Goal: Information Seeking & Learning: Check status

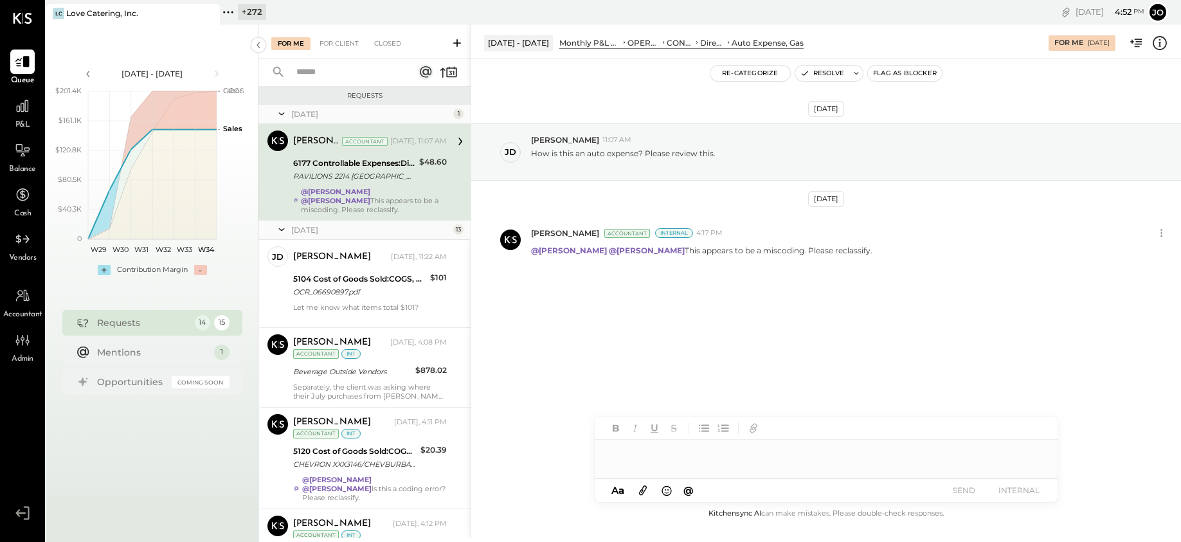
click at [207, 15] on icon at bounding box center [208, 13] width 6 height 6
click at [69, 19] on div "+ 273" at bounding box center [78, 12] width 28 height 16
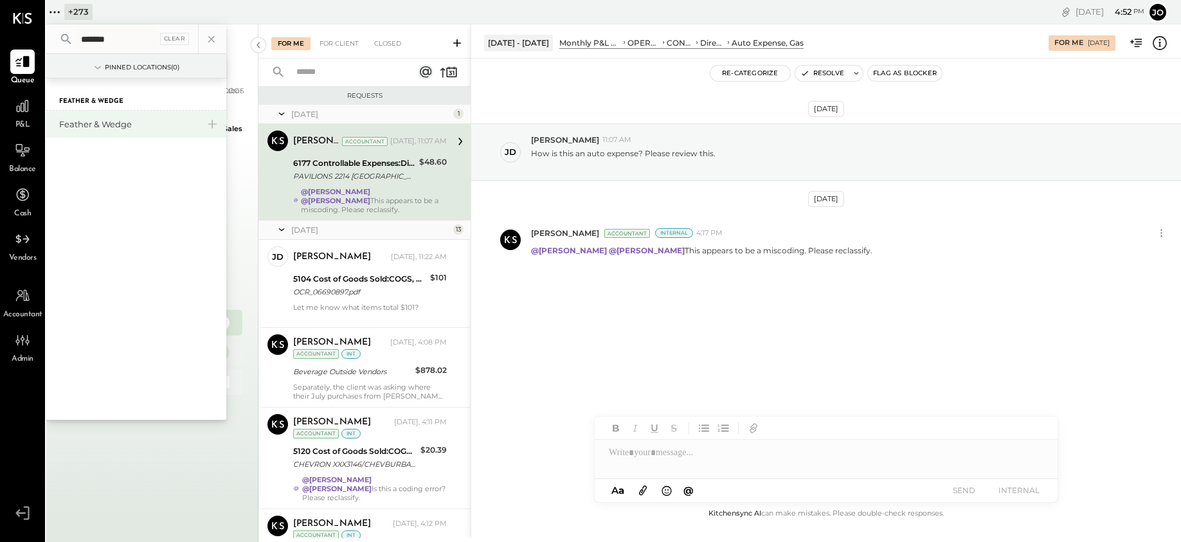
type input "*******"
click at [104, 126] on div "Feather & Wedge" at bounding box center [128, 124] width 139 height 12
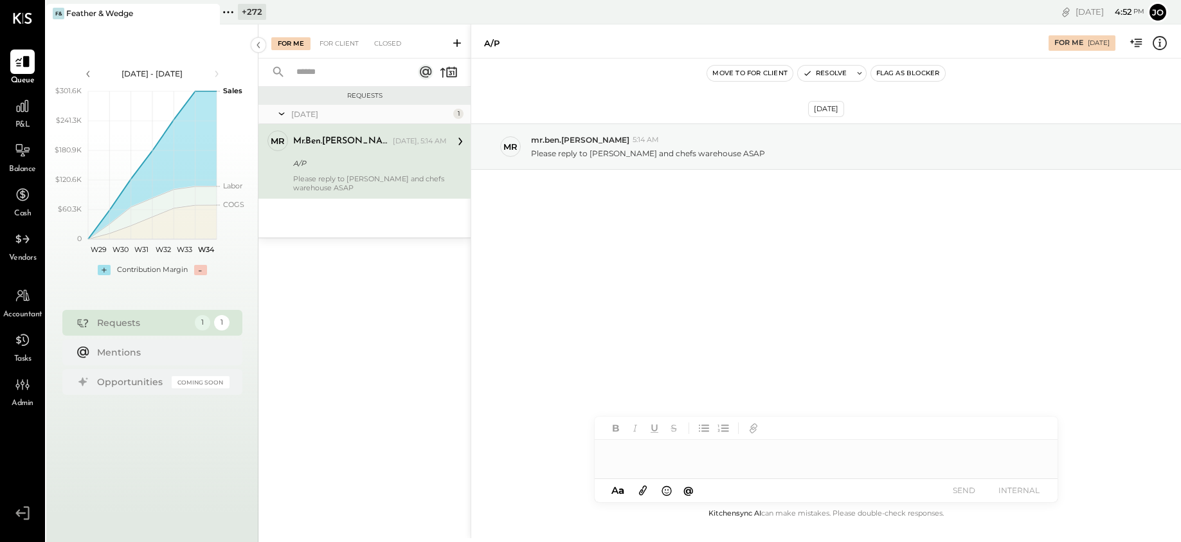
click at [698, 276] on div "[DATE] mr mr.ben.[PERSON_NAME] 5:14 AM Please reply to Touton and chefs warehou…" at bounding box center [825, 281] width 709 height 447
click at [27, 114] on div at bounding box center [22, 106] width 24 height 24
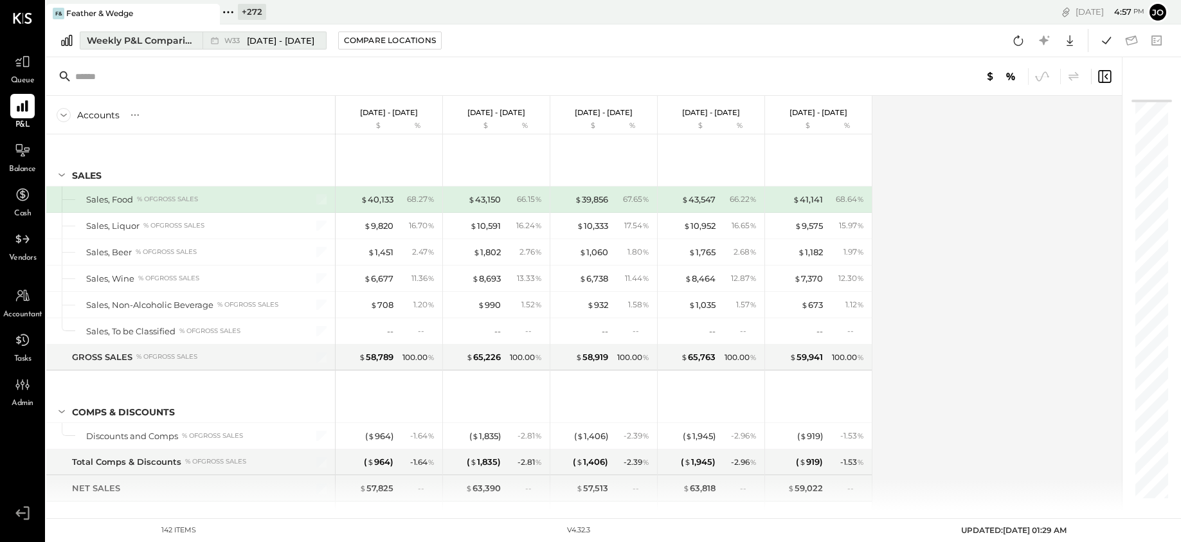
click at [157, 39] on div "Weekly P&L Comparison" at bounding box center [141, 40] width 108 height 13
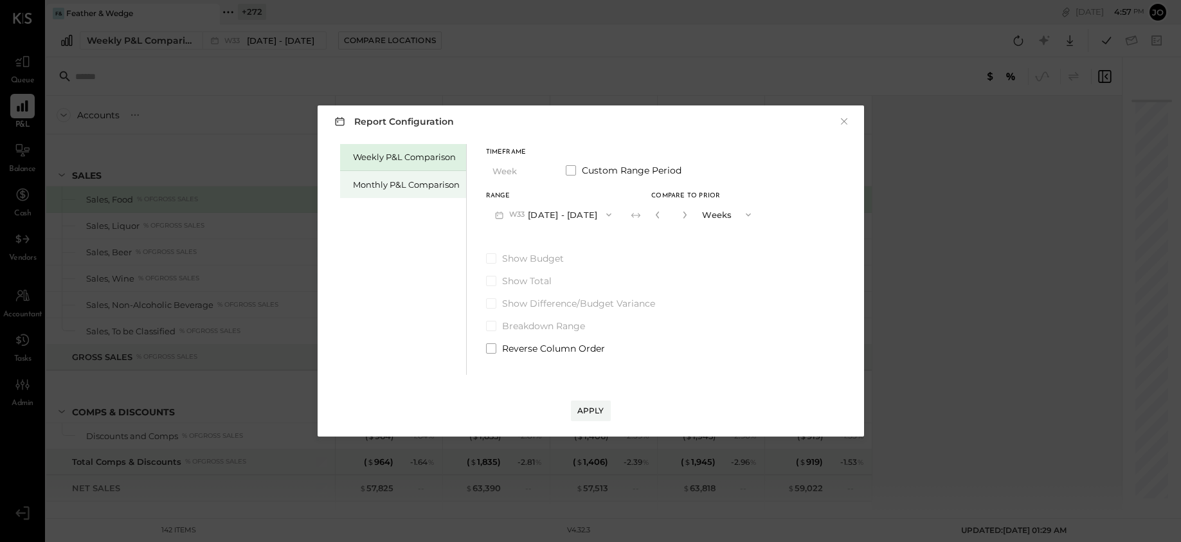
click at [403, 182] on div "Monthly P&L Comparison" at bounding box center [406, 185] width 107 height 12
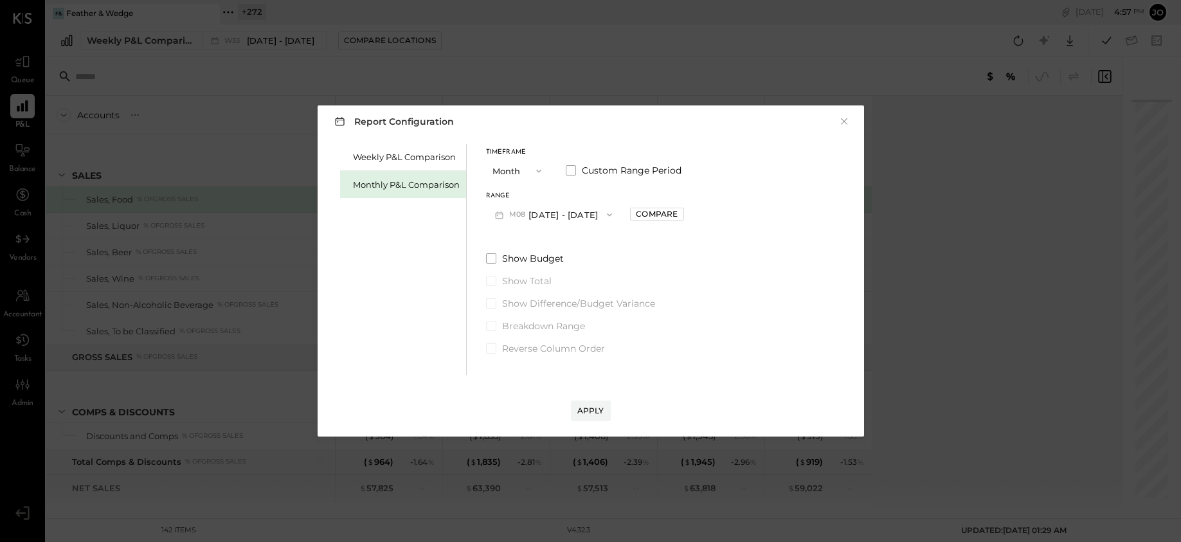
click at [571, 200] on div "Range M08 [DATE] - [DATE]" at bounding box center [554, 209] width 136 height 33
click at [567, 212] on button "M08 [DATE] - [DATE]" at bounding box center [554, 214] width 136 height 24
click at [576, 254] on div "M07 [DATE] - [DATE]" at bounding box center [559, 243] width 147 height 27
click at [670, 213] on button "Compare" at bounding box center [656, 214] width 53 height 13
click at [680, 215] on button "button" at bounding box center [685, 215] width 10 height 14
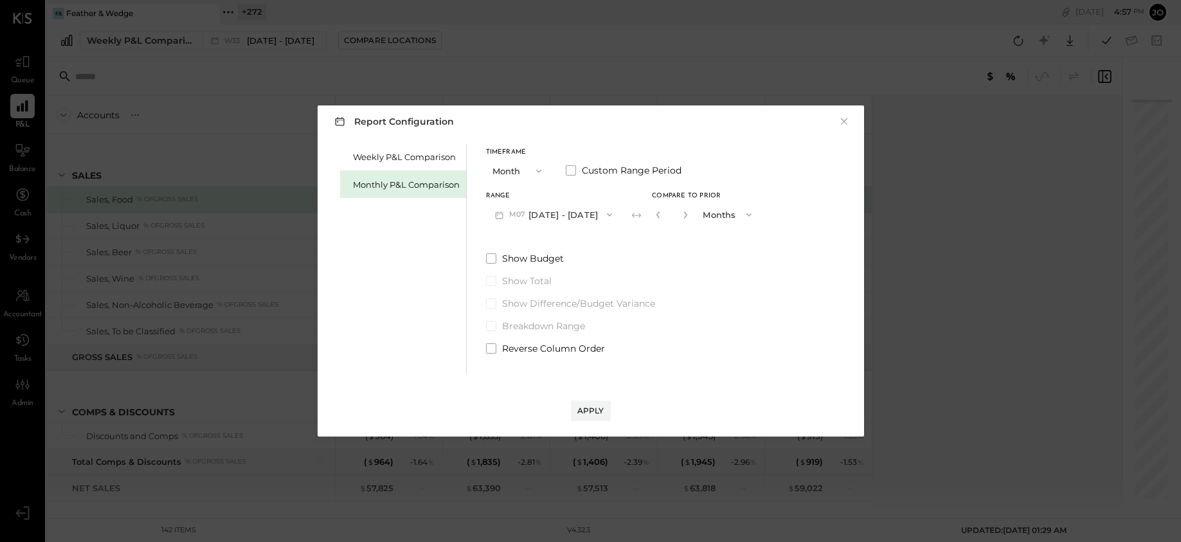
click at [680, 215] on button "button" at bounding box center [685, 215] width 10 height 14
type input "*"
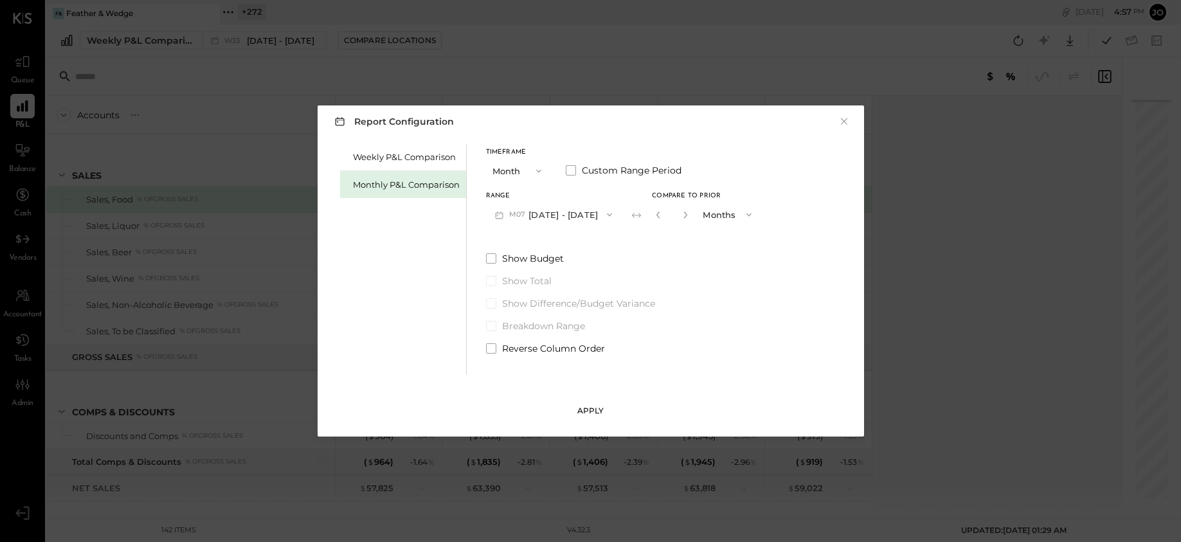
click at [601, 412] on div "Apply" at bounding box center [590, 410] width 27 height 11
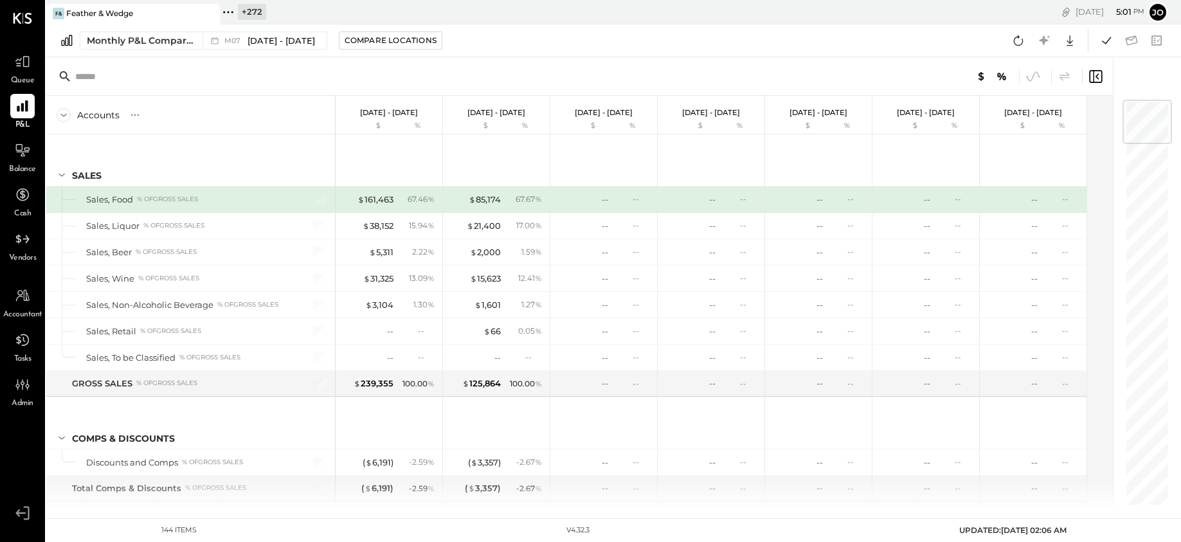
click at [233, 14] on icon at bounding box center [228, 12] width 17 height 17
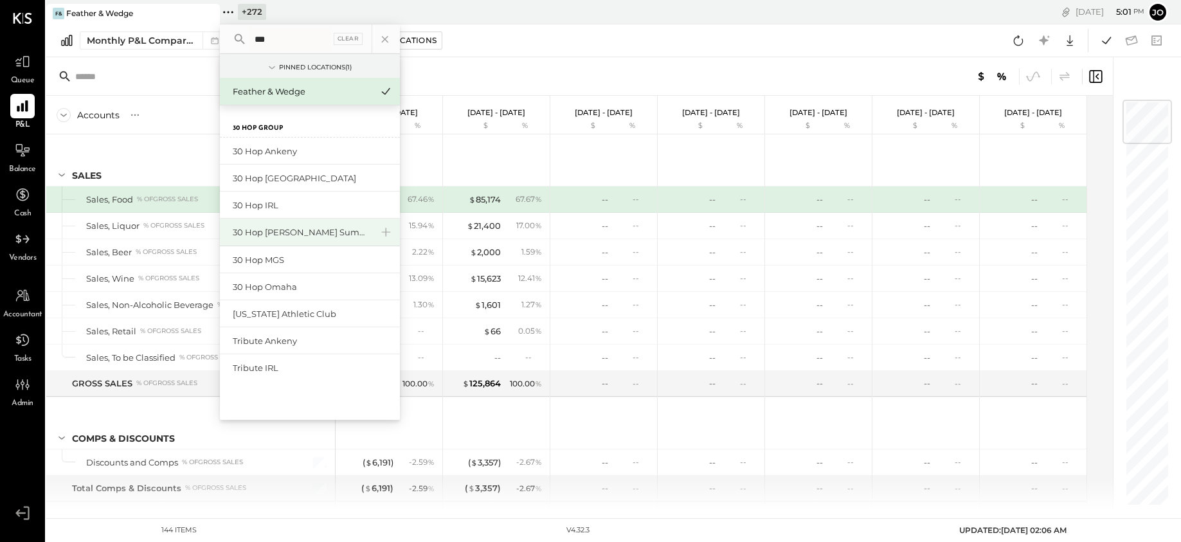
type input "**"
click at [299, 232] on div "30 Hop [PERSON_NAME] Summit" at bounding box center [302, 232] width 139 height 12
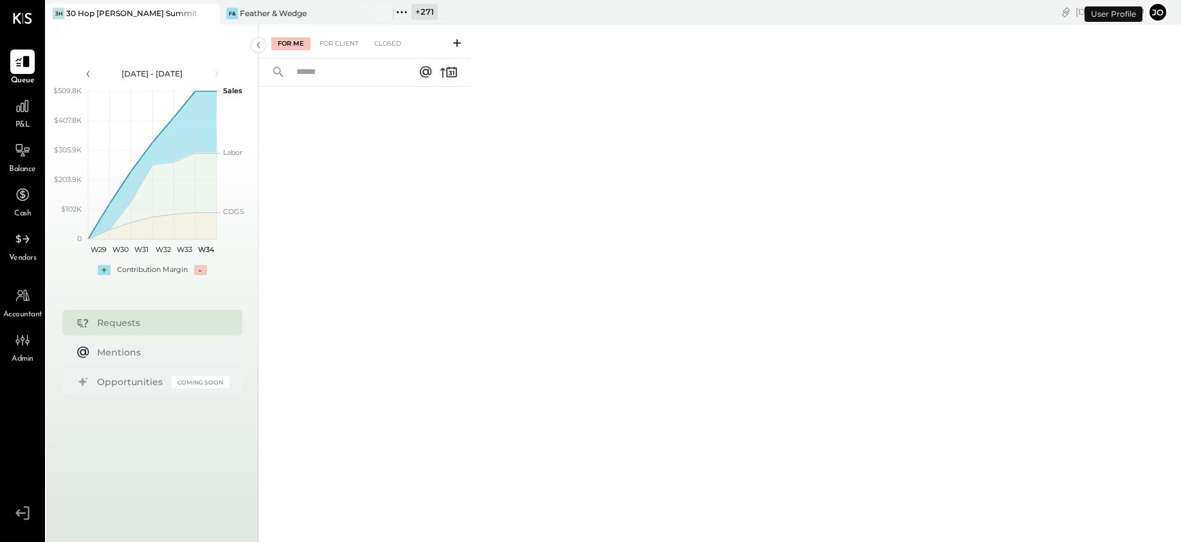
click at [8, 113] on div "P&L" at bounding box center [22, 112] width 37 height 37
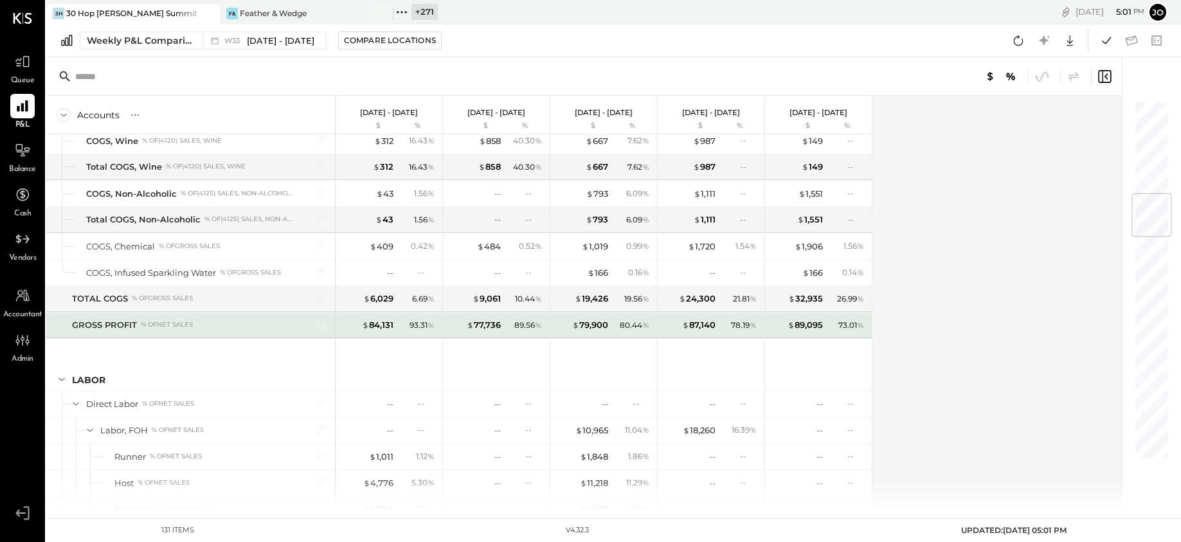
scroll to position [969, 0]
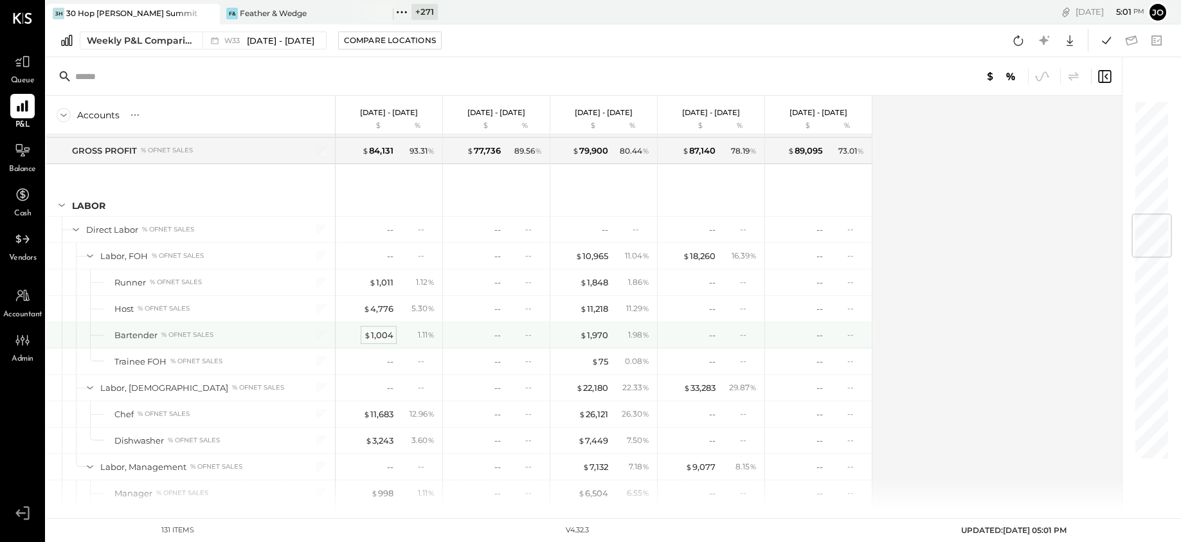
click at [378, 335] on div "$ 1,004" at bounding box center [379, 335] width 30 height 12
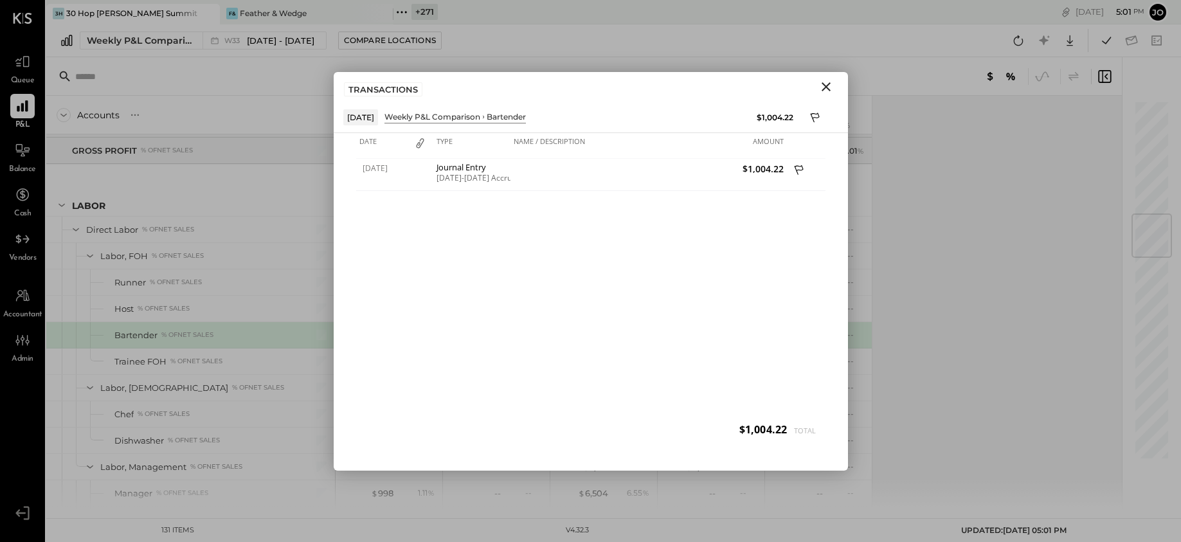
click at [832, 93] on icon "Close" at bounding box center [825, 86] width 15 height 15
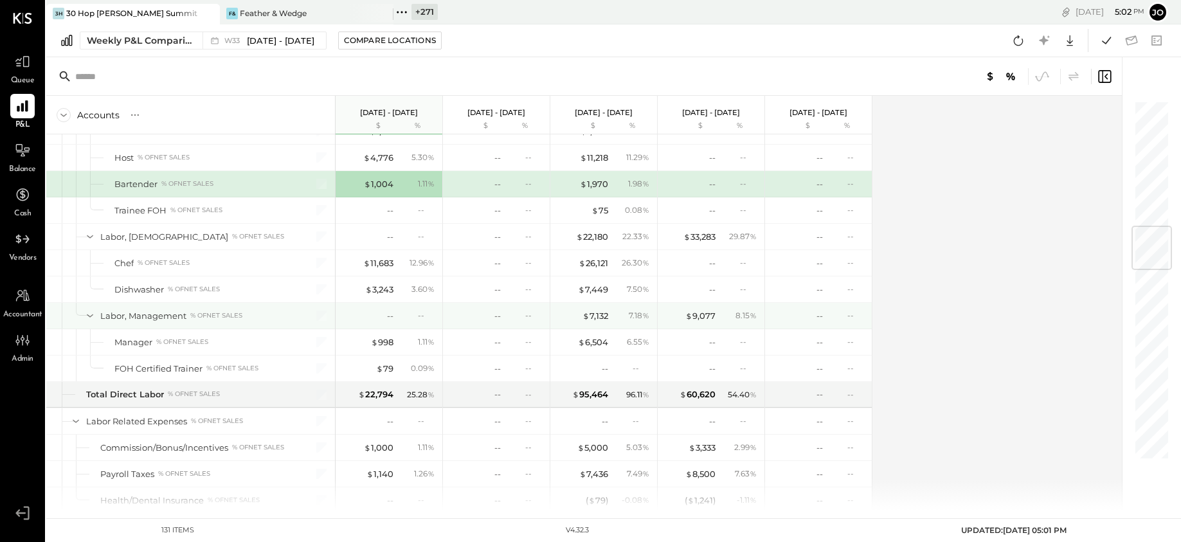
scroll to position [1074, 0]
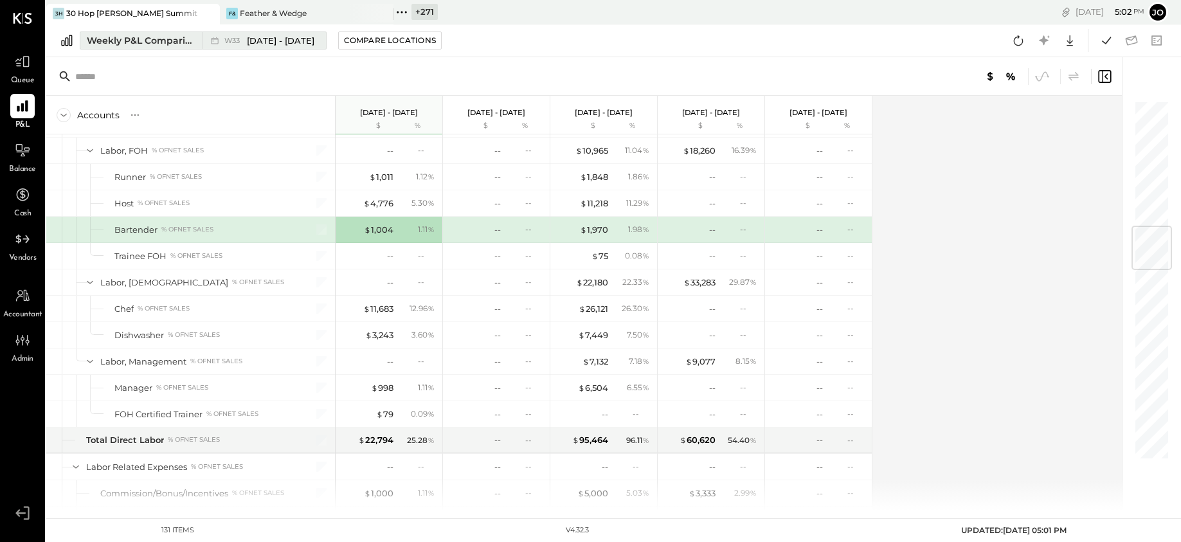
click at [255, 42] on span "[DATE] - [DATE]" at bounding box center [280, 41] width 67 height 12
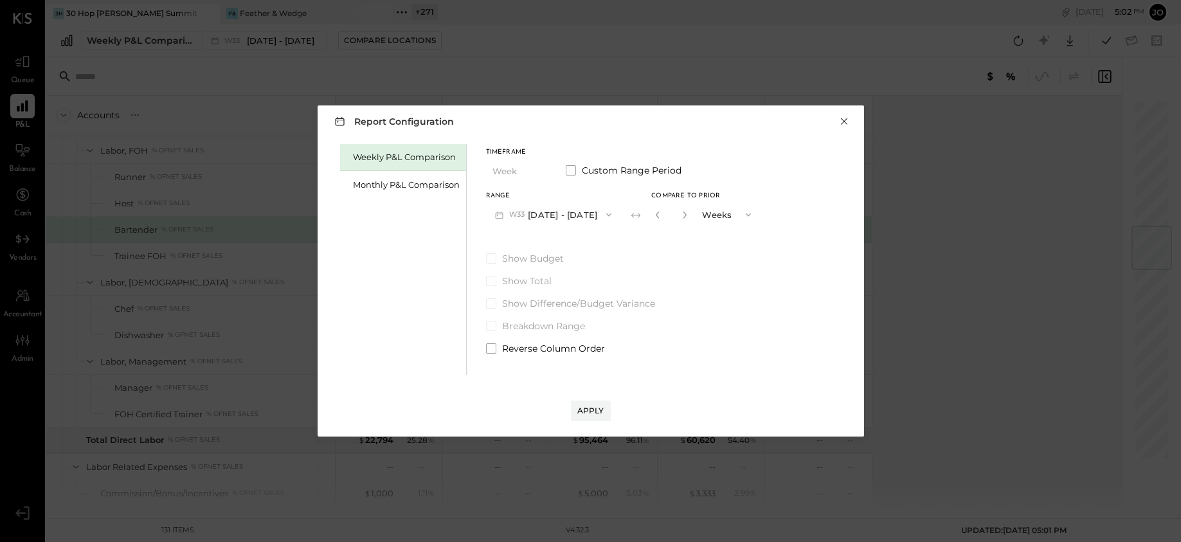
click at [842, 120] on button "×" at bounding box center [844, 121] width 12 height 13
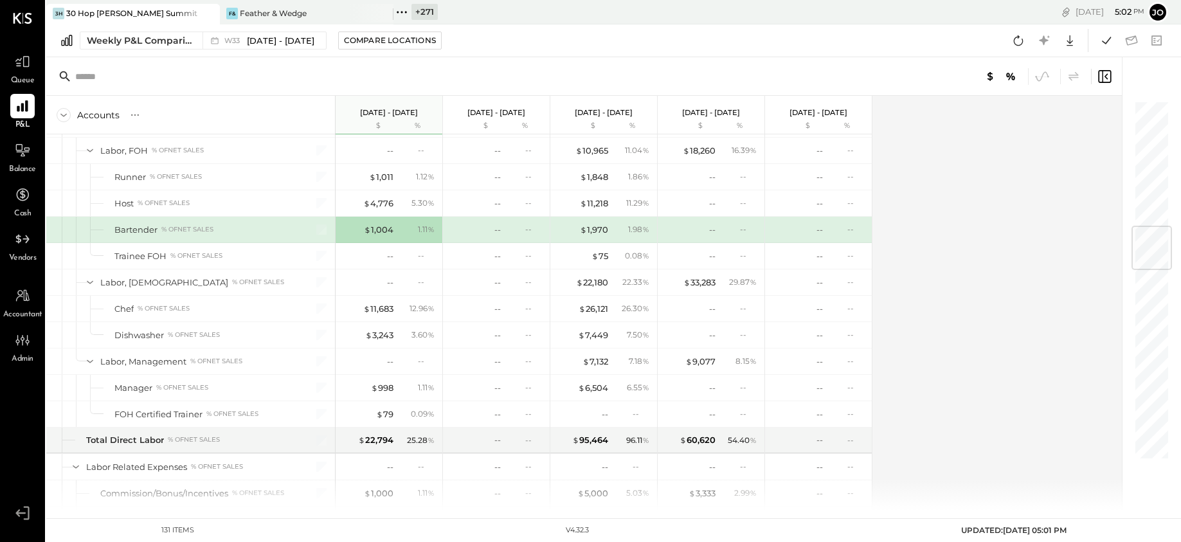
click at [407, 8] on icon at bounding box center [401, 12] width 17 height 17
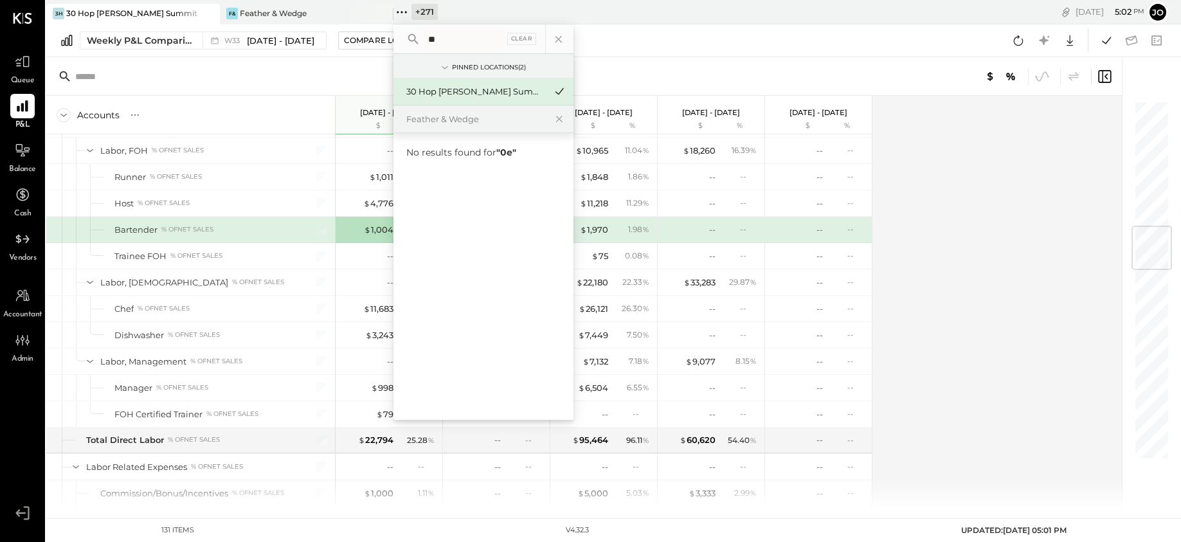
type input "*"
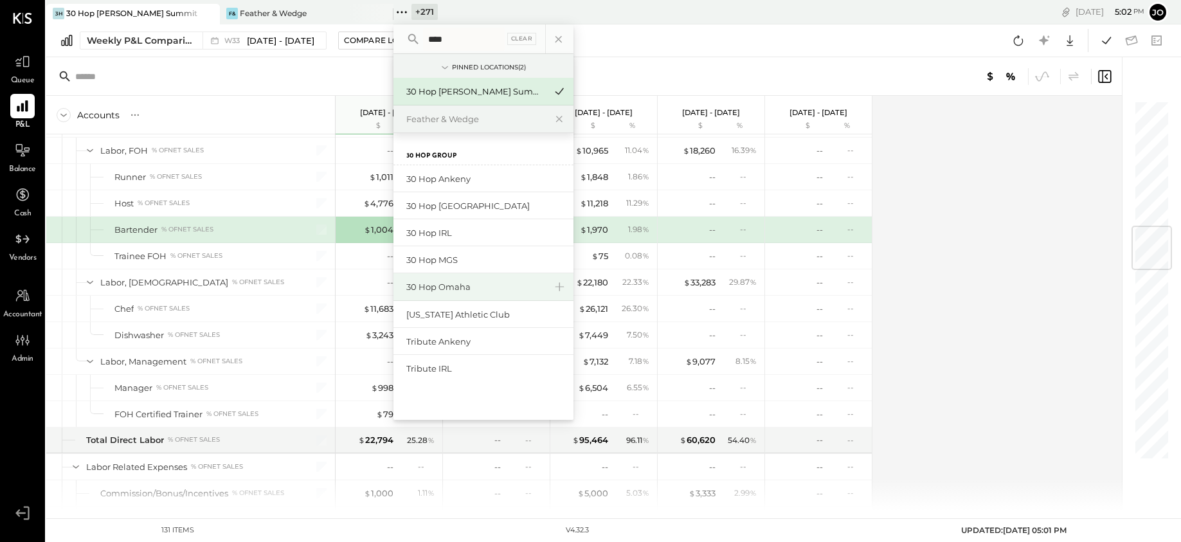
type input "****"
click at [492, 289] on div "30 Hop Omaha" at bounding box center [475, 287] width 139 height 12
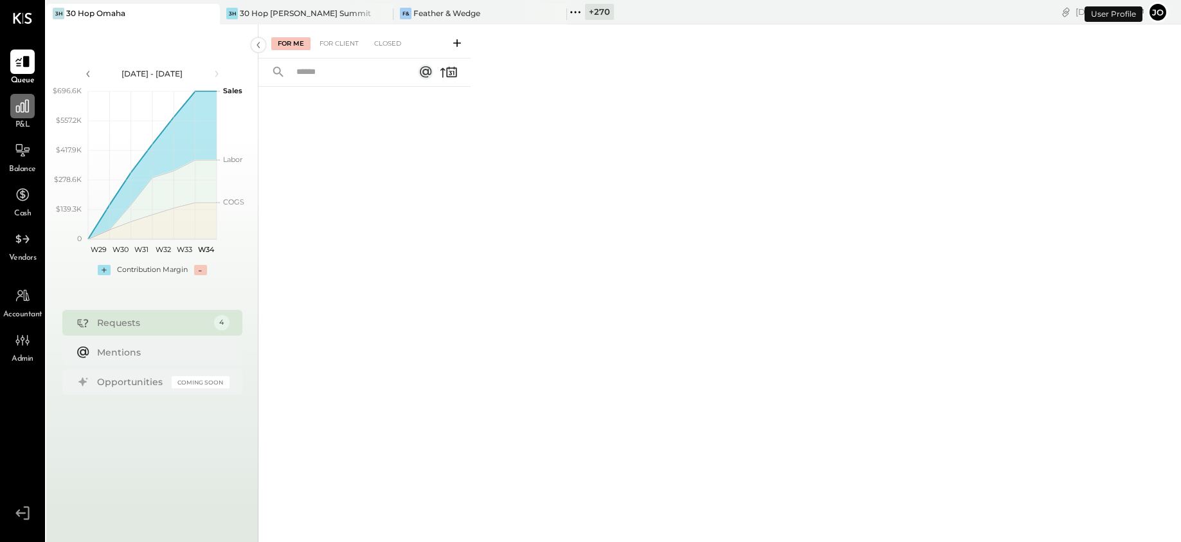
click at [28, 118] on div at bounding box center [22, 106] width 24 height 24
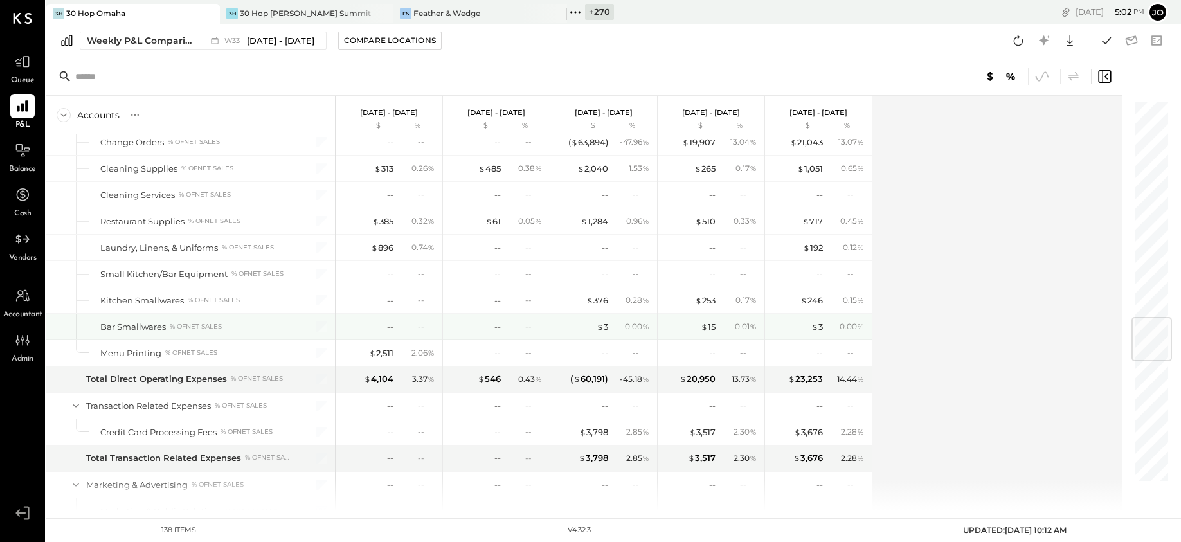
scroll to position [2865, 0]
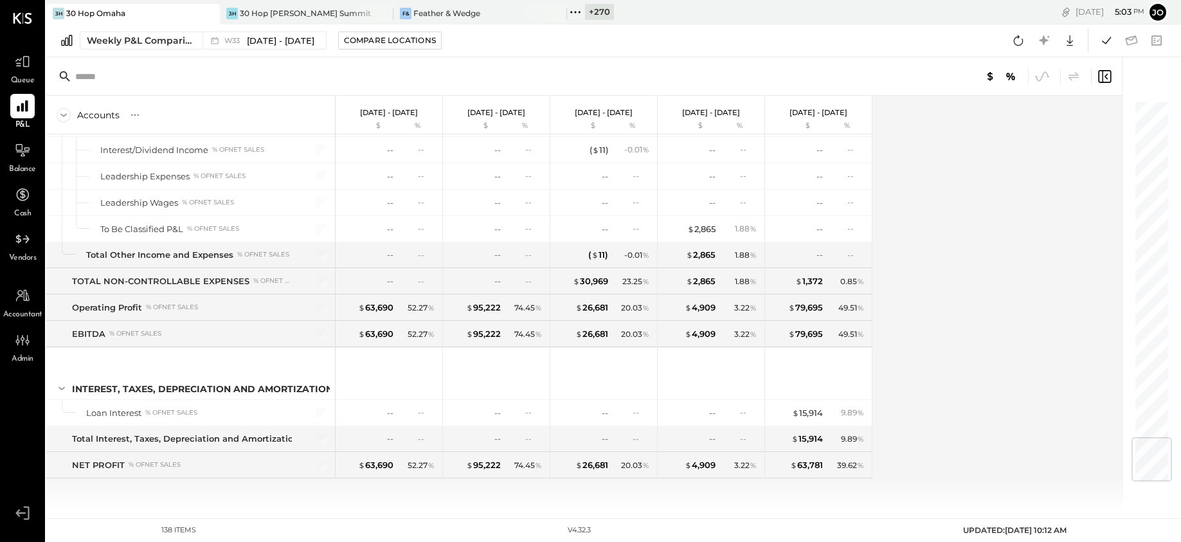
click at [213, 13] on icon at bounding box center [208, 13] width 16 height 15
click at [165, 17] on div "F& Feather & Wedge" at bounding box center [123, 14] width 154 height 12
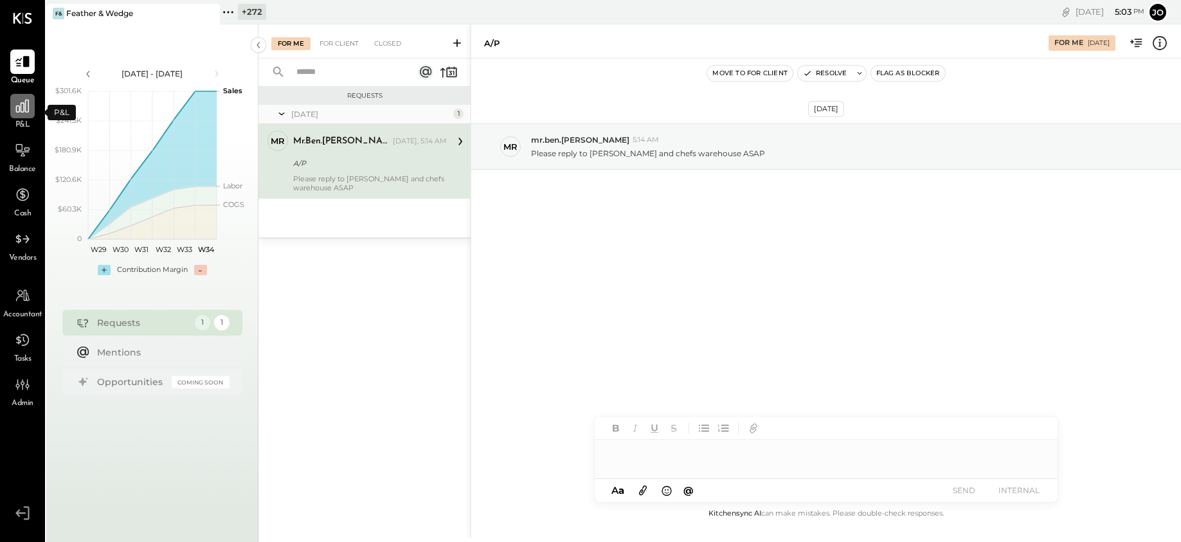
click at [23, 98] on icon at bounding box center [22, 106] width 17 height 17
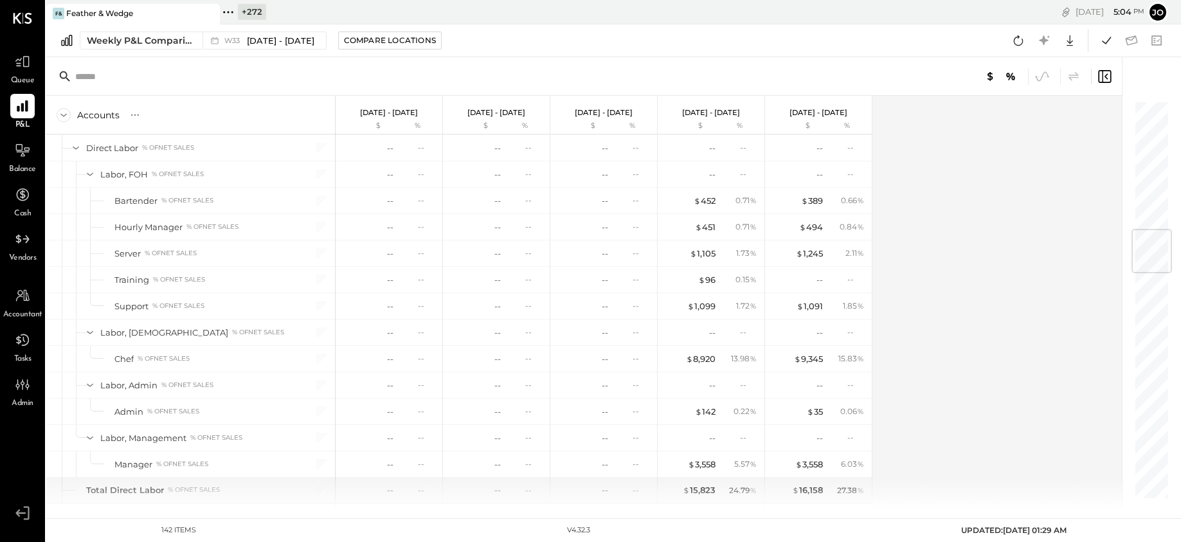
scroll to position [1069, 0]
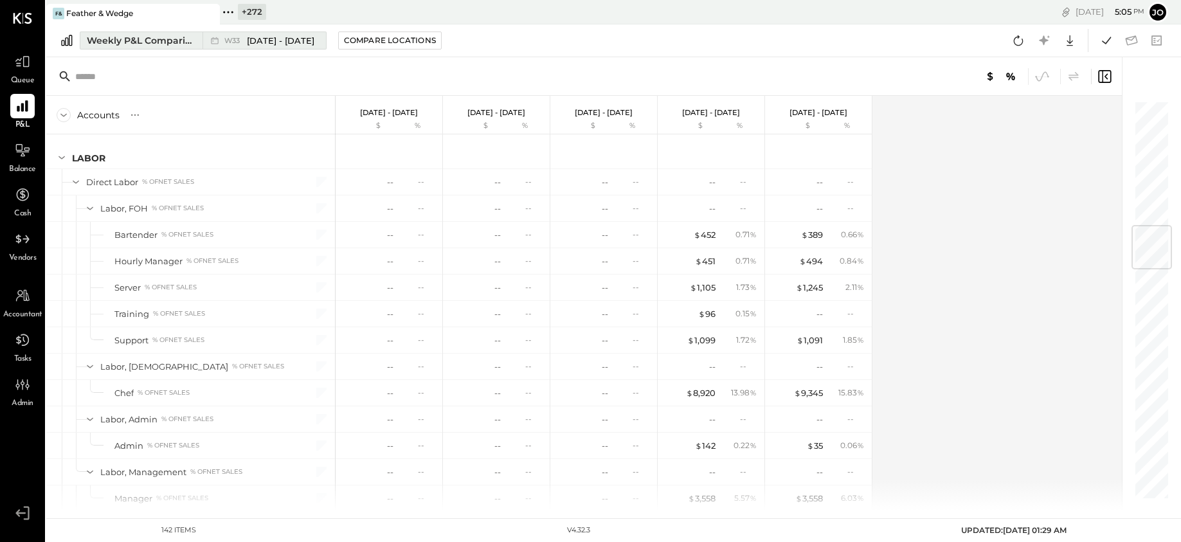
click at [147, 43] on div "Weekly P&L Comparison" at bounding box center [141, 40] width 108 height 13
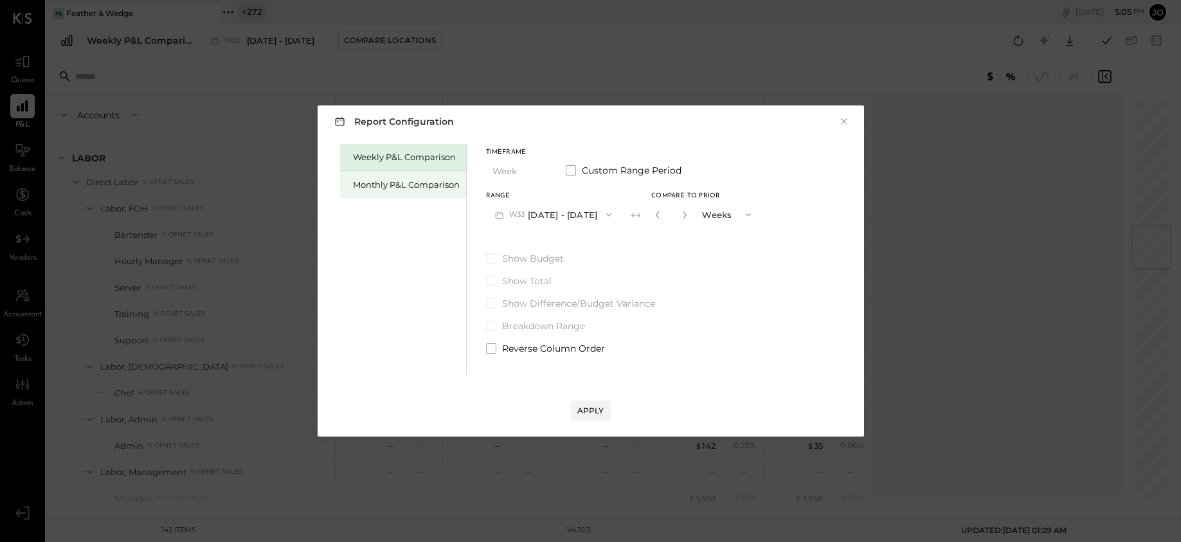
click at [396, 177] on div "Monthly P&L Comparison" at bounding box center [403, 184] width 126 height 27
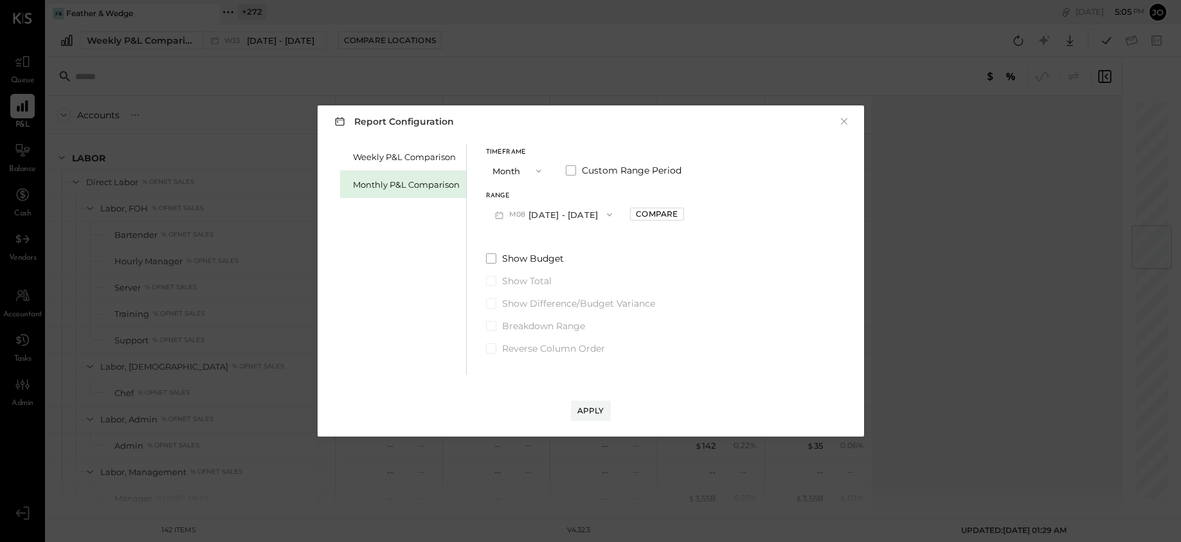
click at [591, 215] on button "M08 [DATE] - [DATE]" at bounding box center [554, 214] width 136 height 24
click at [588, 242] on div "M07 [DATE] - [DATE]" at bounding box center [559, 243] width 147 height 27
click at [688, 220] on div "Weekly P&L Comparison Monthly P&L Comparison Timeframe Month Custom Range Perio…" at bounding box center [590, 258] width 521 height 234
click at [655, 217] on div "Compare" at bounding box center [657, 213] width 42 height 11
click at [680, 213] on button "button" at bounding box center [685, 215] width 10 height 14
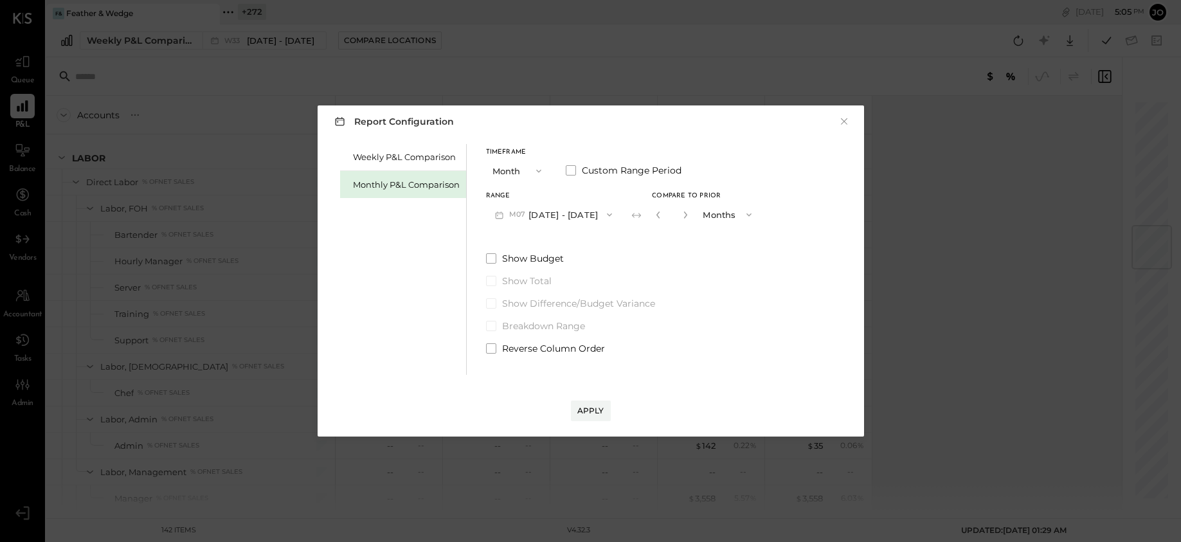
click at [680, 213] on button "button" at bounding box center [685, 215] width 10 height 14
type input "*"
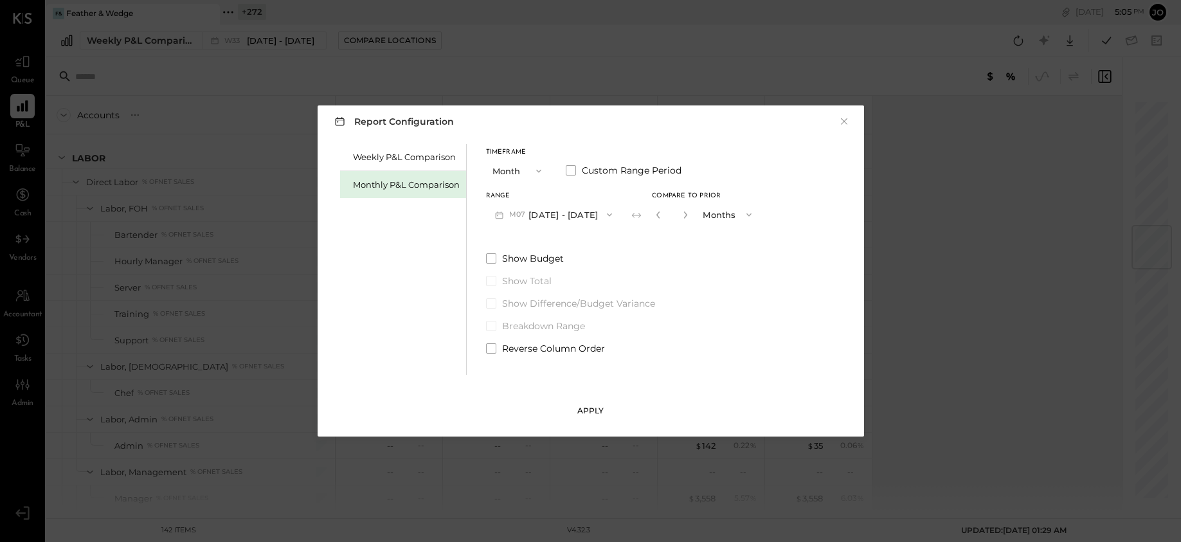
click at [603, 407] on button "Apply" at bounding box center [591, 410] width 40 height 21
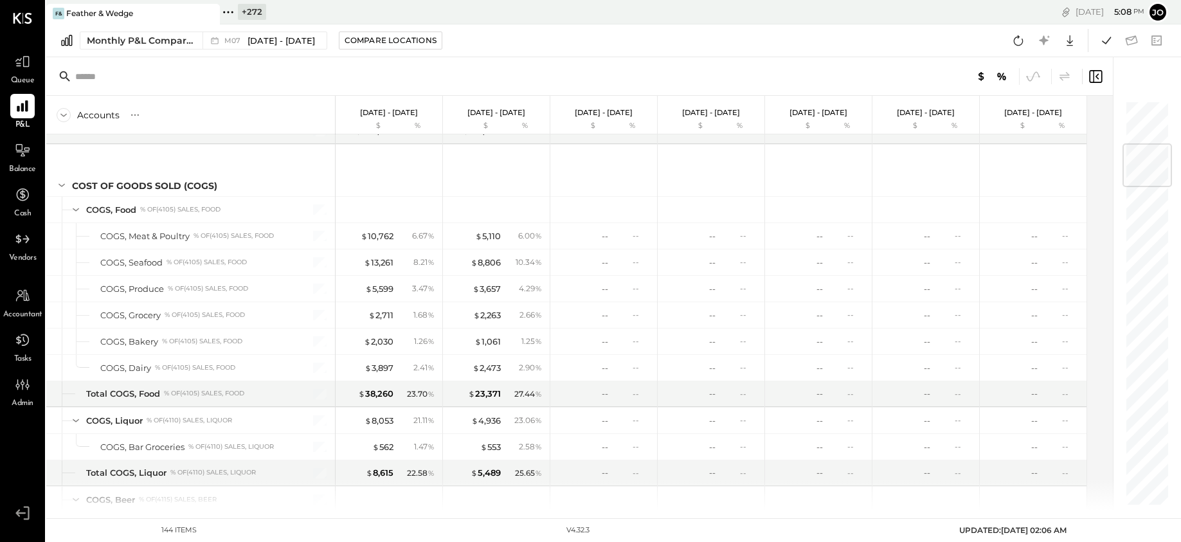
scroll to position [388, 0]
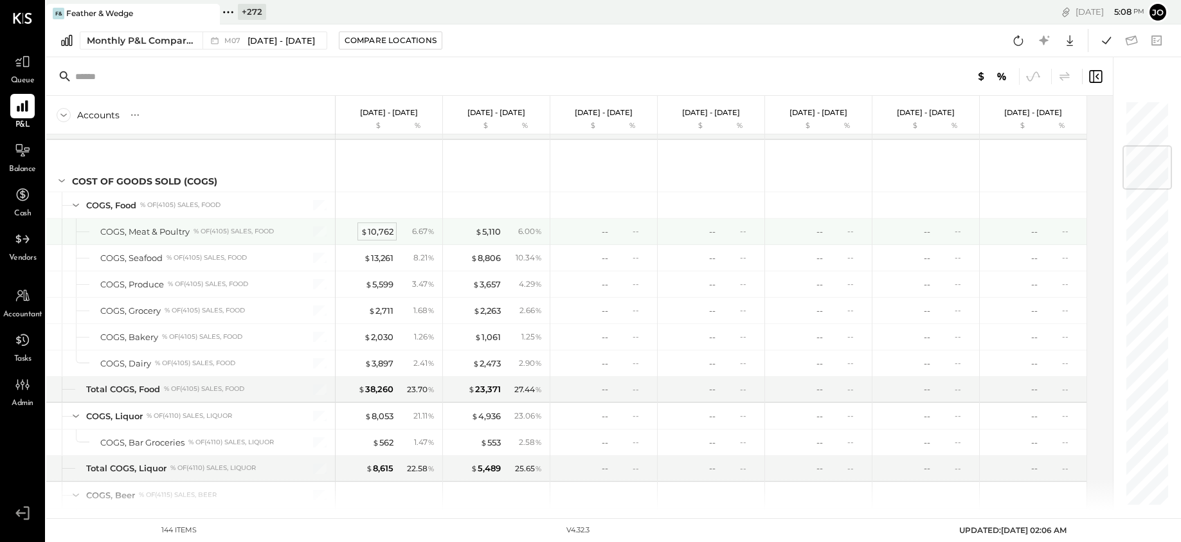
click at [375, 233] on div "$ 10,762" at bounding box center [377, 232] width 33 height 12
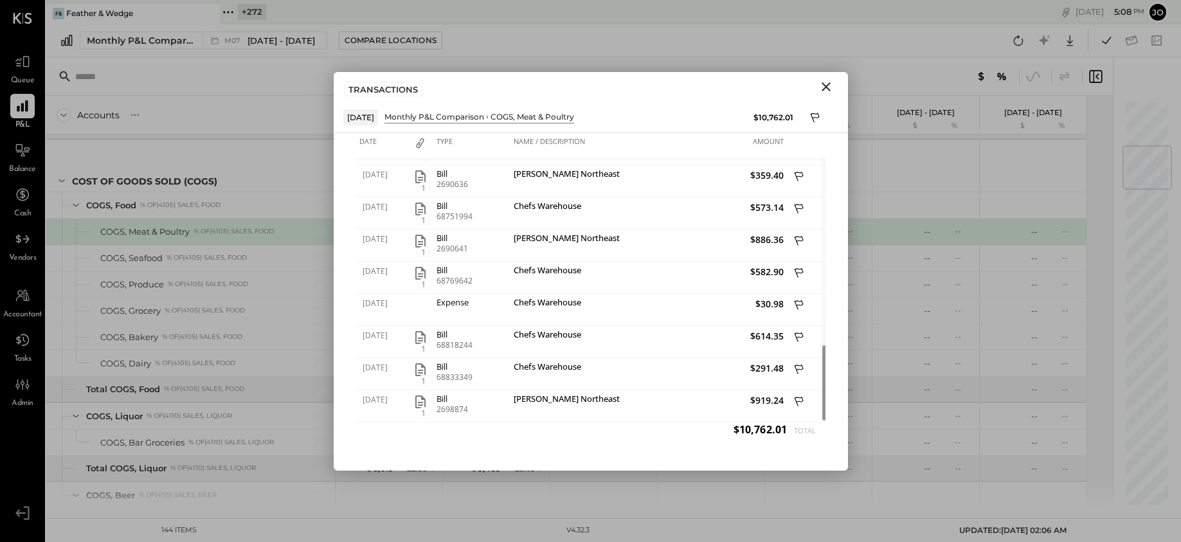
click at [827, 90] on icon "Close" at bounding box center [825, 86] width 15 height 15
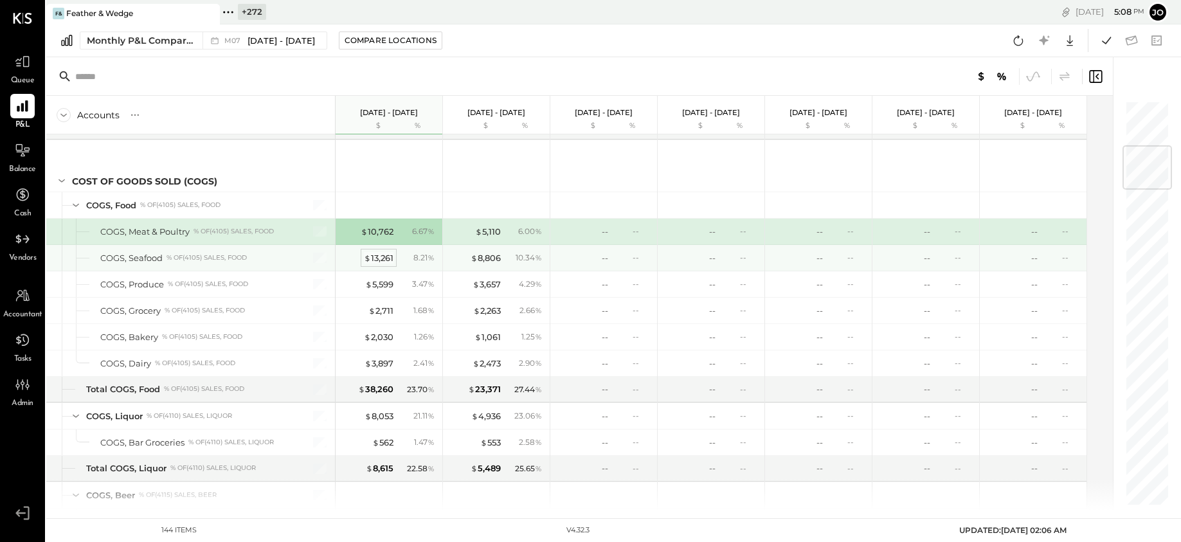
click at [373, 253] on div "$ 13,261" at bounding box center [379, 258] width 30 height 12
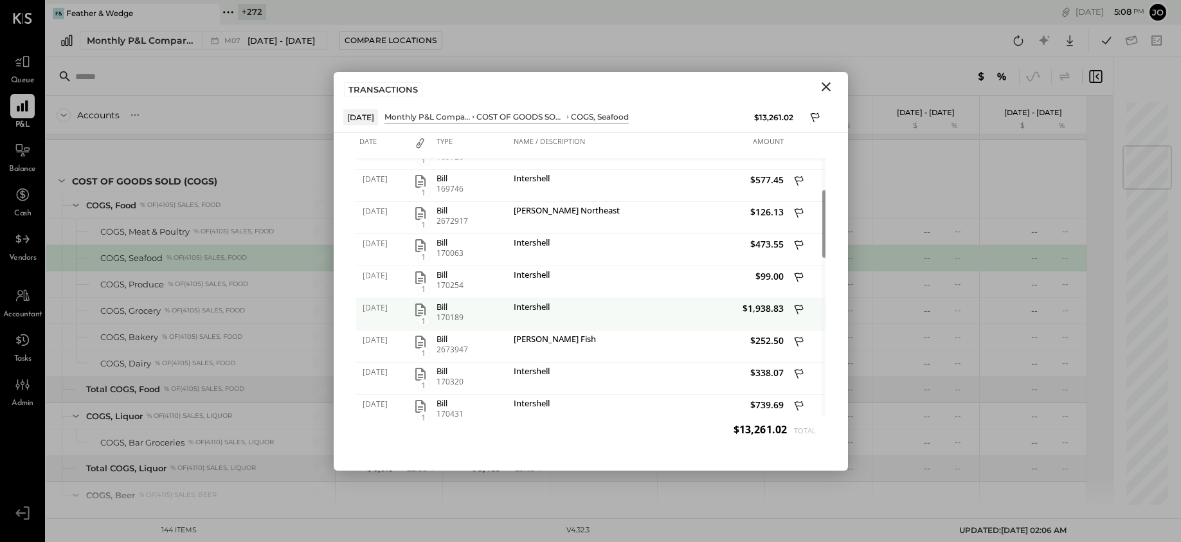
click at [421, 313] on icon "button" at bounding box center [420, 309] width 15 height 15
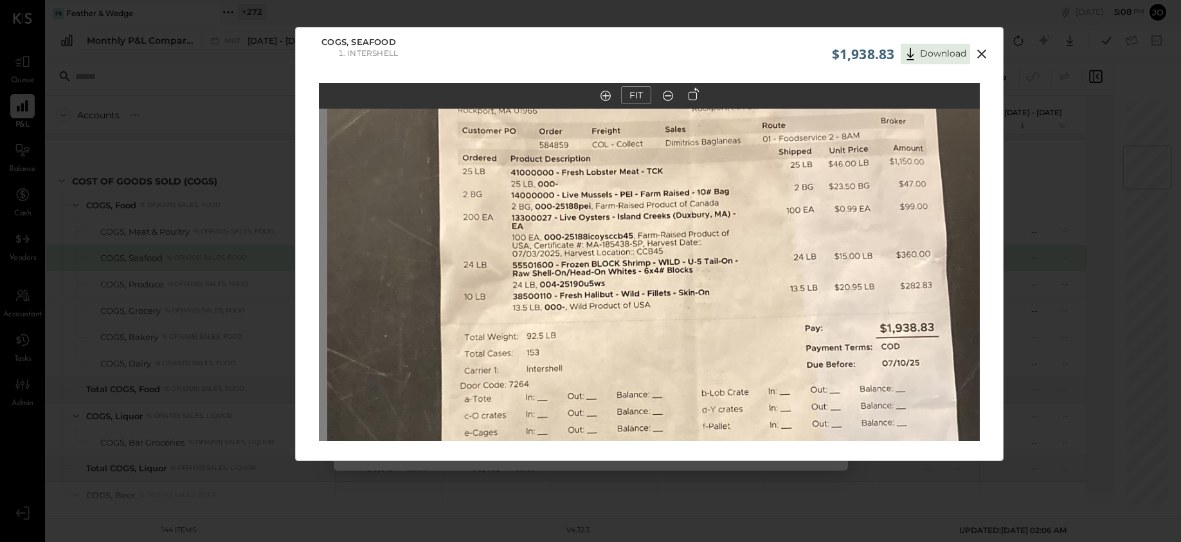
drag, startPoint x: 768, startPoint y: 232, endPoint x: 781, endPoint y: 350, distance: 118.3
click at [780, 349] on img at bounding box center [657, 345] width 661 height 1175
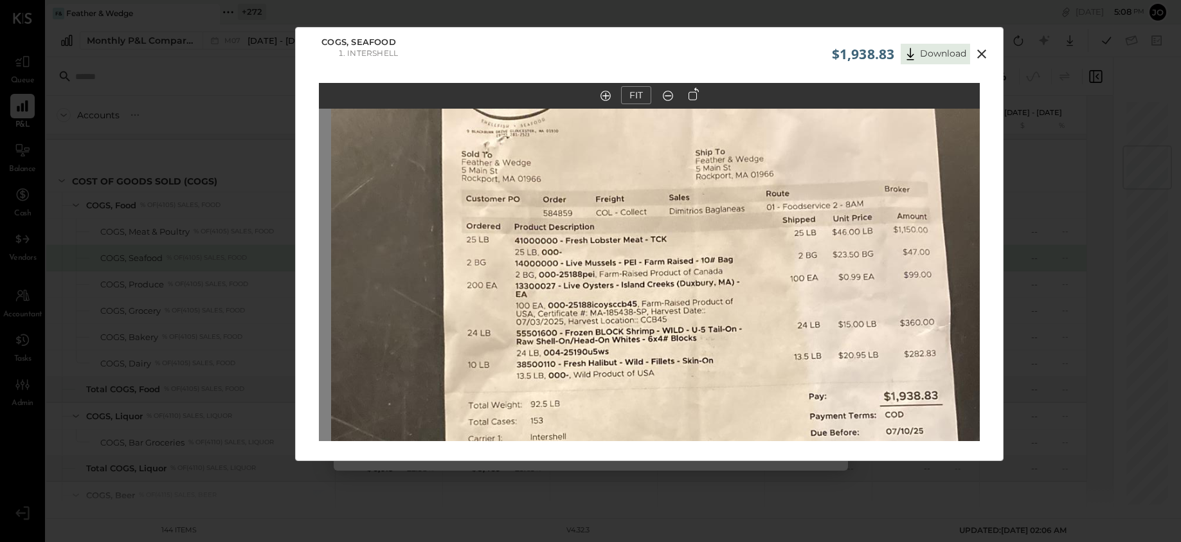
drag, startPoint x: 780, startPoint y: 258, endPoint x: 780, endPoint y: 331, distance: 73.3
click at [780, 332] on img at bounding box center [661, 413] width 661 height 1175
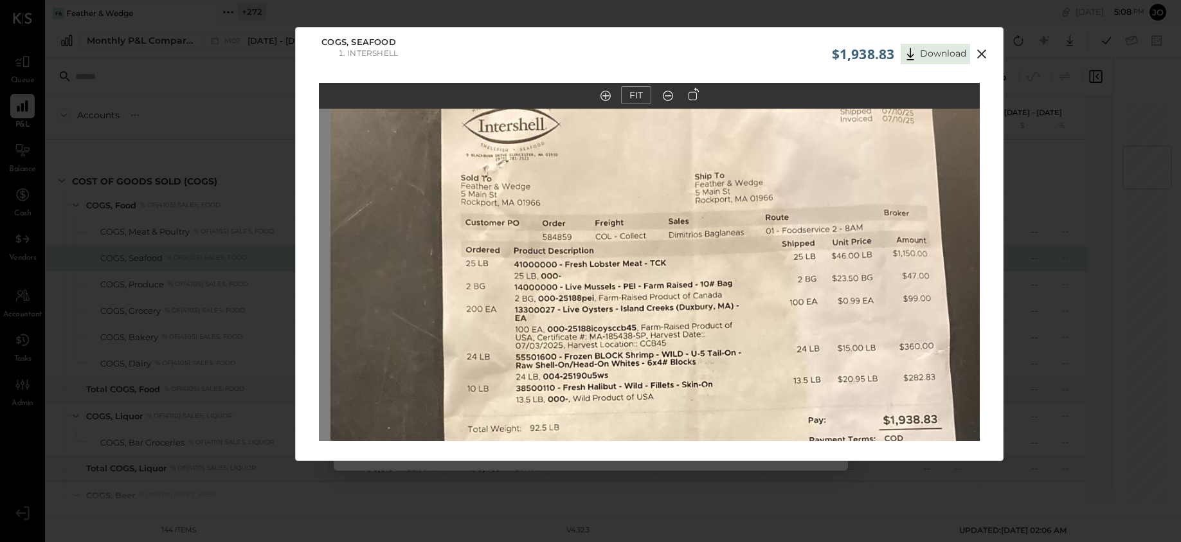
drag, startPoint x: 771, startPoint y: 295, endPoint x: 771, endPoint y: 330, distance: 35.3
click at [771, 330] on img at bounding box center [660, 437] width 661 height 1175
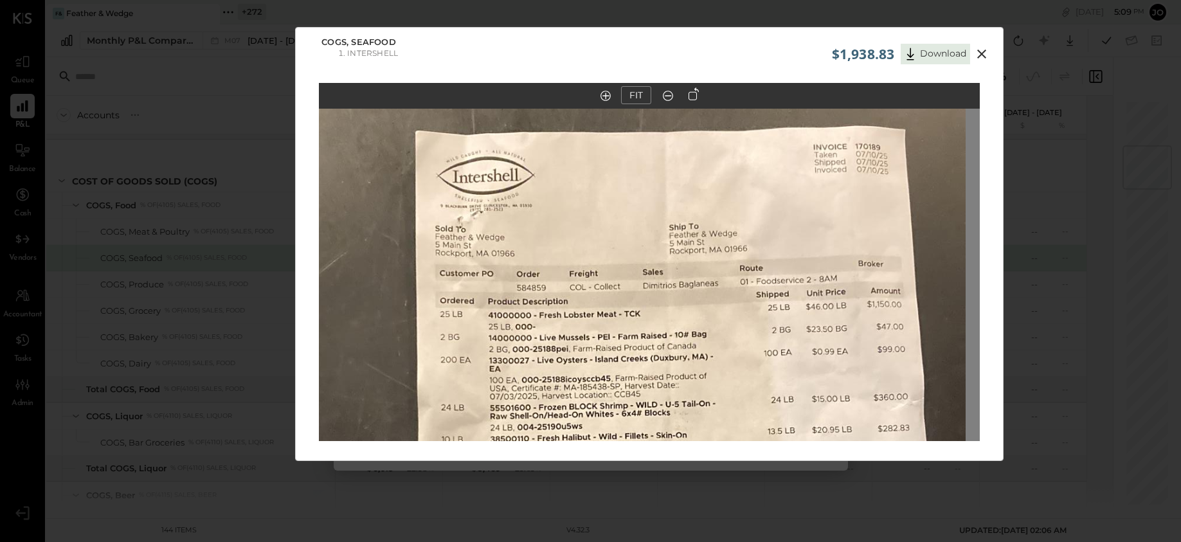
drag, startPoint x: 778, startPoint y: 298, endPoint x: 733, endPoint y: 303, distance: 45.3
click at [733, 303] on img at bounding box center [635, 488] width 661 height 1175
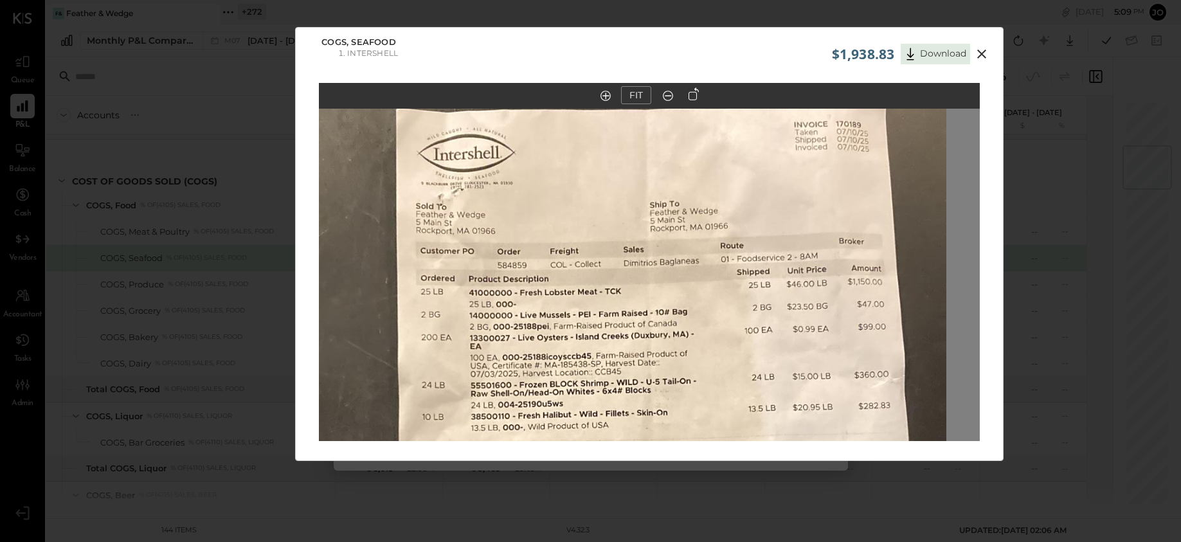
drag, startPoint x: 733, startPoint y: 303, endPoint x: 732, endPoint y: 281, distance: 21.9
click at [732, 281] on img at bounding box center [615, 466] width 661 height 1175
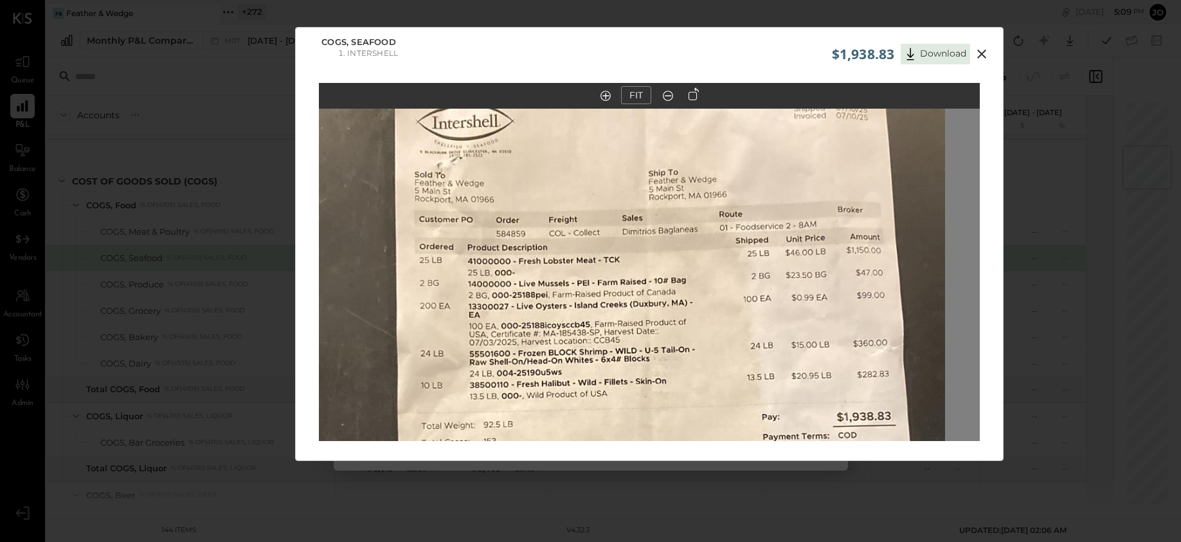
drag, startPoint x: 734, startPoint y: 283, endPoint x: 734, endPoint y: 241, distance: 41.8
click at [734, 256] on img at bounding box center [614, 434] width 661 height 1175
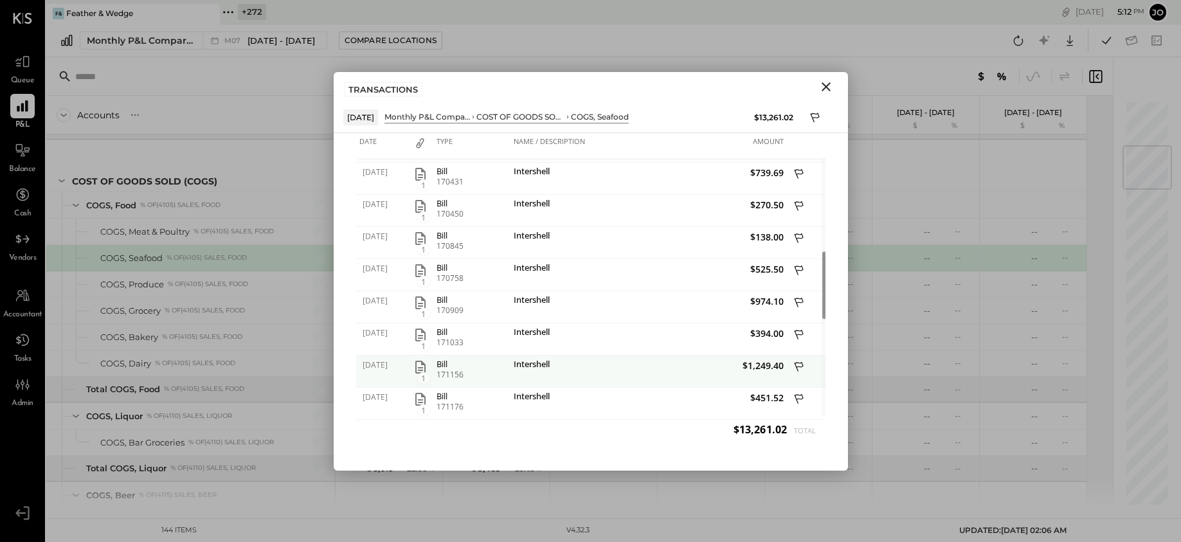
click at [409, 370] on div "1" at bounding box center [420, 371] width 26 height 32
click at [417, 370] on icon "button" at bounding box center [420, 366] width 15 height 15
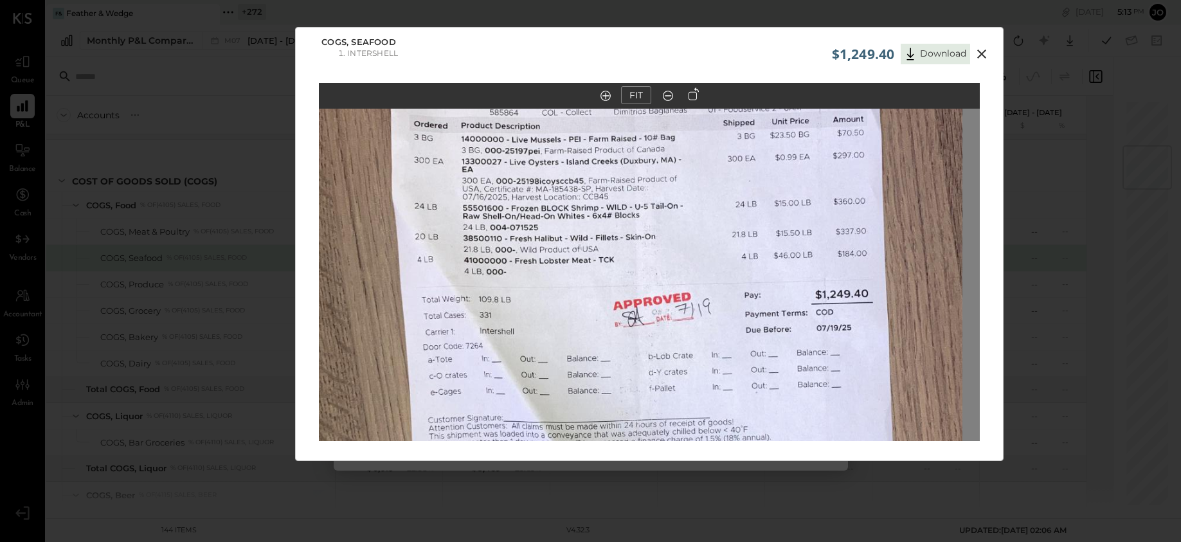
drag, startPoint x: 745, startPoint y: 254, endPoint x: 715, endPoint y: 347, distance: 98.0
click at [715, 348] on img at bounding box center [631, 304] width 661 height 1175
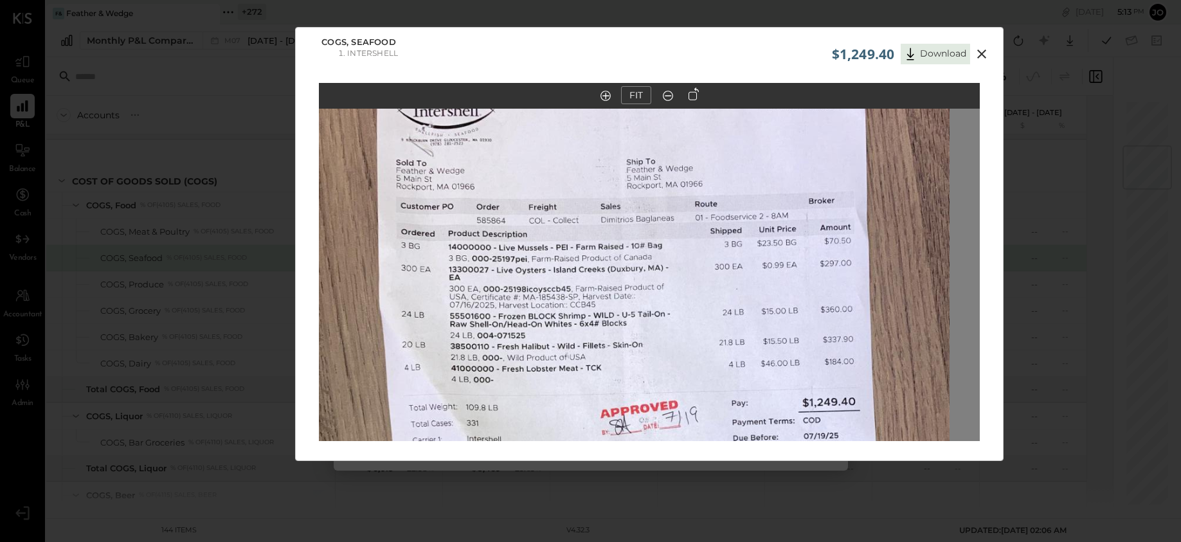
drag, startPoint x: 726, startPoint y: 292, endPoint x: 725, endPoint y: 373, distance: 81.0
click at [726, 373] on img at bounding box center [619, 412] width 661 height 1175
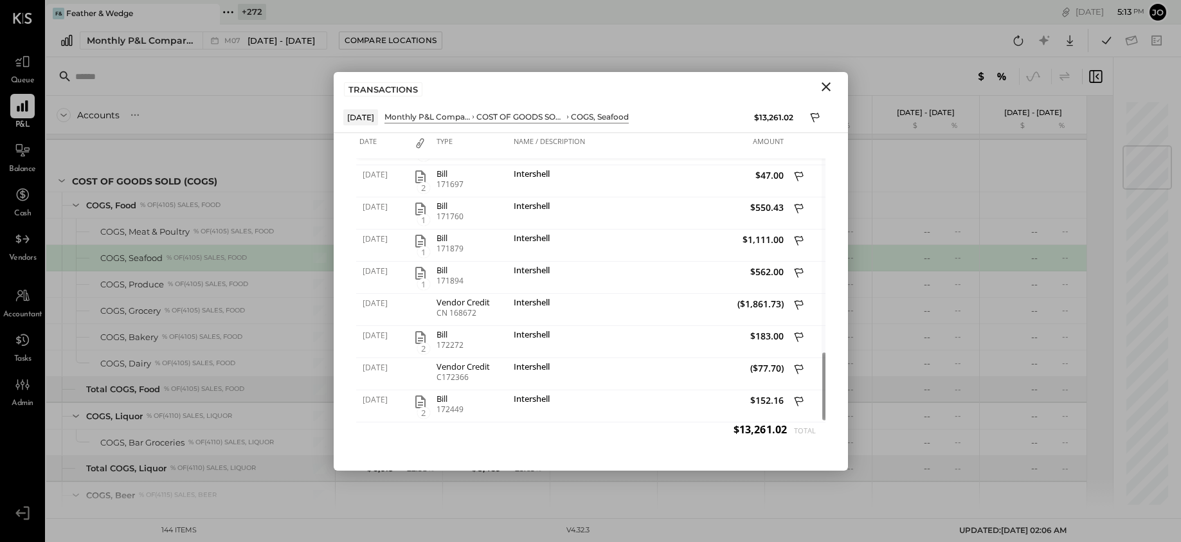
click at [829, 94] on icon "Close" at bounding box center [825, 86] width 15 height 15
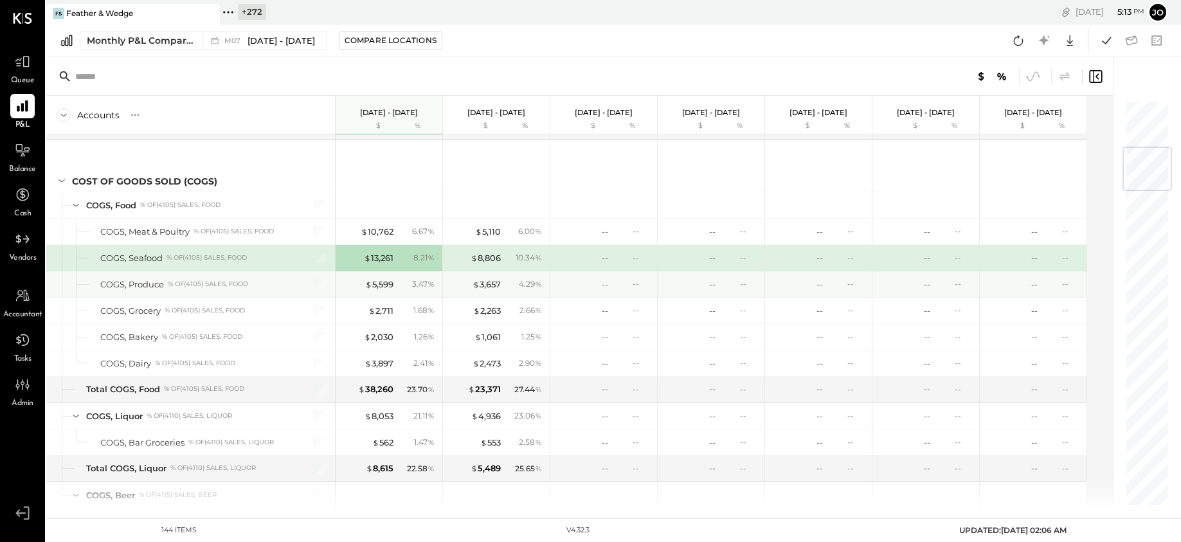
scroll to position [420, 0]
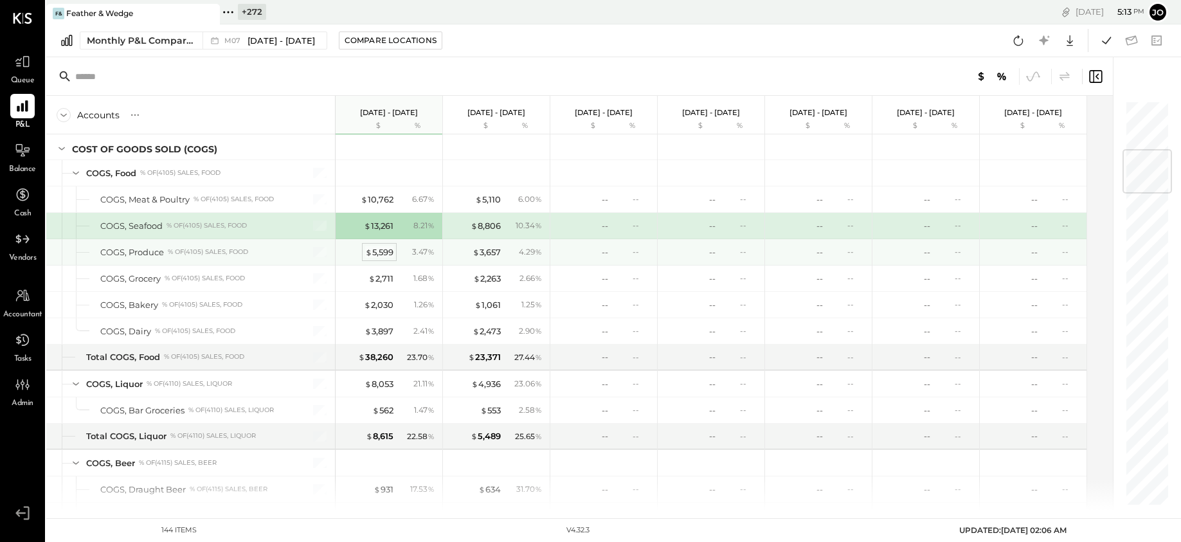
click at [392, 253] on div "$ 5,599" at bounding box center [379, 252] width 28 height 12
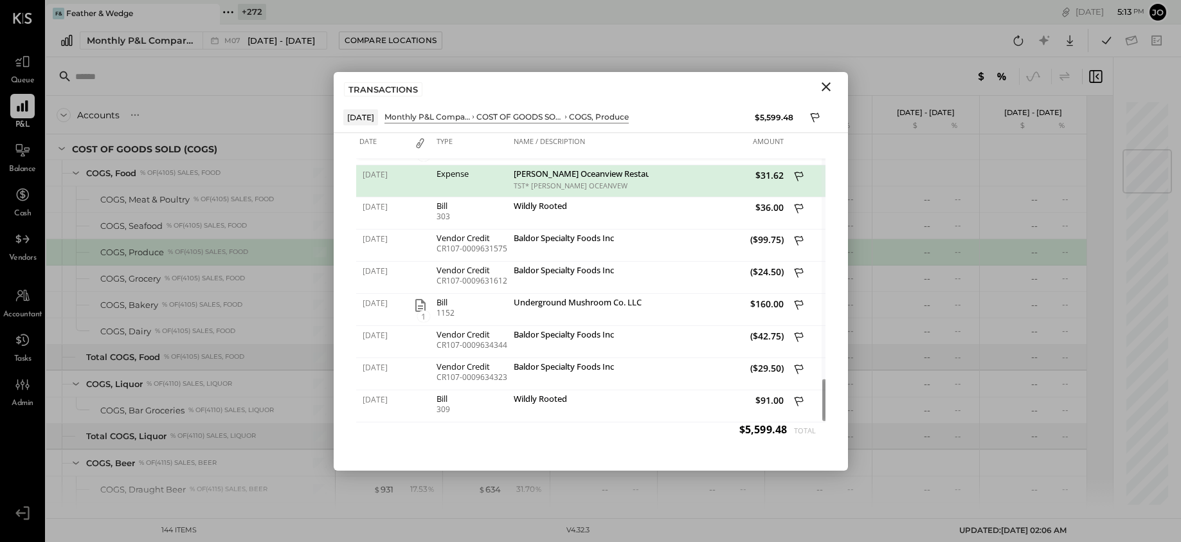
click at [825, 79] on icon "Close" at bounding box center [825, 86] width 15 height 15
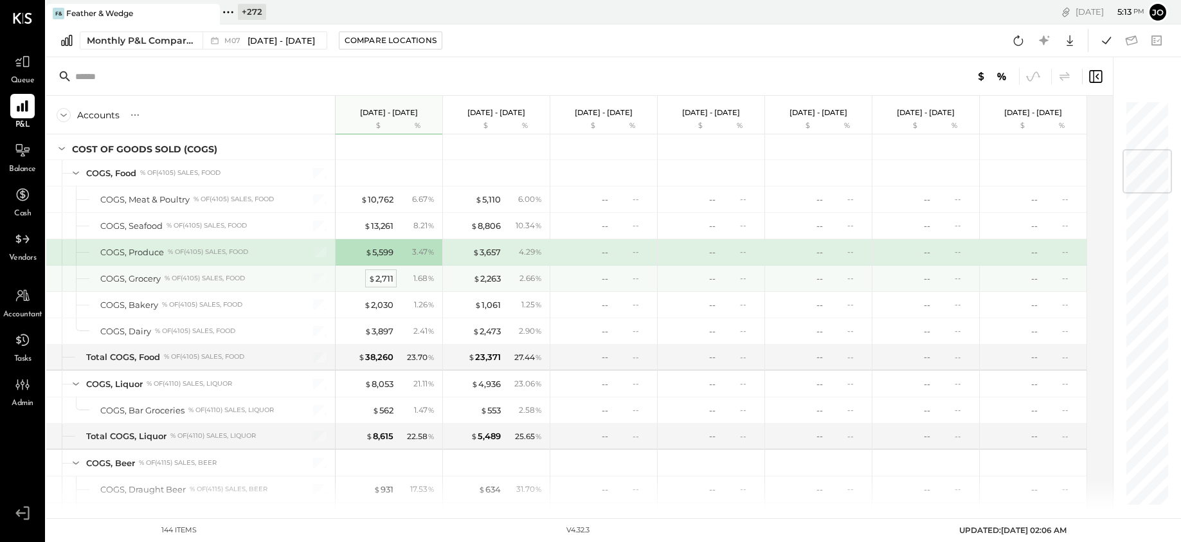
click at [389, 276] on div "$ 2,711" at bounding box center [380, 278] width 25 height 12
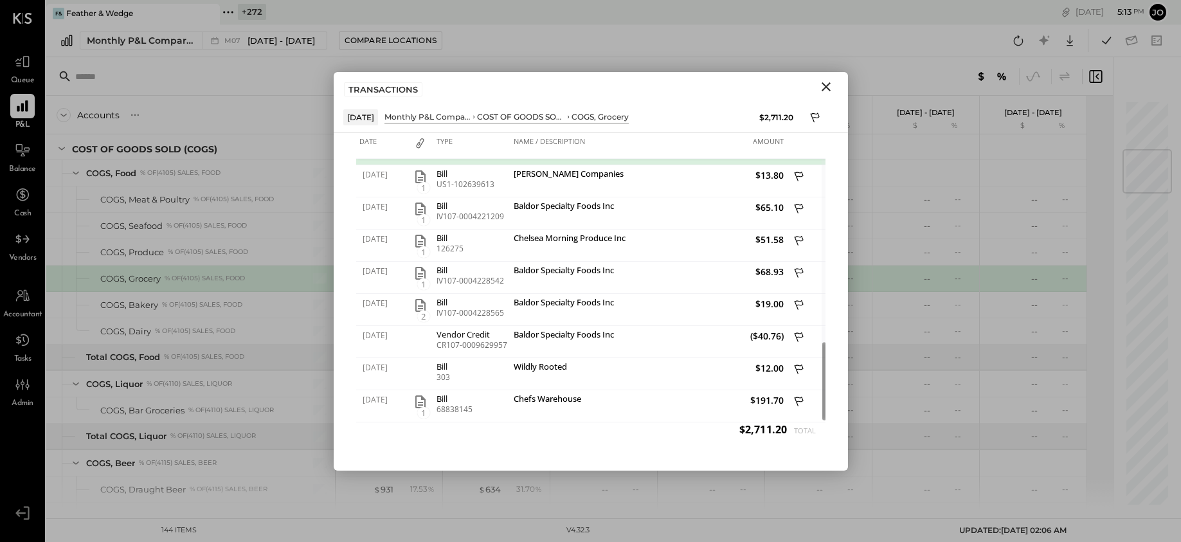
click at [829, 85] on icon "Close" at bounding box center [825, 86] width 15 height 15
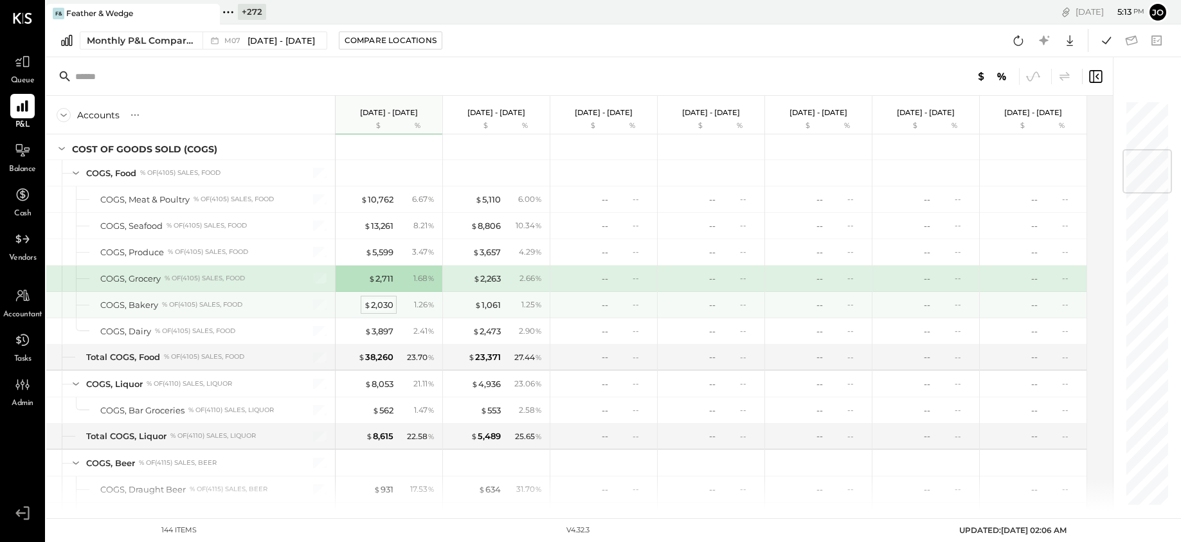
click at [384, 307] on div "$ 2,030" at bounding box center [379, 305] width 30 height 12
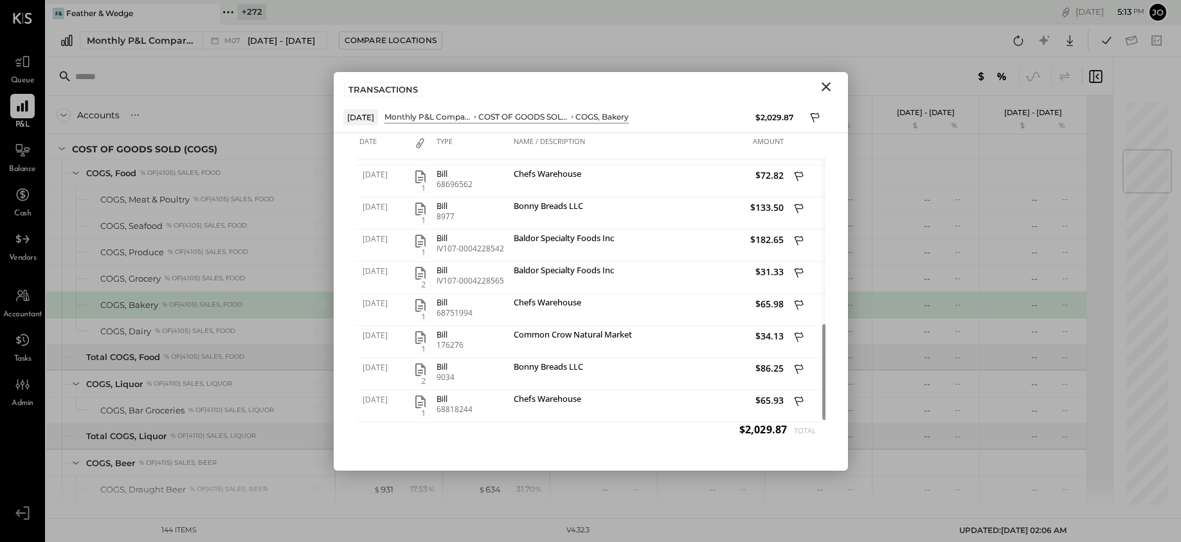
click at [832, 89] on icon "Close" at bounding box center [825, 86] width 15 height 15
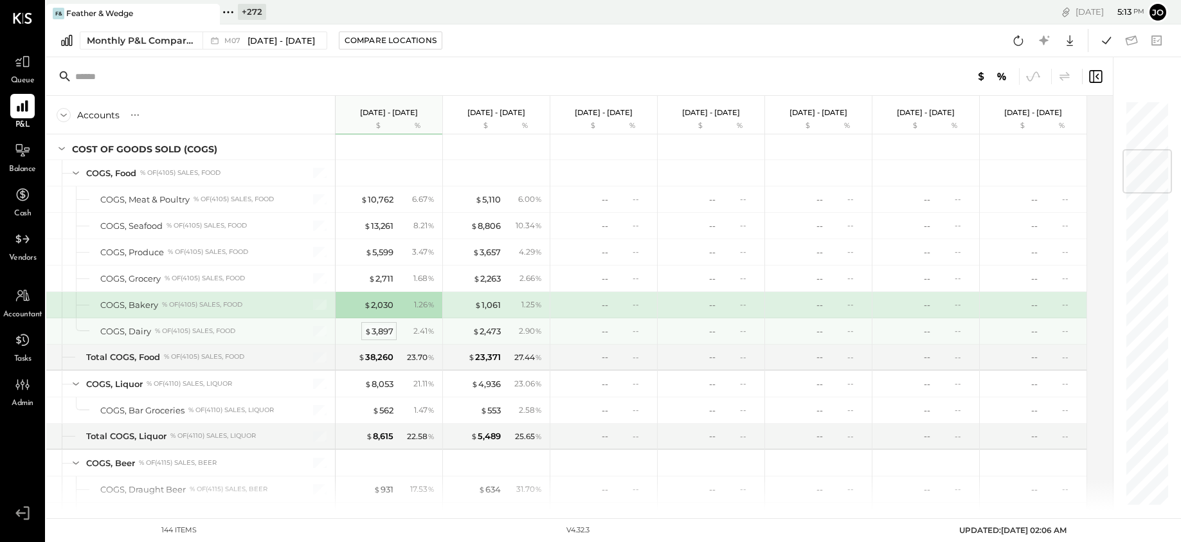
click at [386, 330] on div "$ 3,897" at bounding box center [378, 331] width 29 height 12
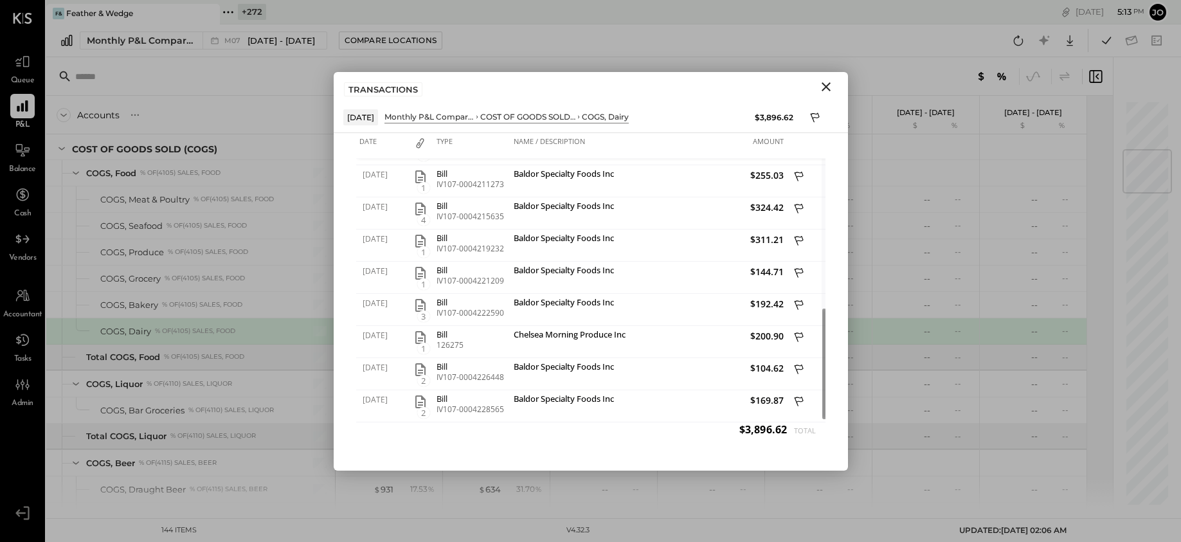
click at [831, 85] on icon "Close" at bounding box center [825, 86] width 15 height 15
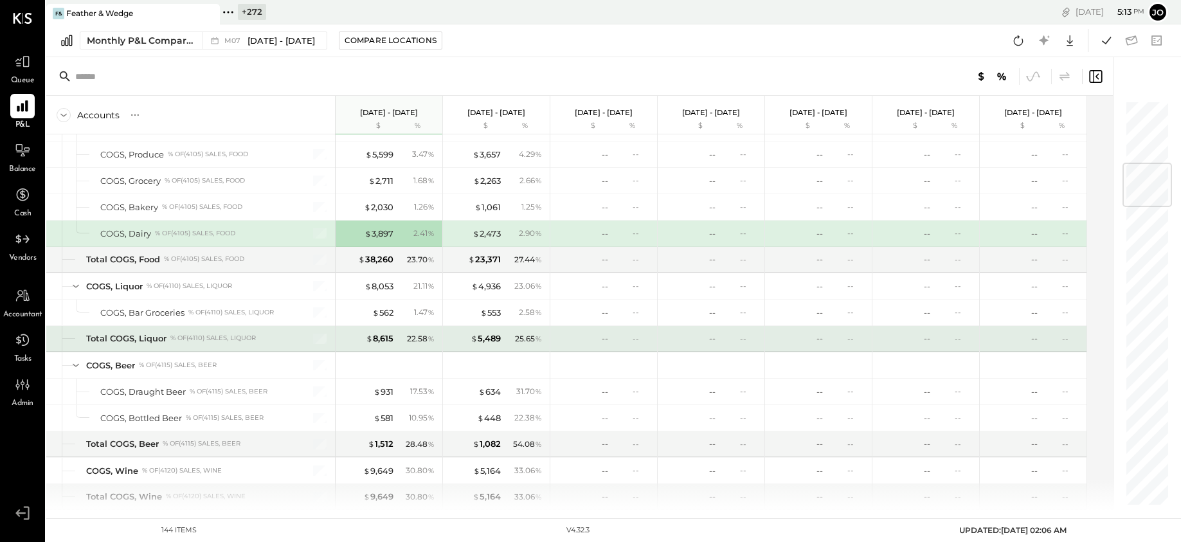
scroll to position [538, 0]
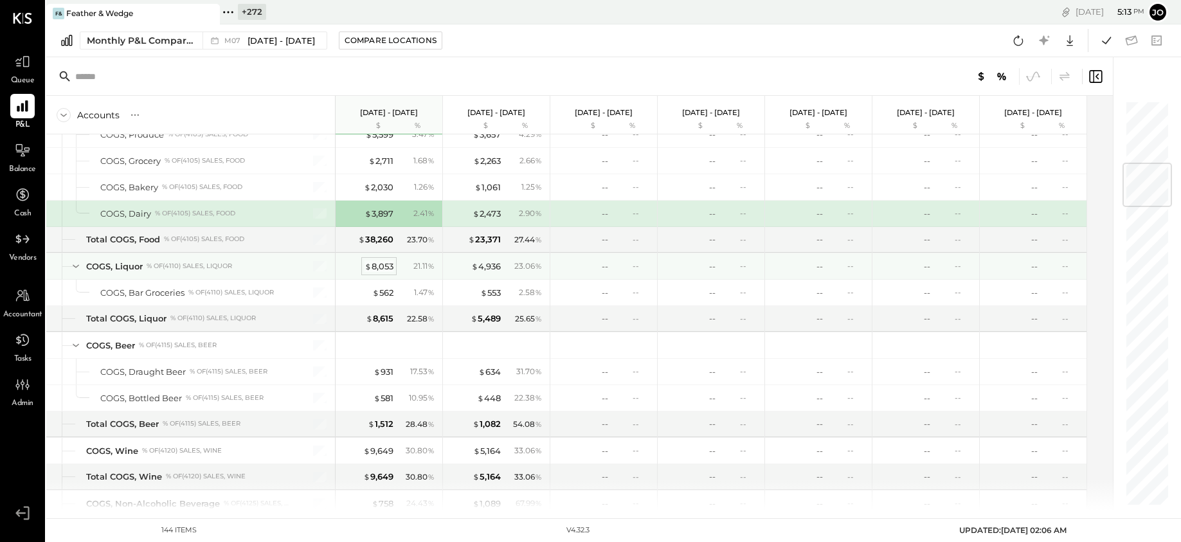
click at [384, 266] on div "$ 8,053" at bounding box center [378, 266] width 29 height 12
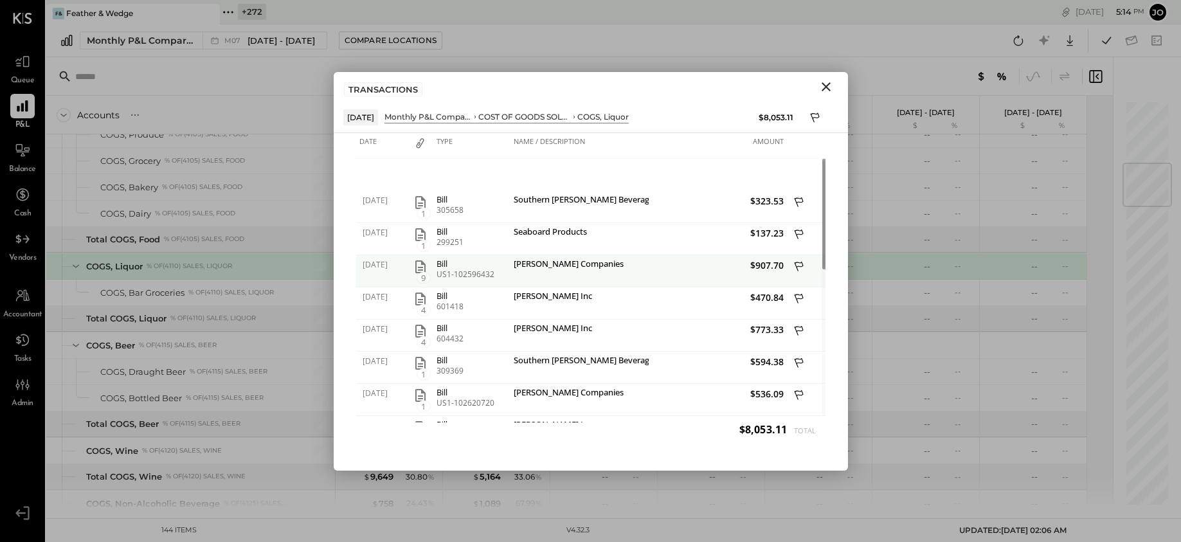
click at [424, 267] on icon "button" at bounding box center [420, 266] width 10 height 13
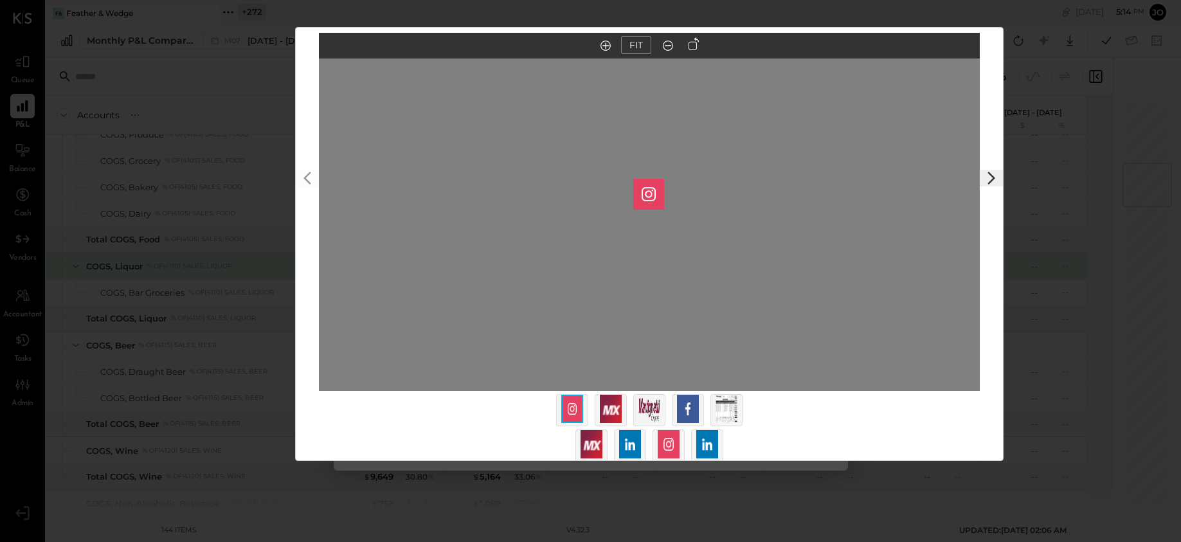
scroll to position [55, 0]
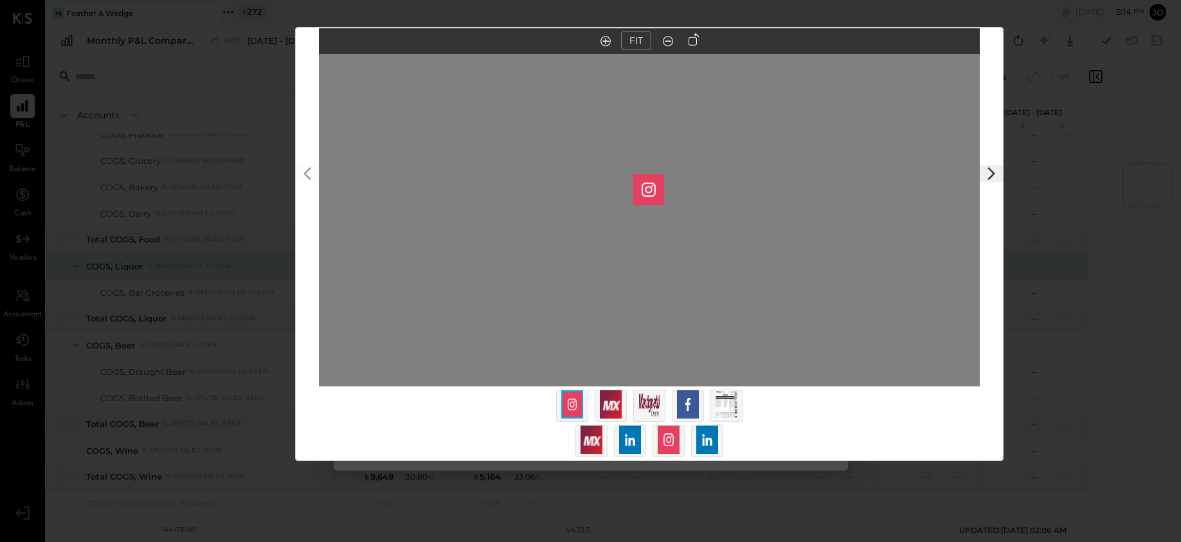
click at [724, 404] on img at bounding box center [726, 404] width 22 height 28
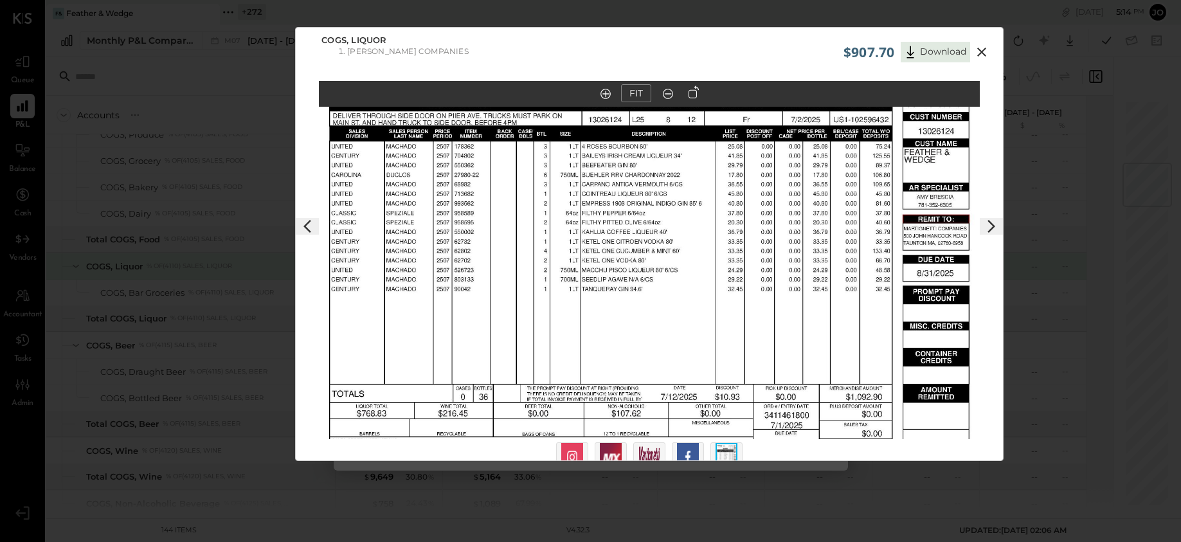
scroll to position [0, 0]
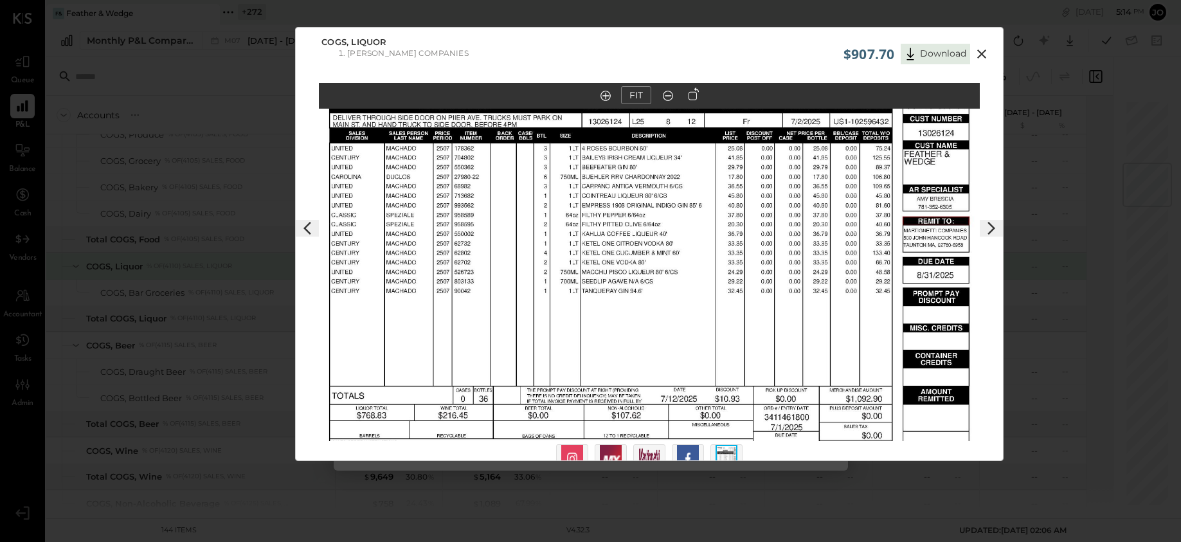
click at [976, 53] on icon at bounding box center [981, 53] width 15 height 15
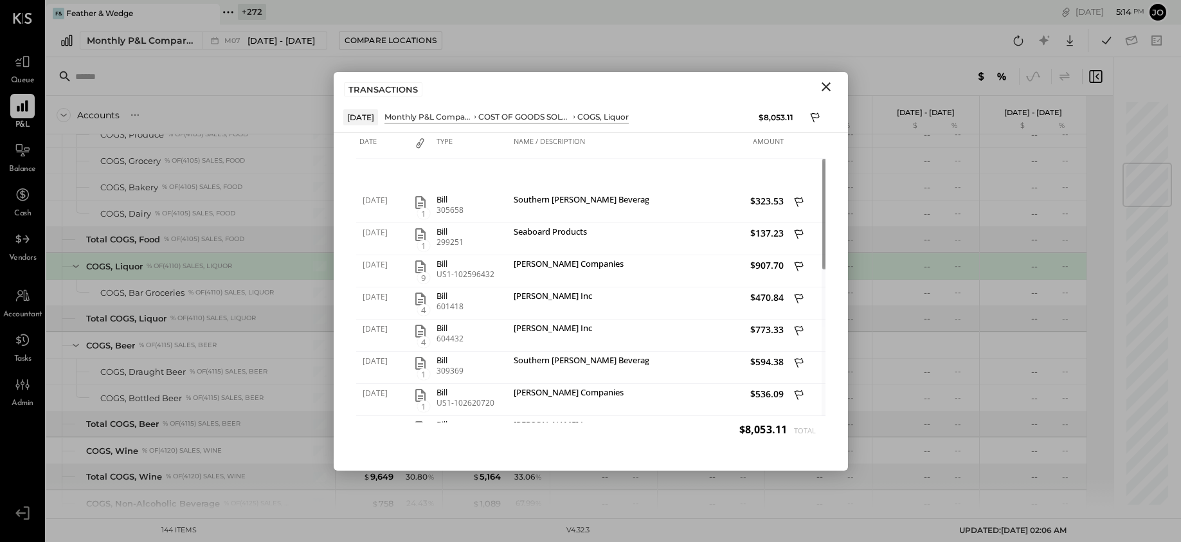
click at [825, 93] on icon "Close" at bounding box center [825, 86] width 15 height 15
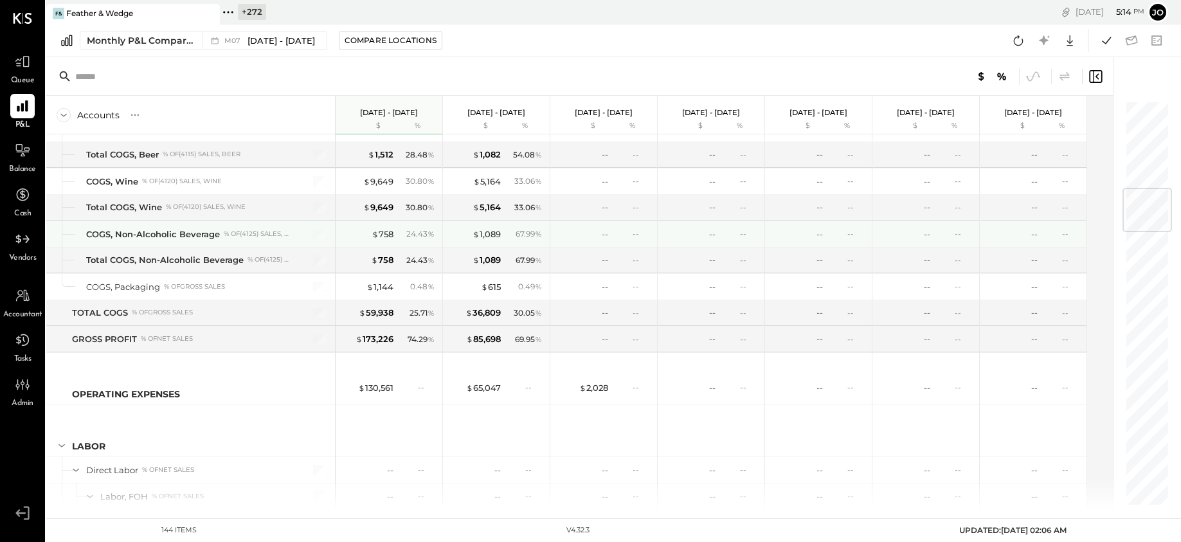
scroll to position [752, 0]
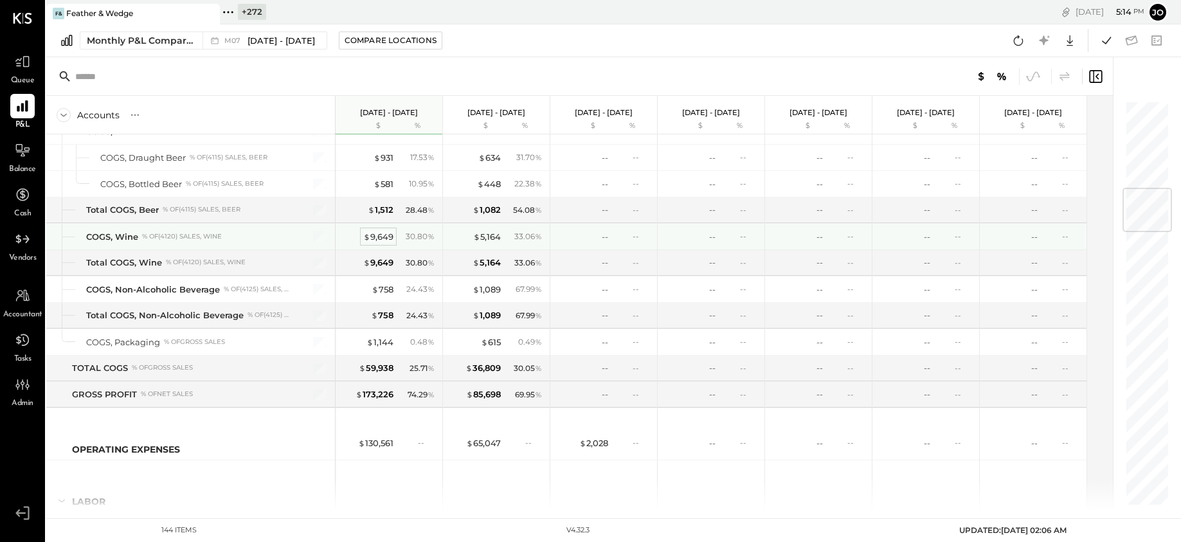
click at [387, 235] on div "$ 9,649" at bounding box center [378, 237] width 30 height 12
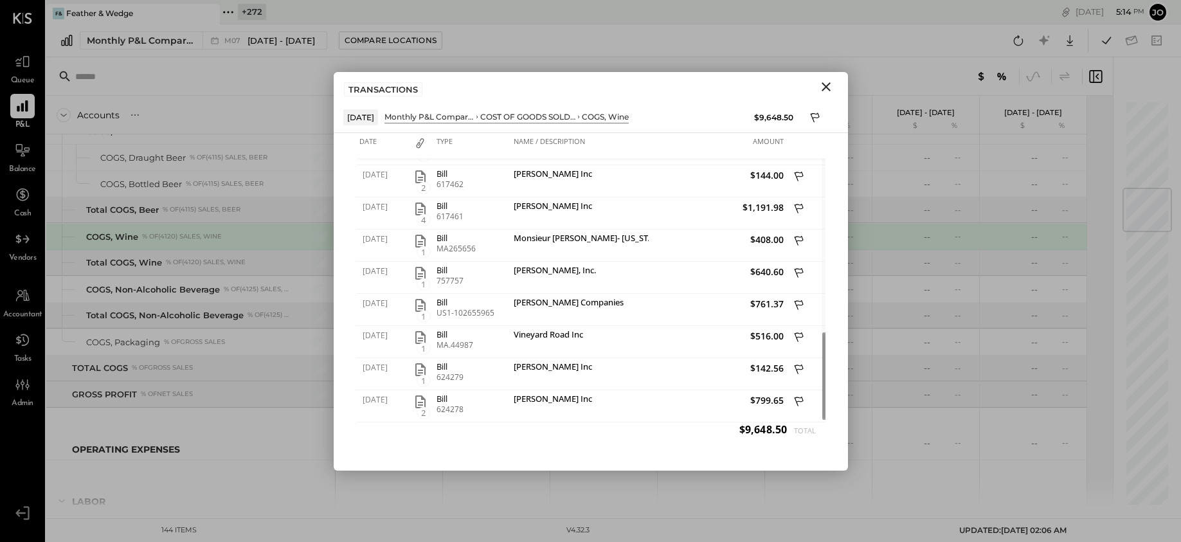
click at [829, 88] on icon "Close" at bounding box center [825, 86] width 15 height 15
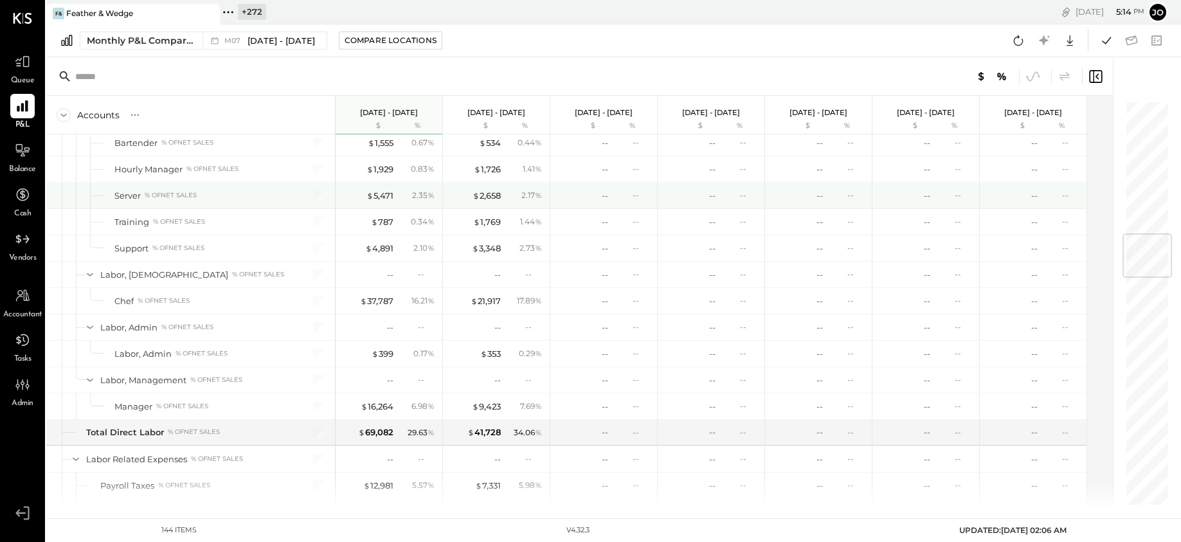
scroll to position [1137, 0]
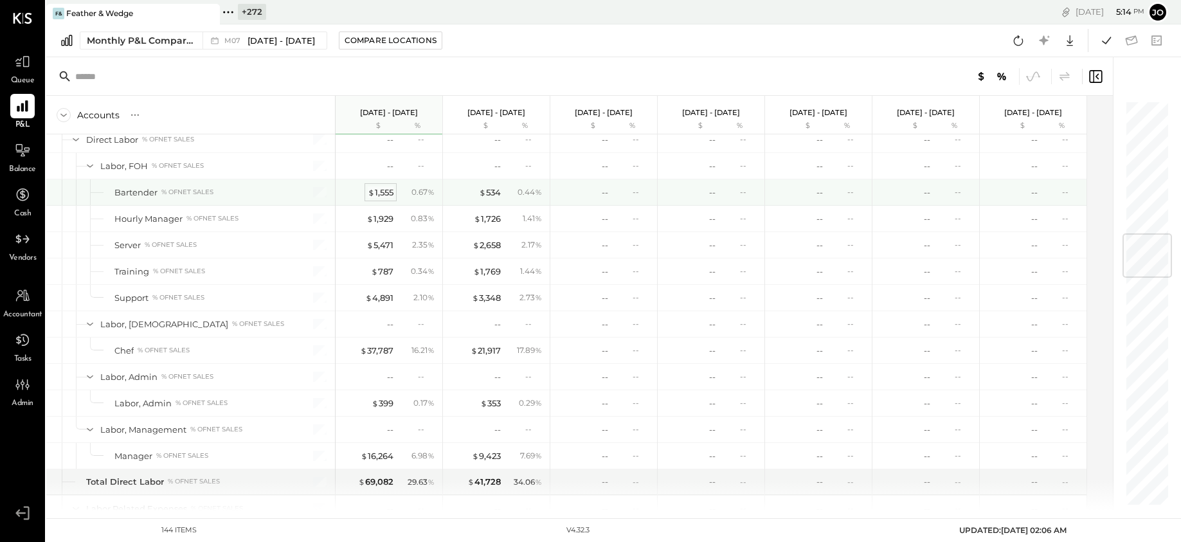
click at [383, 193] on div "$ 1,555" at bounding box center [381, 192] width 26 height 12
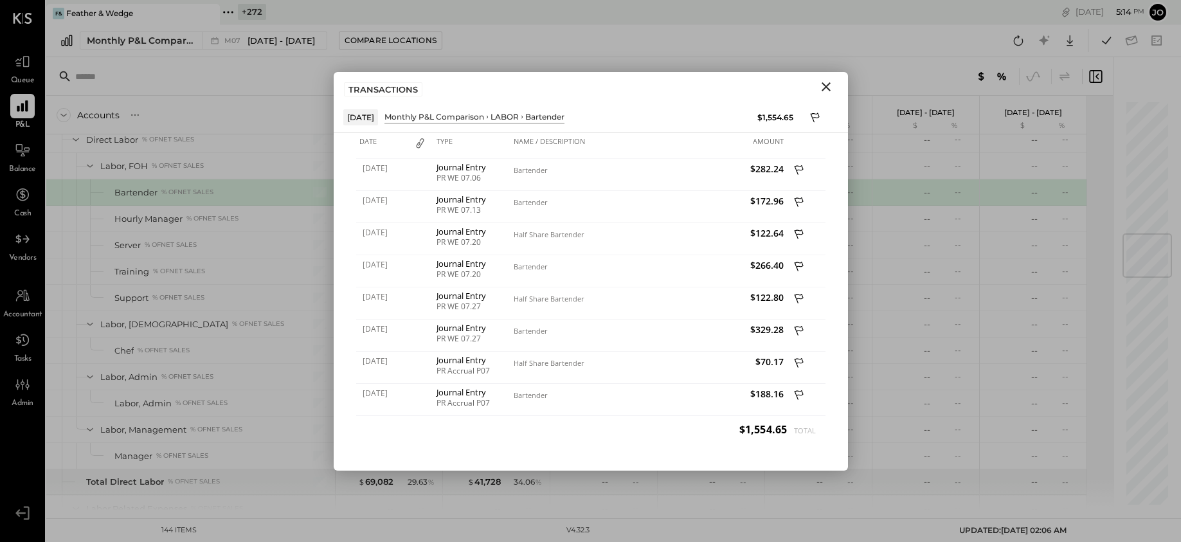
click at [822, 89] on icon "Close" at bounding box center [825, 86] width 9 height 9
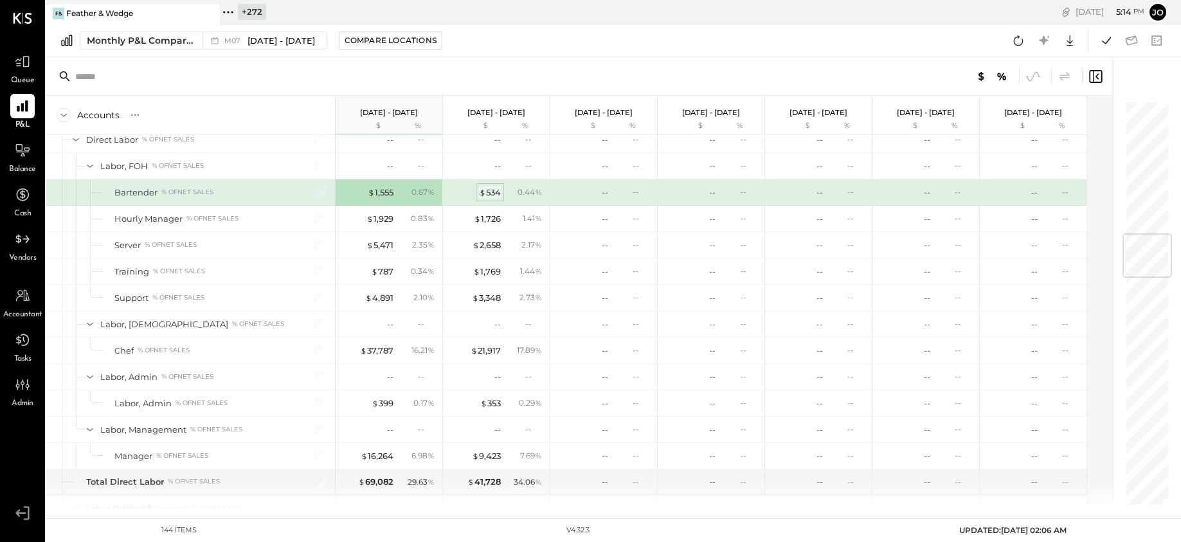
click at [488, 193] on div "$ 534" at bounding box center [490, 192] width 22 height 12
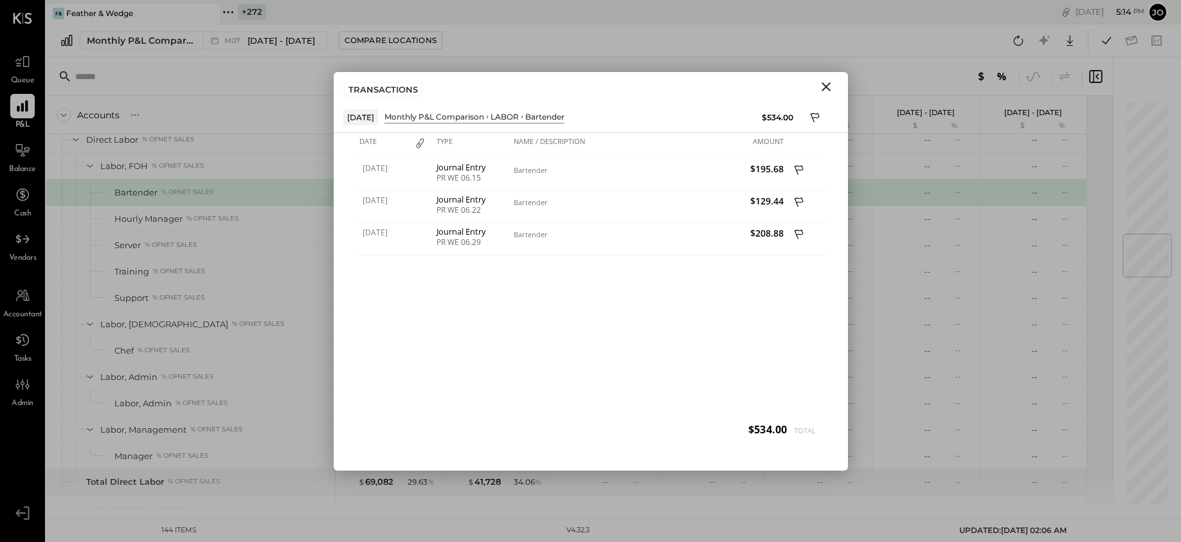
click at [825, 86] on icon "Close" at bounding box center [825, 86] width 9 height 9
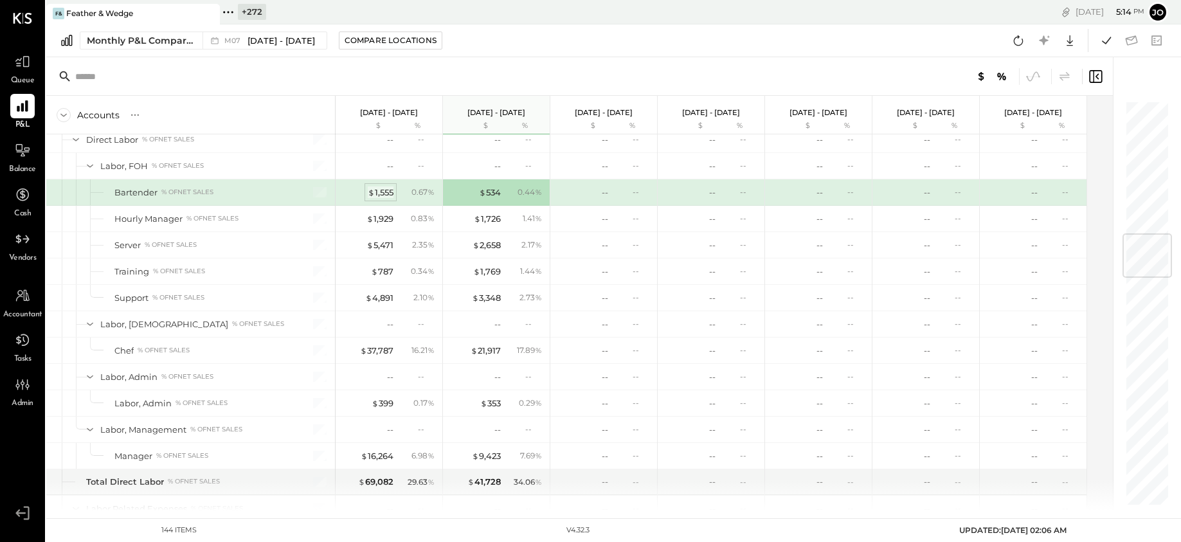
click at [386, 191] on div "$ 1,555" at bounding box center [381, 192] width 26 height 12
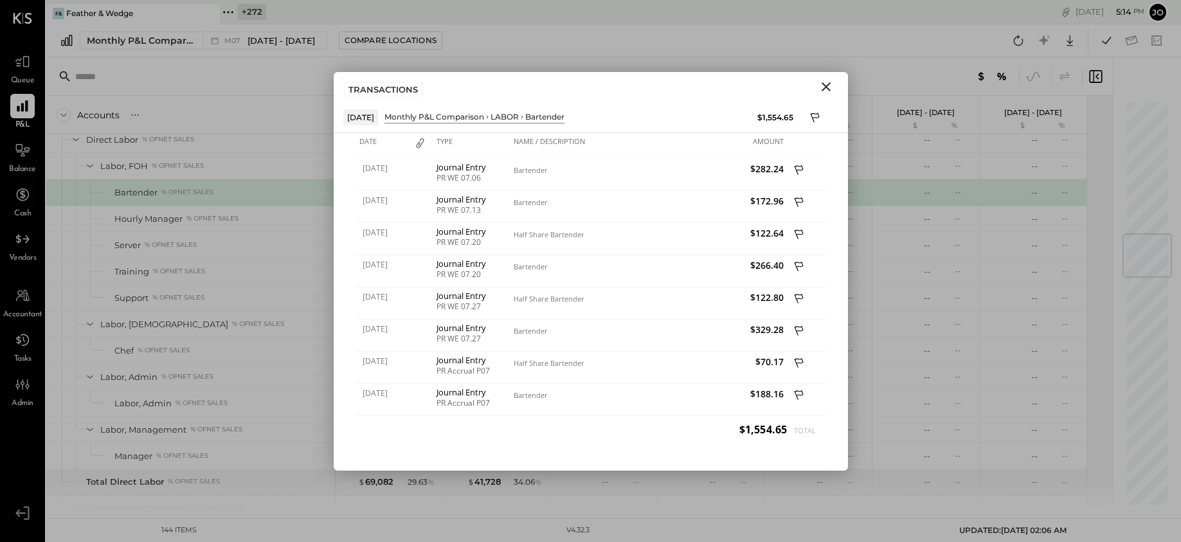
click at [820, 90] on icon "Close" at bounding box center [825, 86] width 15 height 15
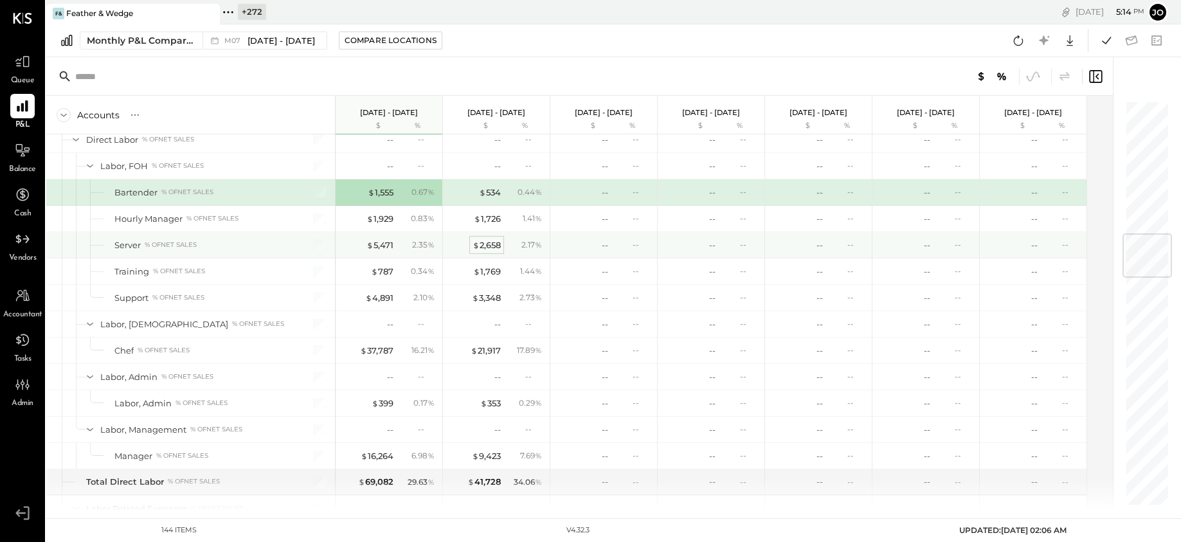
click at [491, 241] on div "$ 2,658" at bounding box center [486, 245] width 28 height 12
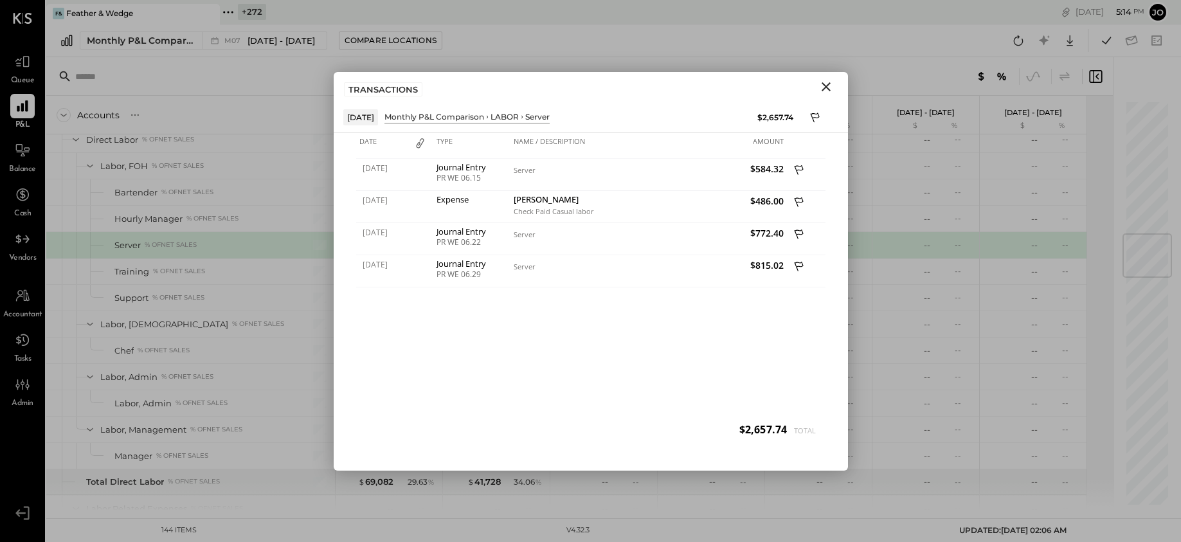
click at [823, 91] on icon "Close" at bounding box center [825, 86] width 15 height 15
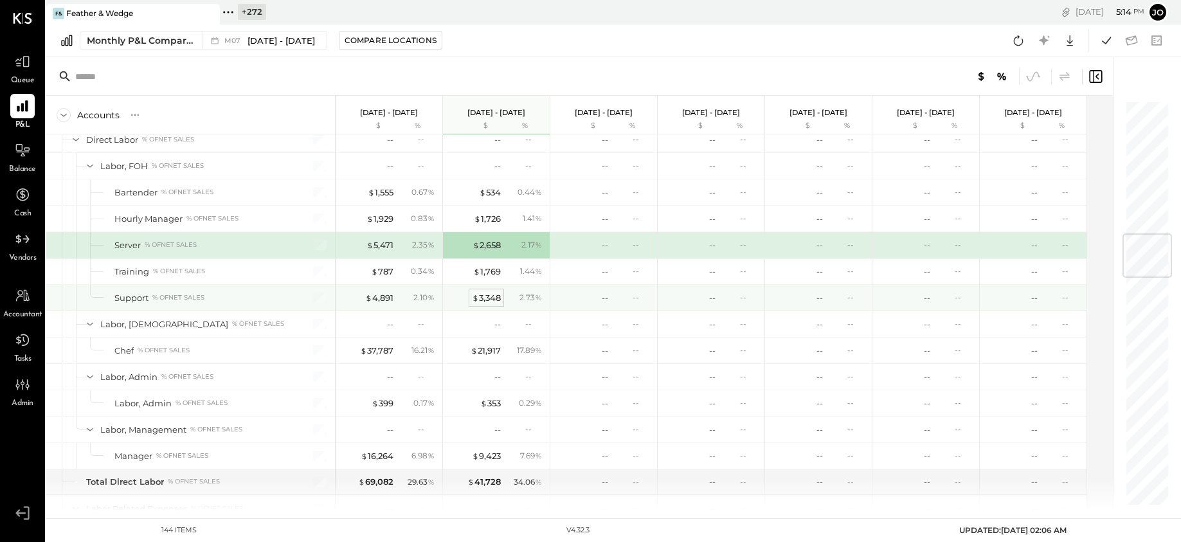
click at [492, 297] on div "$ 3,348" at bounding box center [486, 298] width 29 height 12
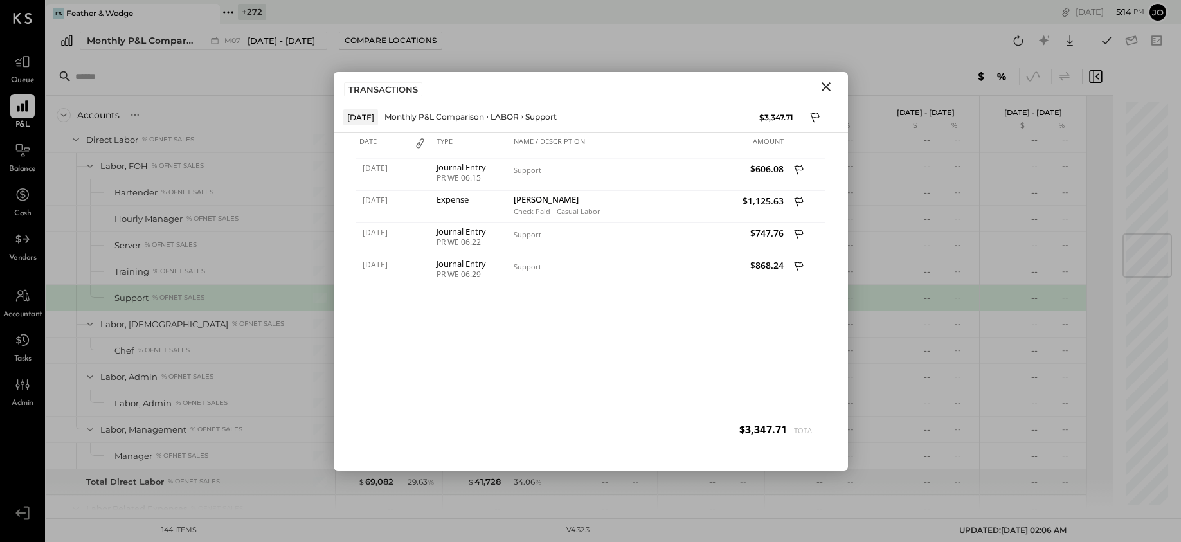
click at [823, 87] on icon "Close" at bounding box center [825, 86] width 9 height 9
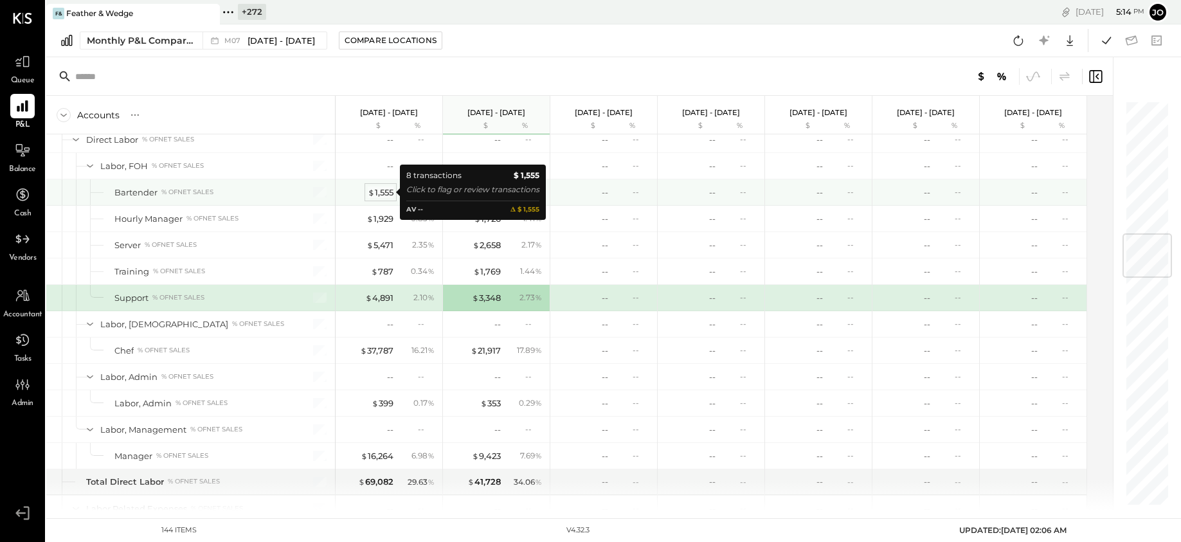
scroll to position [1078, 0]
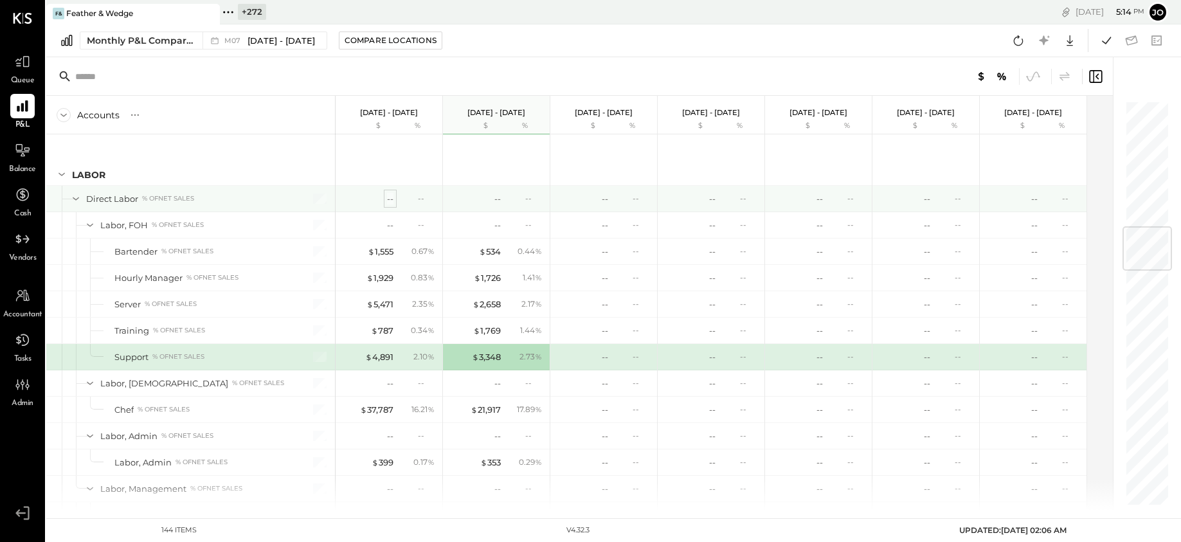
click at [389, 199] on div "--" at bounding box center [390, 199] width 6 height 12
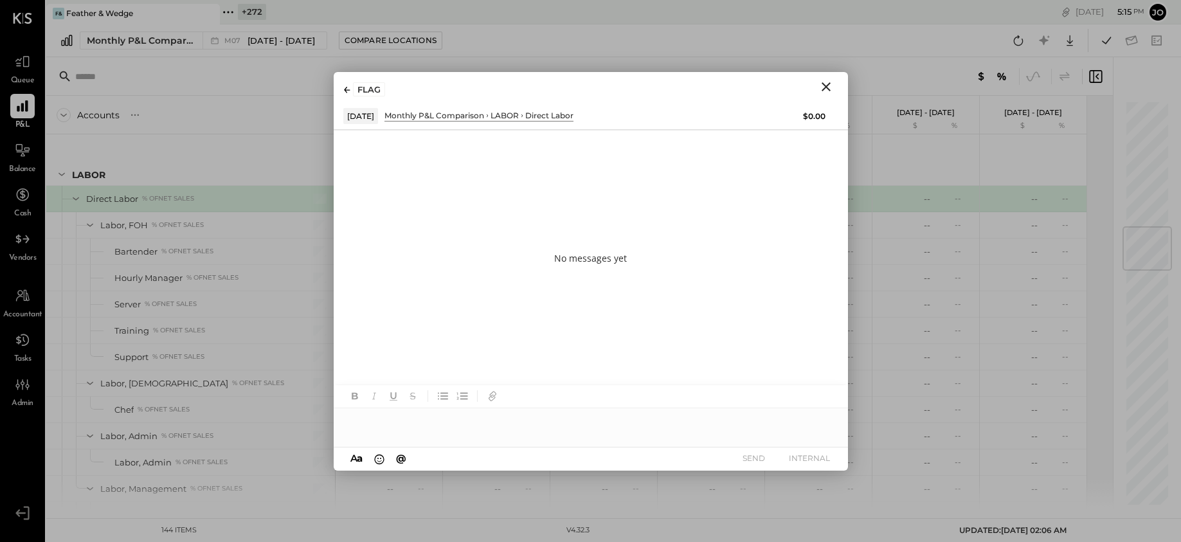
click at [517, 431] on div at bounding box center [591, 421] width 514 height 26
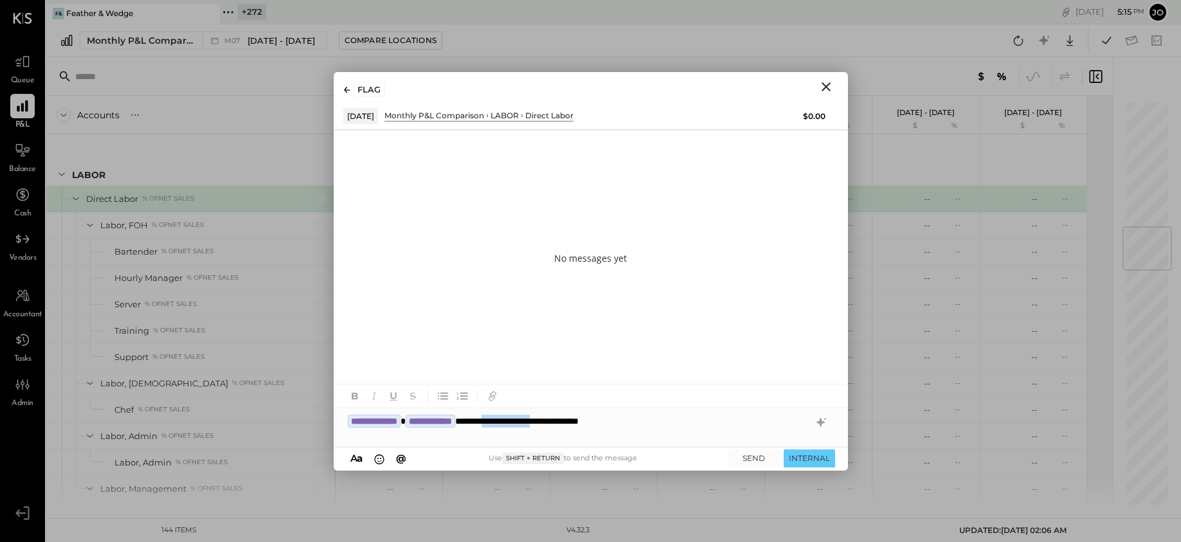
drag, startPoint x: 549, startPoint y: 423, endPoint x: 691, endPoint y: 423, distance: 142.7
click at [691, 423] on div "**********" at bounding box center [591, 421] width 514 height 26
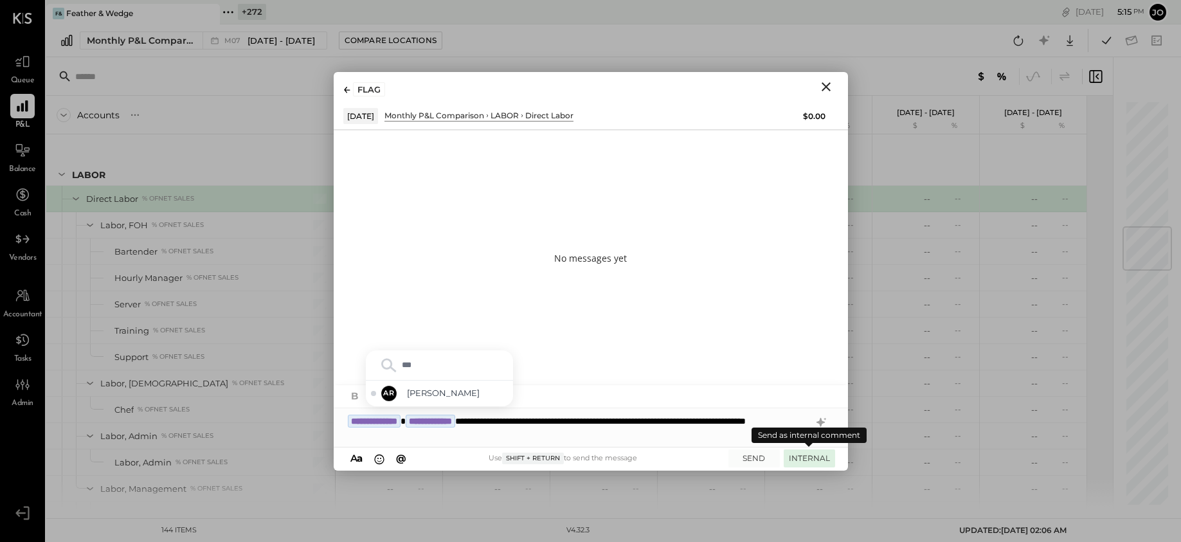
type input "****"
click at [824, 458] on button "INTERNAL" at bounding box center [808, 457] width 51 height 17
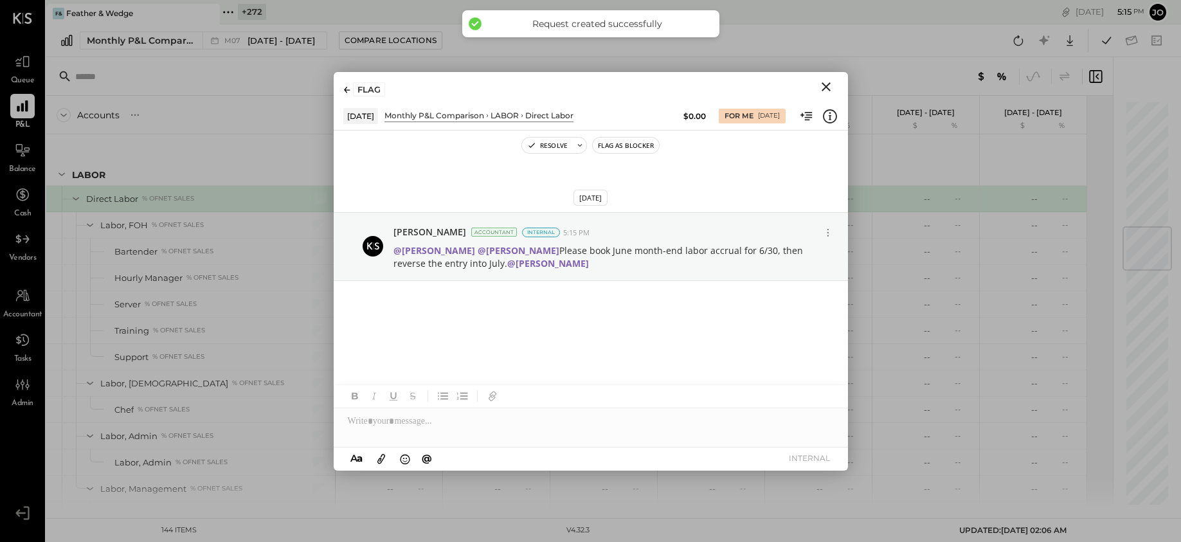
click at [823, 90] on icon "Close" at bounding box center [825, 86] width 15 height 15
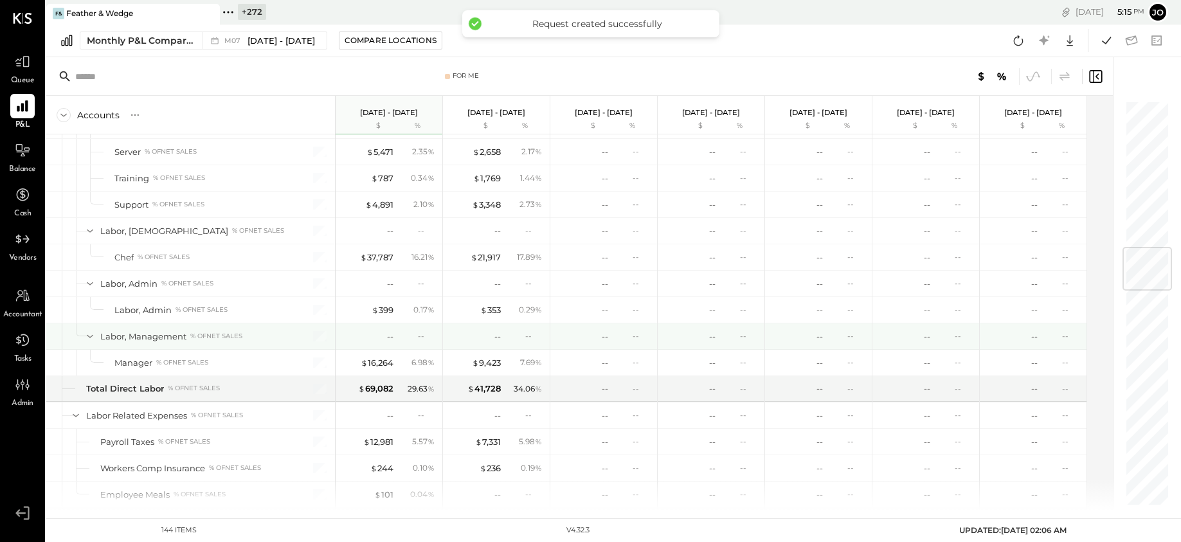
scroll to position [1259, 0]
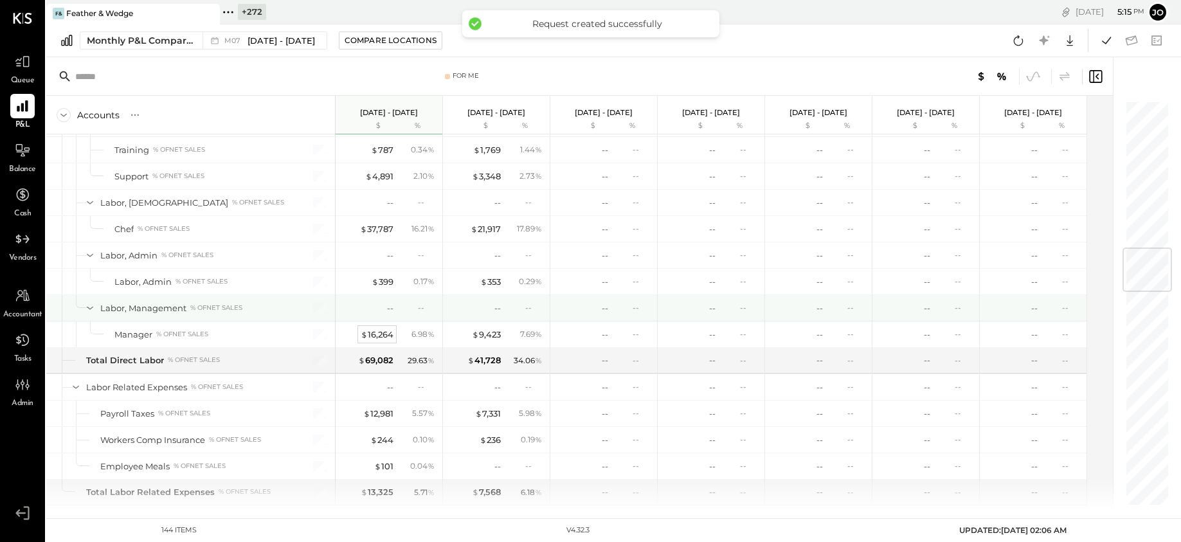
click at [386, 330] on div "$ 16,264" at bounding box center [377, 334] width 33 height 12
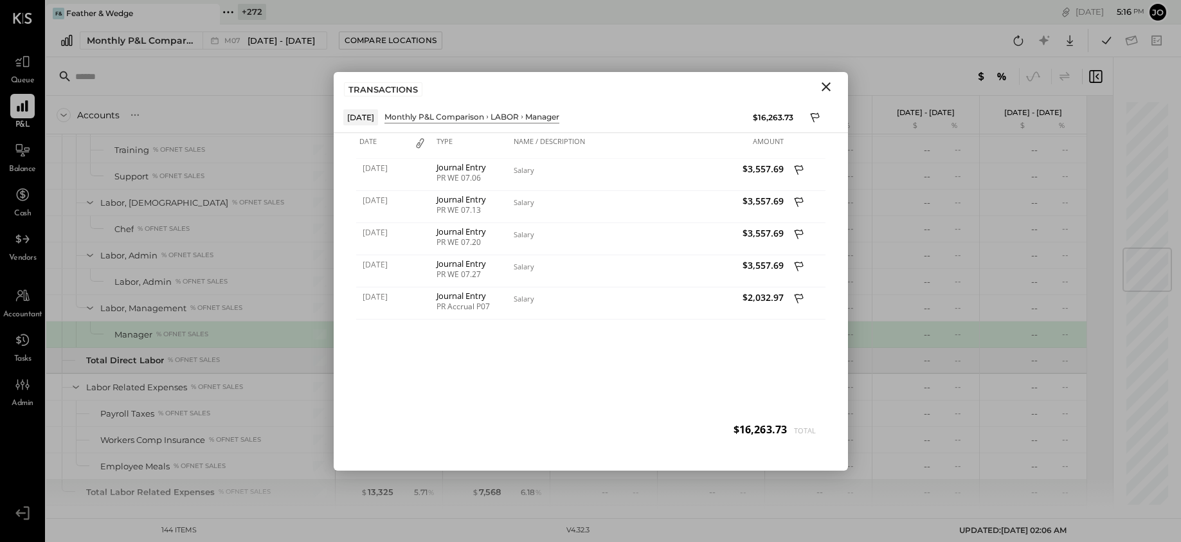
click at [829, 86] on icon "Close" at bounding box center [825, 86] width 15 height 15
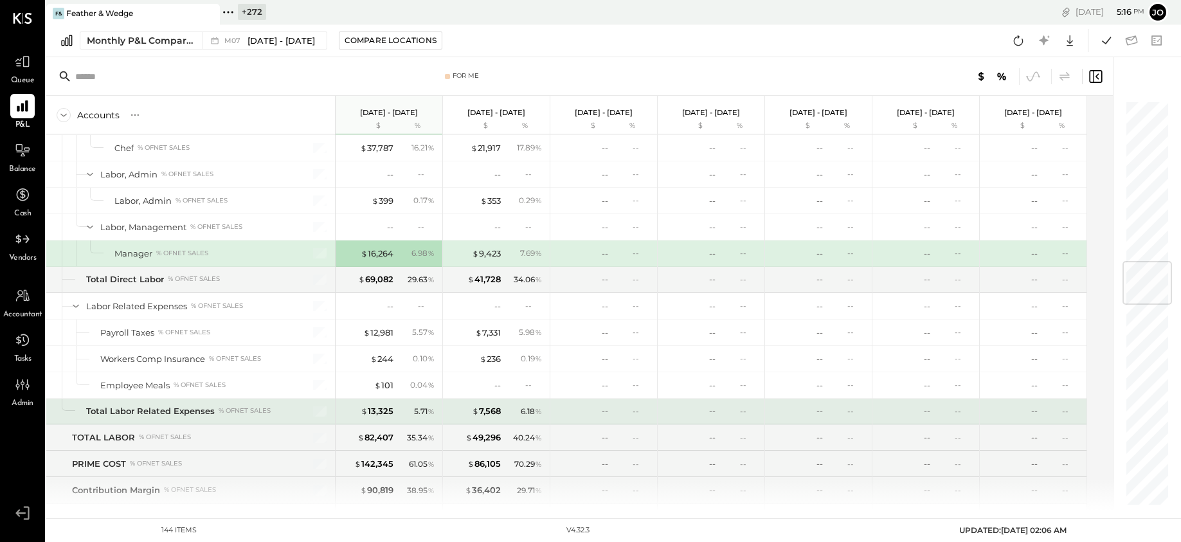
scroll to position [1461, 0]
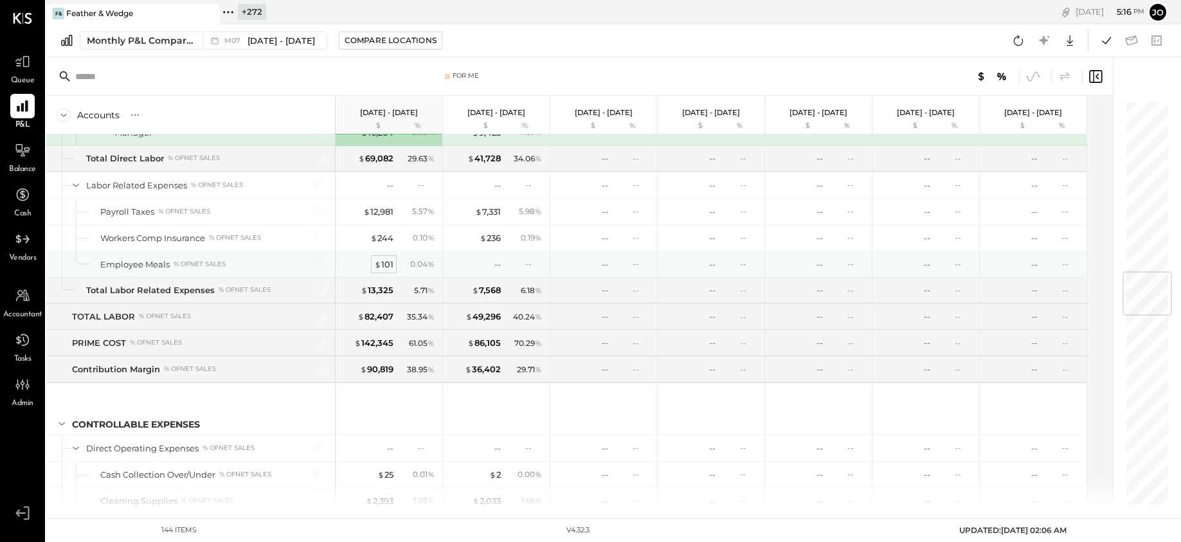
click at [384, 258] on div "$ 101" at bounding box center [383, 264] width 19 height 12
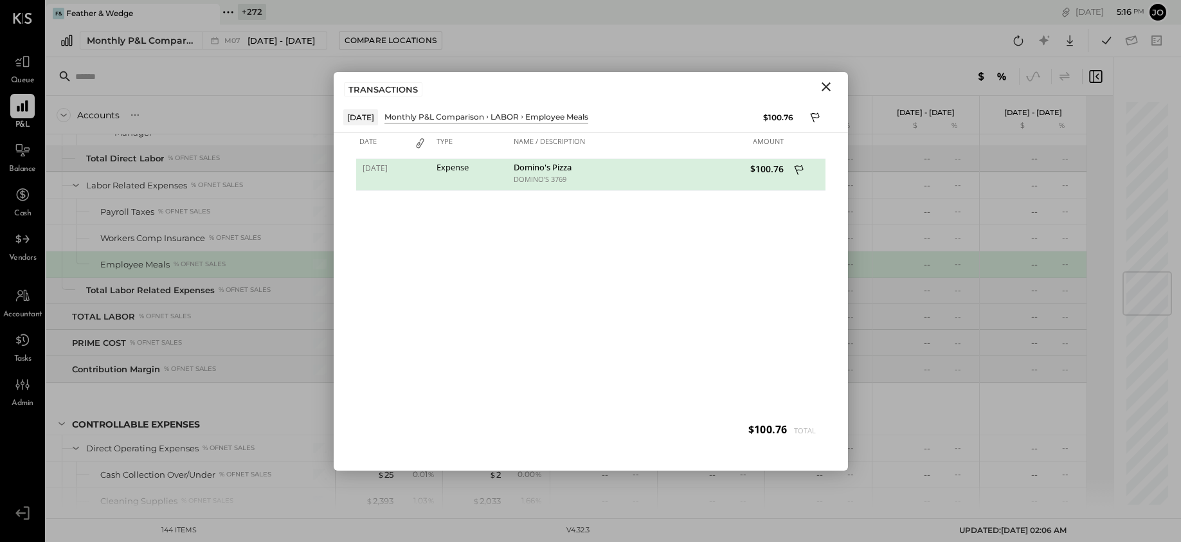
click at [824, 91] on icon "Close" at bounding box center [825, 86] width 15 height 15
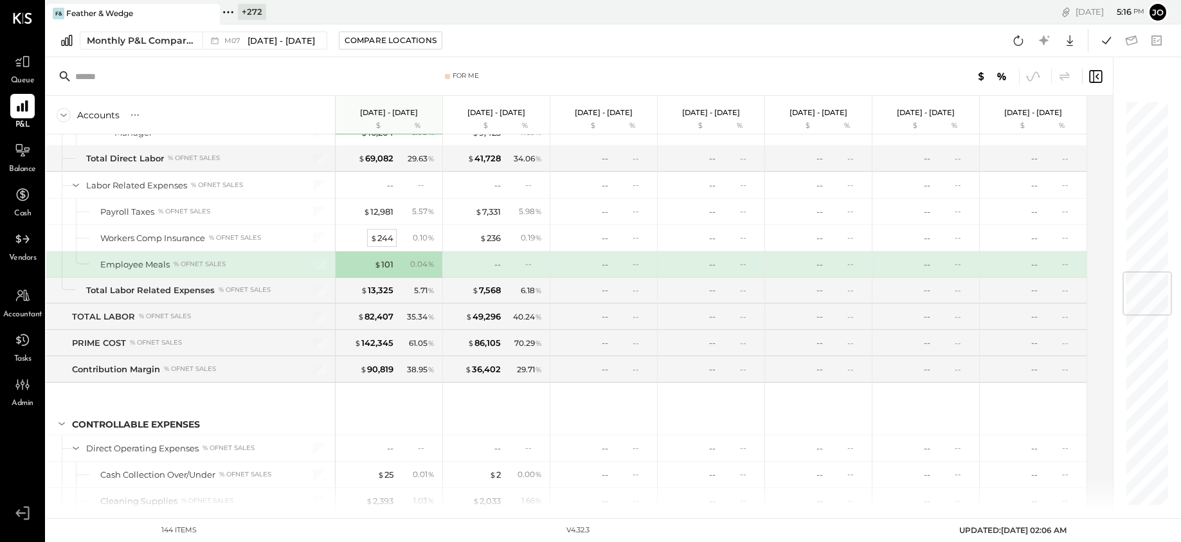
click at [379, 240] on div "$ 244" at bounding box center [381, 238] width 23 height 12
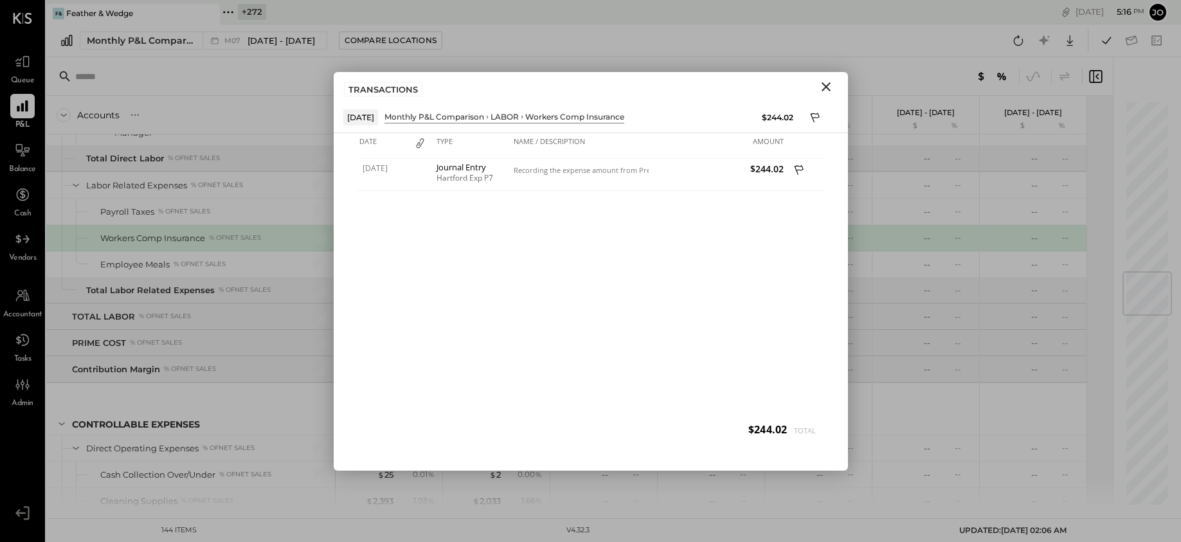
click at [826, 94] on div "TRANSACTIONS" at bounding box center [591, 87] width 514 height 30
click at [830, 88] on icon "Close" at bounding box center [825, 86] width 15 height 15
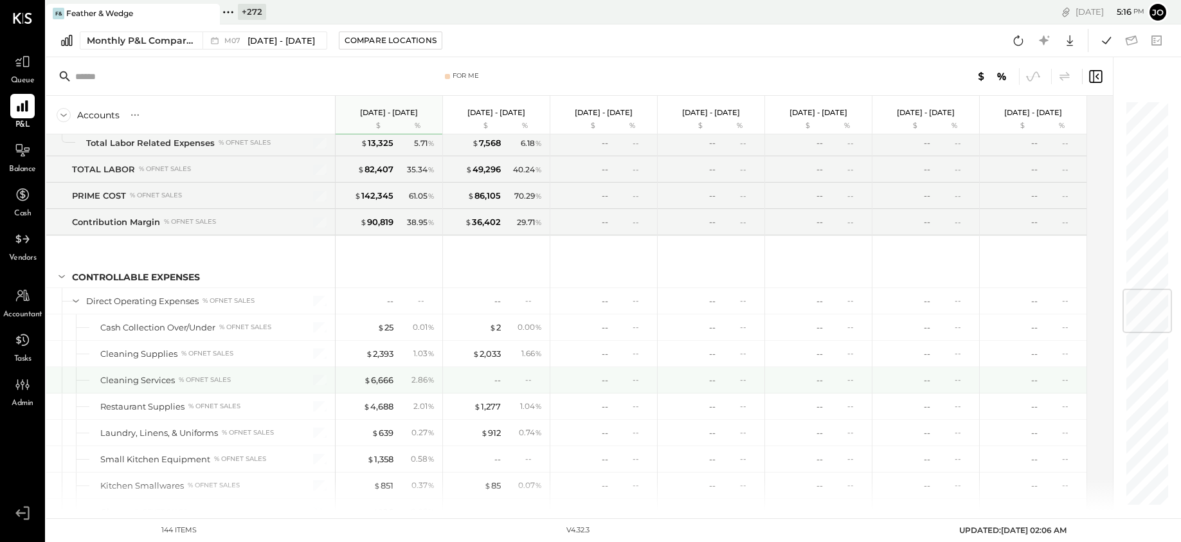
scroll to position [1608, 0]
click at [382, 379] on div "$ 6,666" at bounding box center [379, 380] width 30 height 12
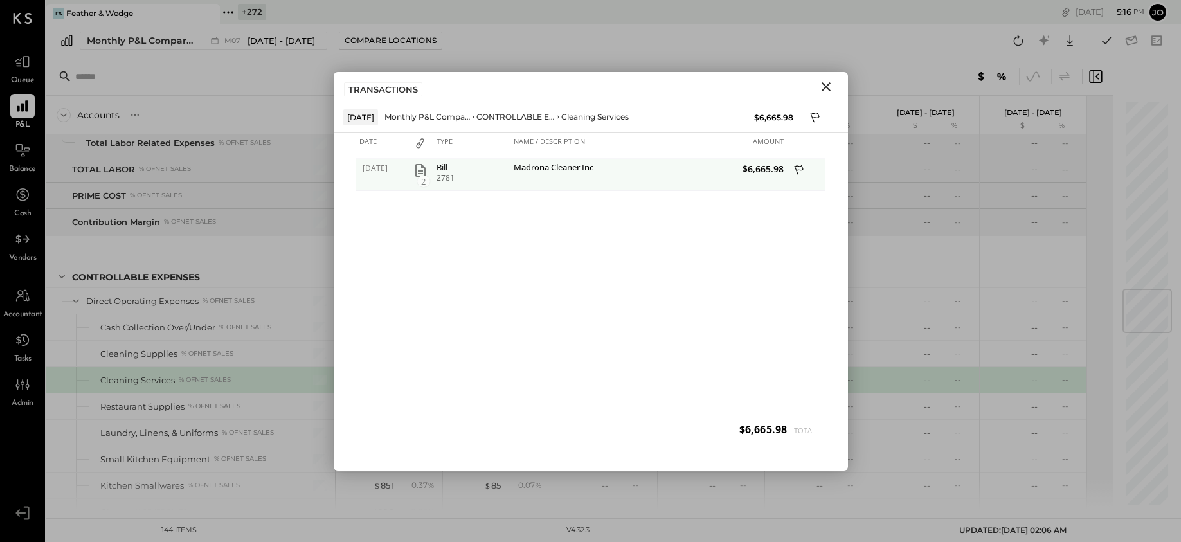
click at [429, 171] on div "2" at bounding box center [420, 170] width 19 height 15
click at [416, 167] on icon "button" at bounding box center [420, 170] width 15 height 15
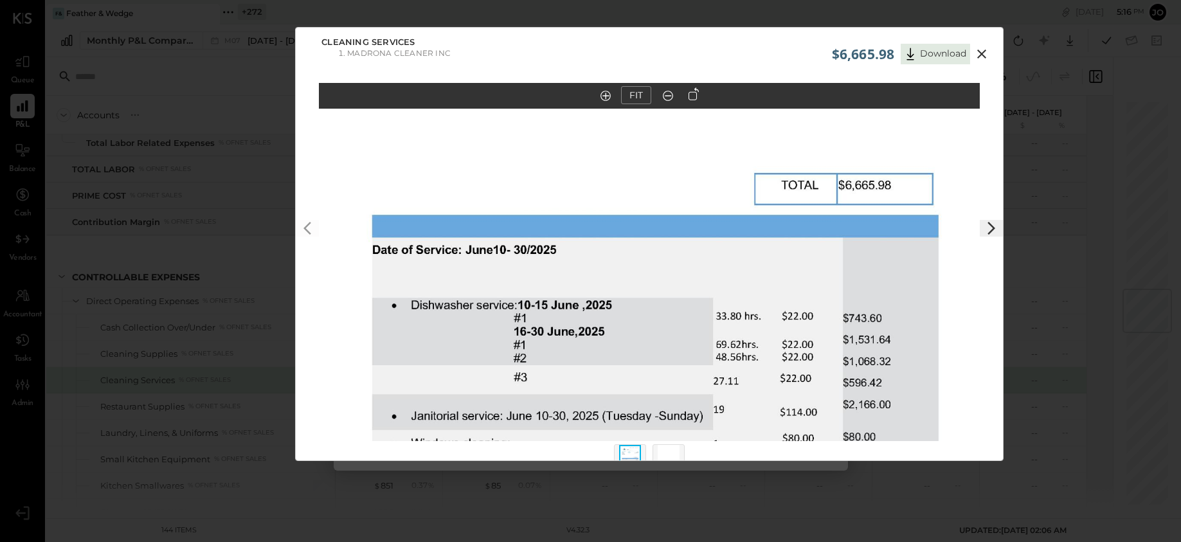
scroll to position [29, 0]
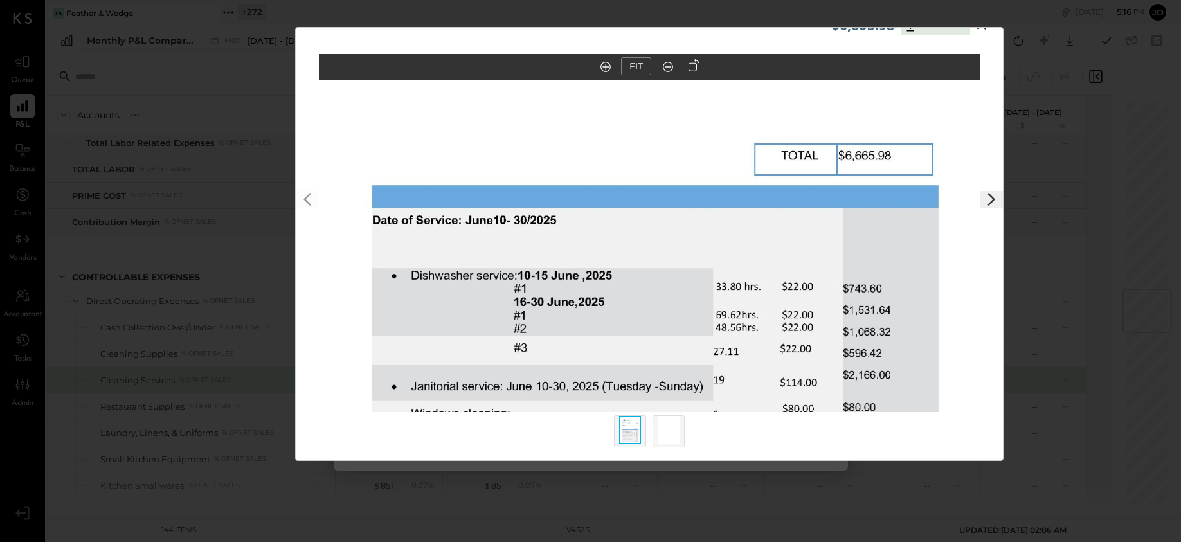
drag, startPoint x: 722, startPoint y: 275, endPoint x: 720, endPoint y: 188, distance: 87.4
click at [720, 188] on img at bounding box center [649, 215] width 661 height 855
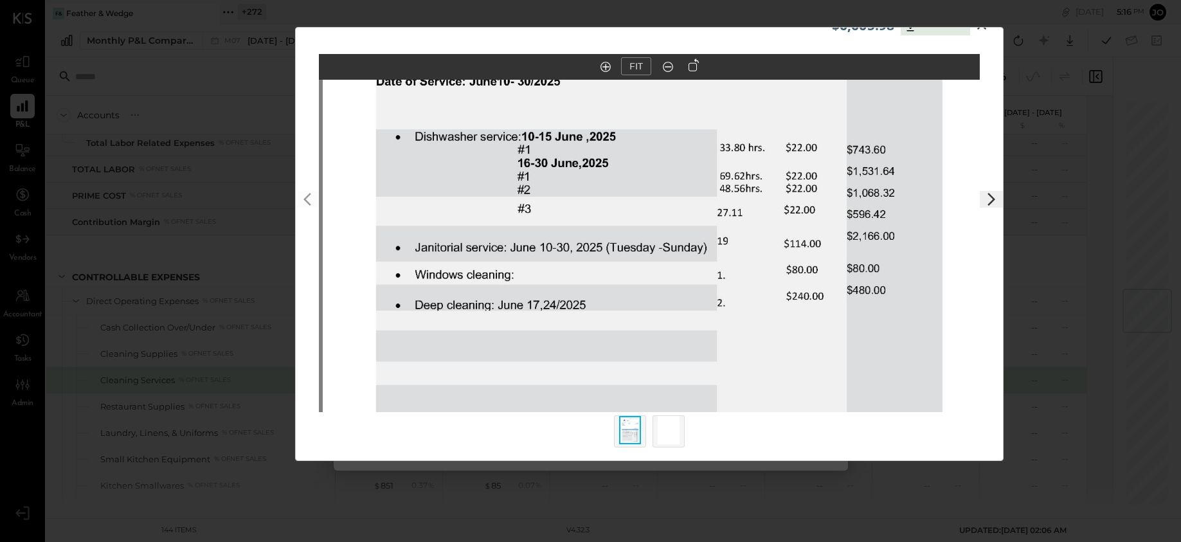
drag, startPoint x: 728, startPoint y: 262, endPoint x: 733, endPoint y: 136, distance: 126.0
click at [733, 137] on img at bounding box center [653, 76] width 661 height 855
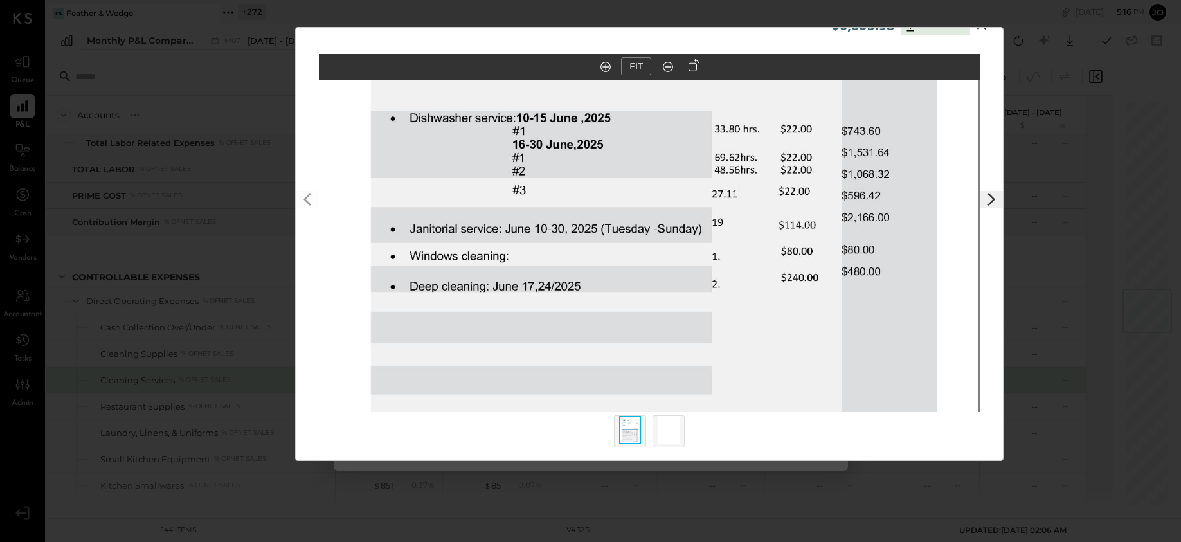
drag, startPoint x: 745, startPoint y: 218, endPoint x: 744, endPoint y: 398, distance: 179.3
click at [743, 393] on img at bounding box center [647, 57] width 661 height 855
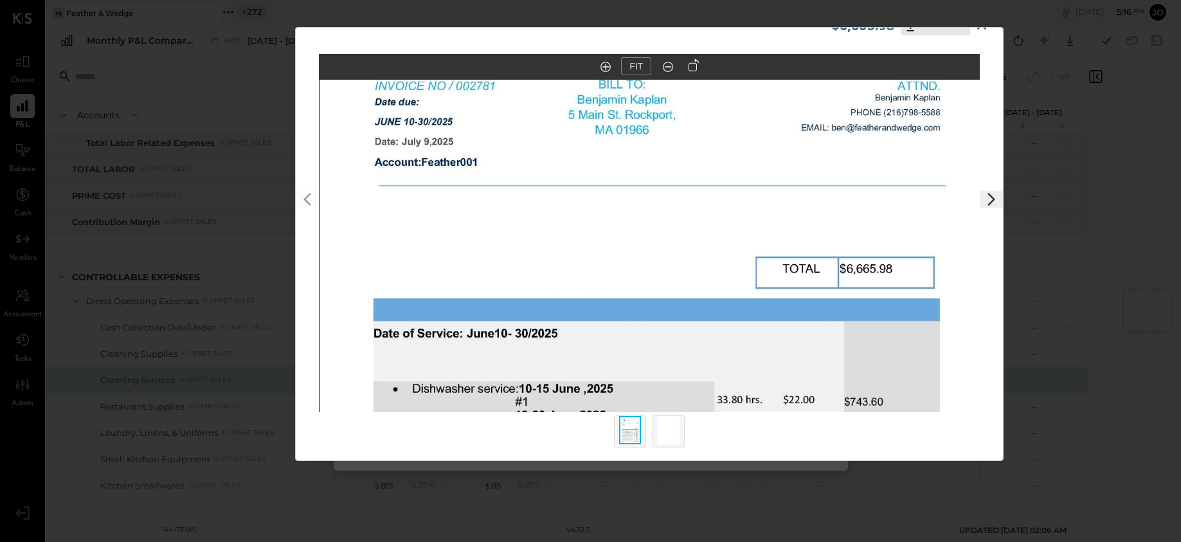
drag, startPoint x: 771, startPoint y: 281, endPoint x: 771, endPoint y: 441, distance: 160.0
click at [771, 441] on div "FIT" at bounding box center [649, 257] width 707 height 406
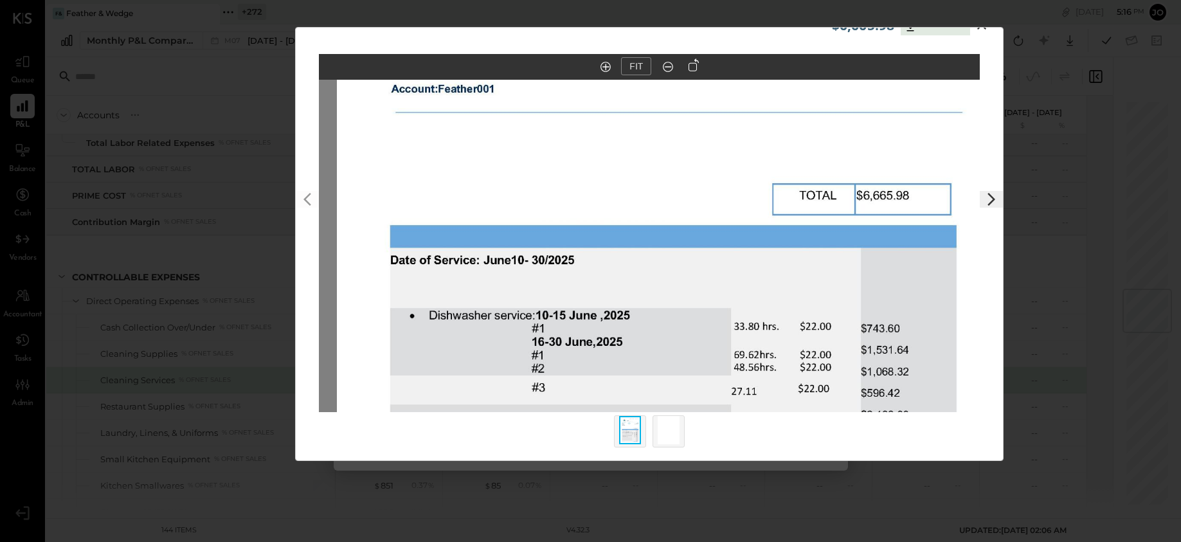
drag, startPoint x: 787, startPoint y: 231, endPoint x: 792, endPoint y: 352, distance: 120.9
click at [791, 352] on img at bounding box center [667, 255] width 661 height 855
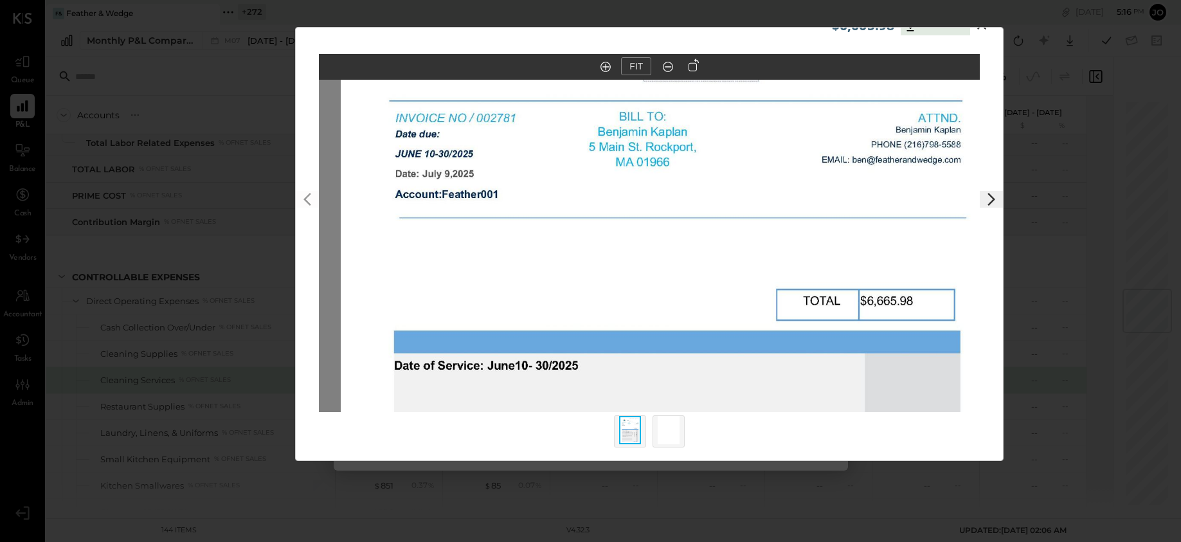
drag, startPoint x: 792, startPoint y: 199, endPoint x: 792, endPoint y: 294, distance: 95.8
click at [792, 294] on img at bounding box center [671, 360] width 661 height 855
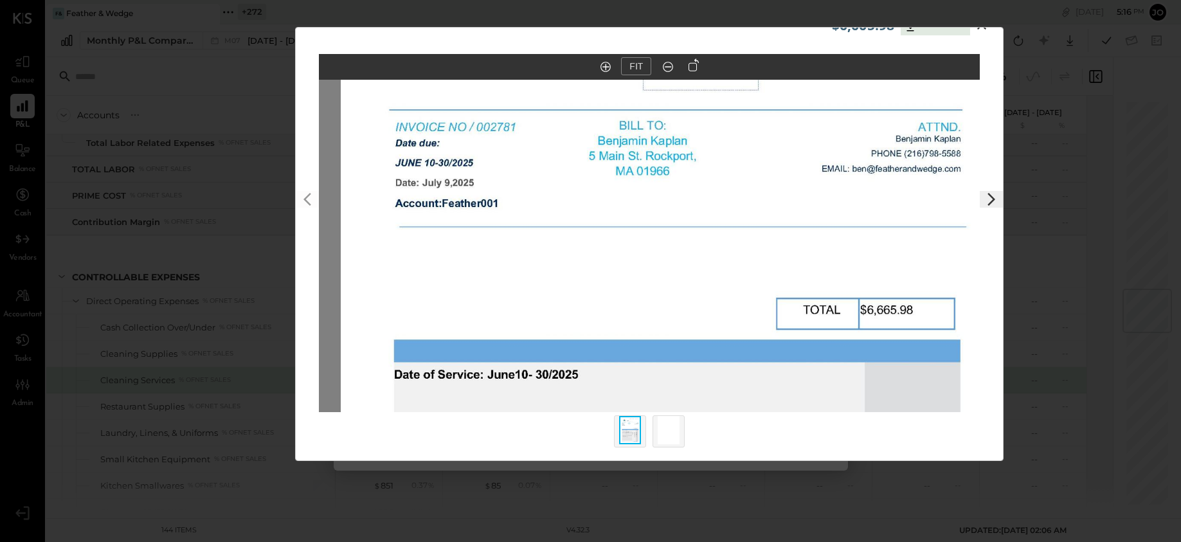
drag, startPoint x: 868, startPoint y: 179, endPoint x: 840, endPoint y: 190, distance: 29.7
click at [840, 190] on img at bounding box center [671, 369] width 661 height 855
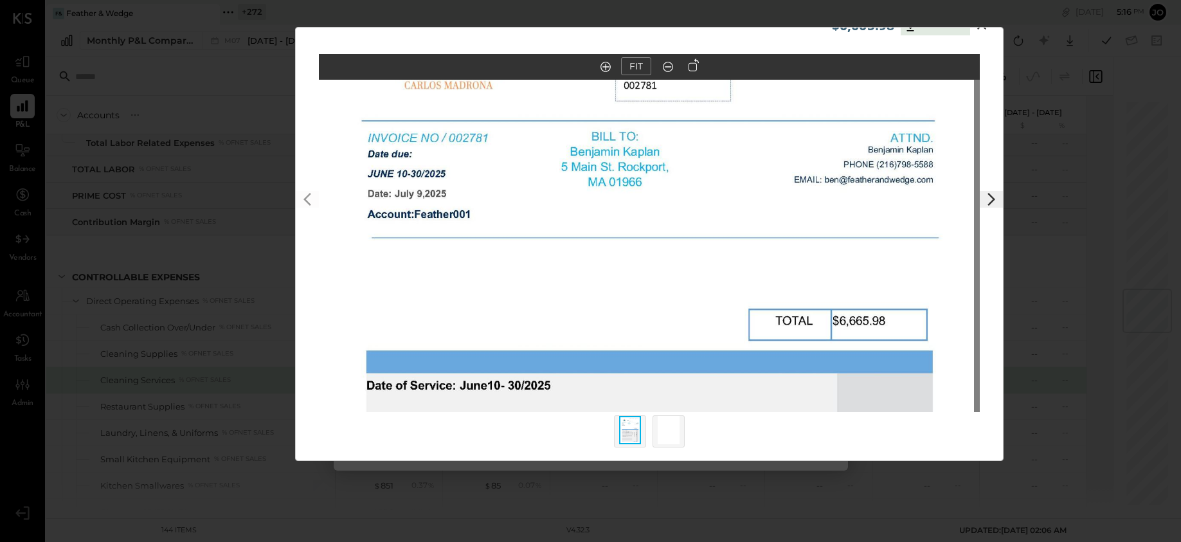
click at [983, 28] on icon at bounding box center [981, 25] width 9 height 9
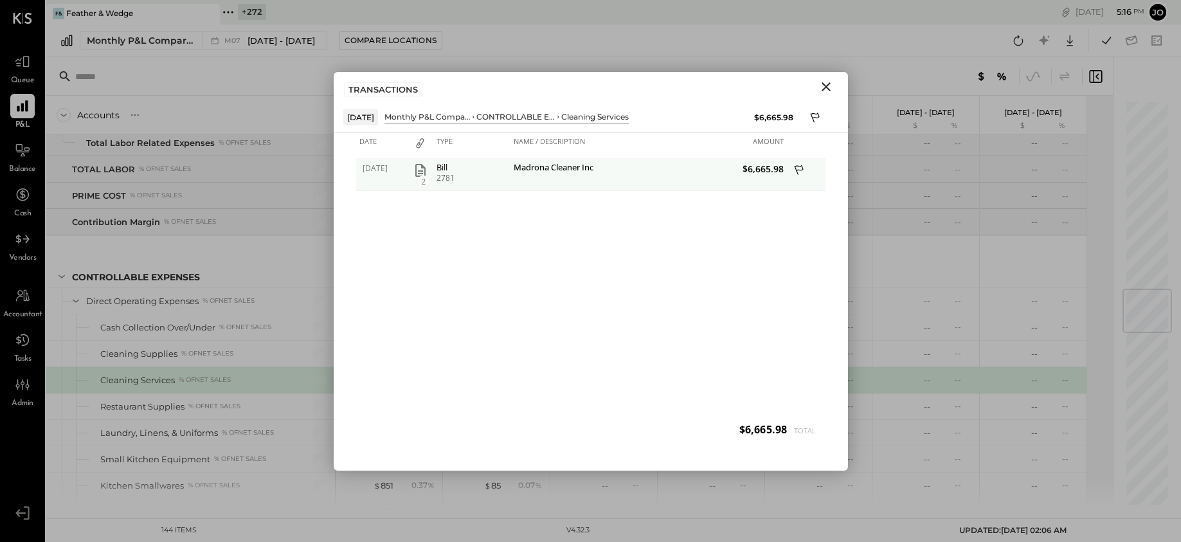
click at [420, 170] on icon "button" at bounding box center [420, 170] width 10 height 13
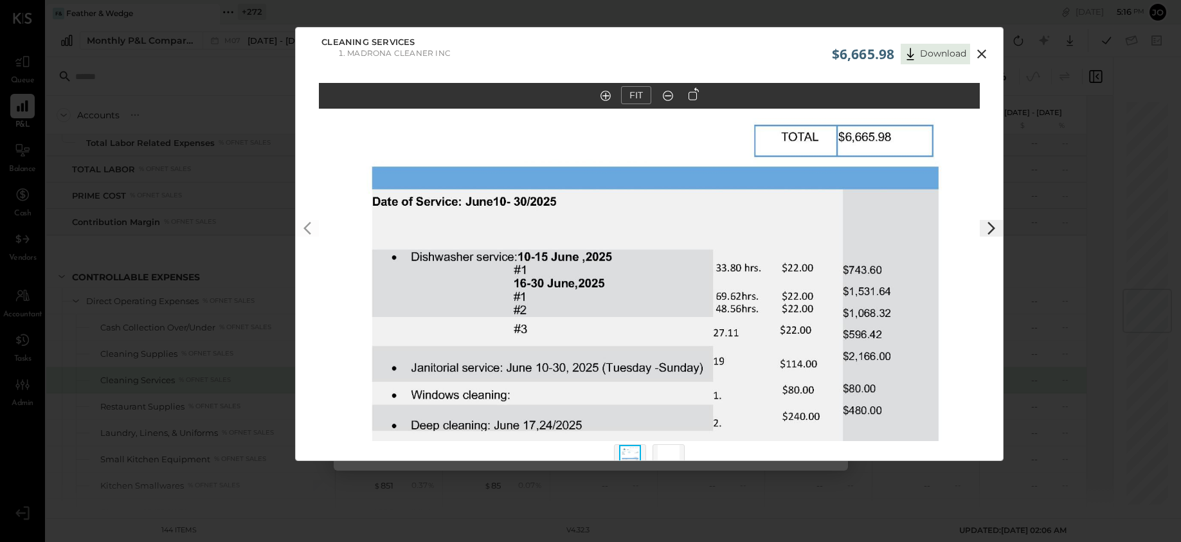
drag, startPoint x: 805, startPoint y: 243, endPoint x: 805, endPoint y: 132, distance: 110.5
click at [805, 132] on img at bounding box center [649, 196] width 661 height 855
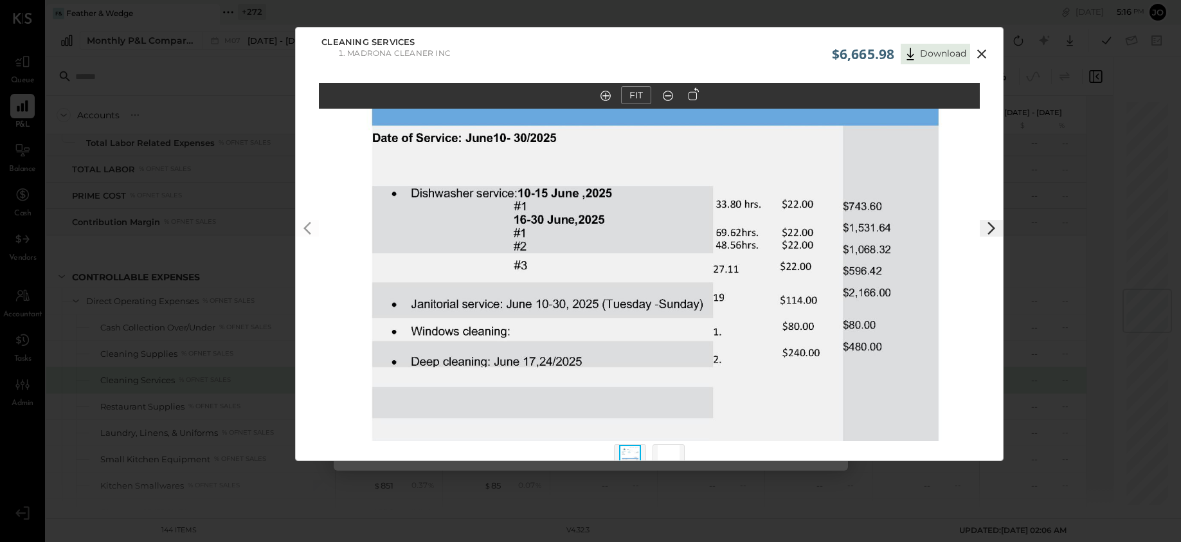
click at [983, 49] on icon at bounding box center [981, 53] width 15 height 15
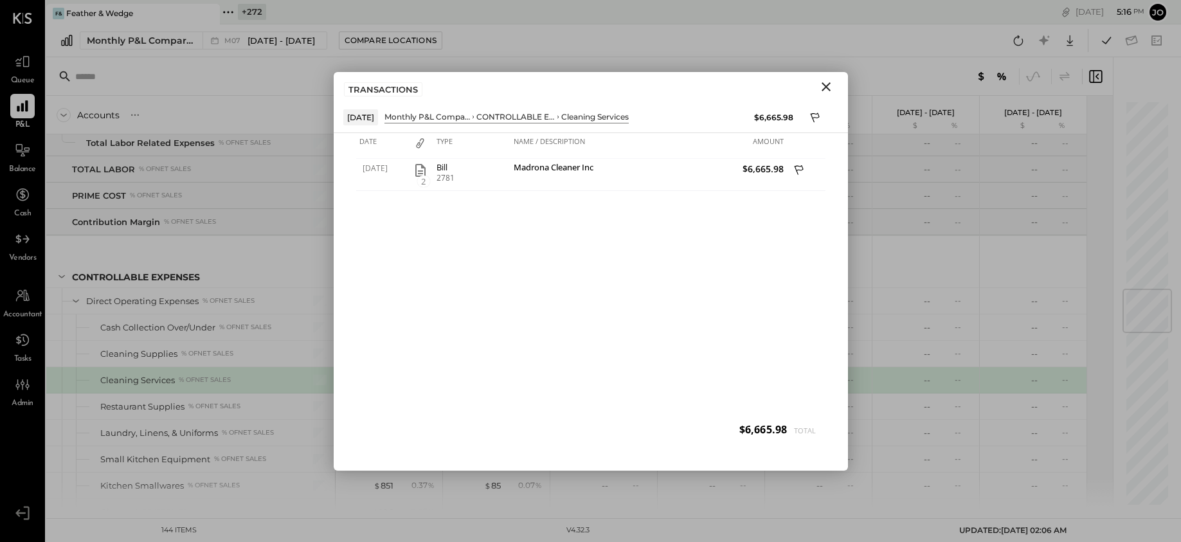
click at [829, 87] on icon "Close" at bounding box center [825, 86] width 15 height 15
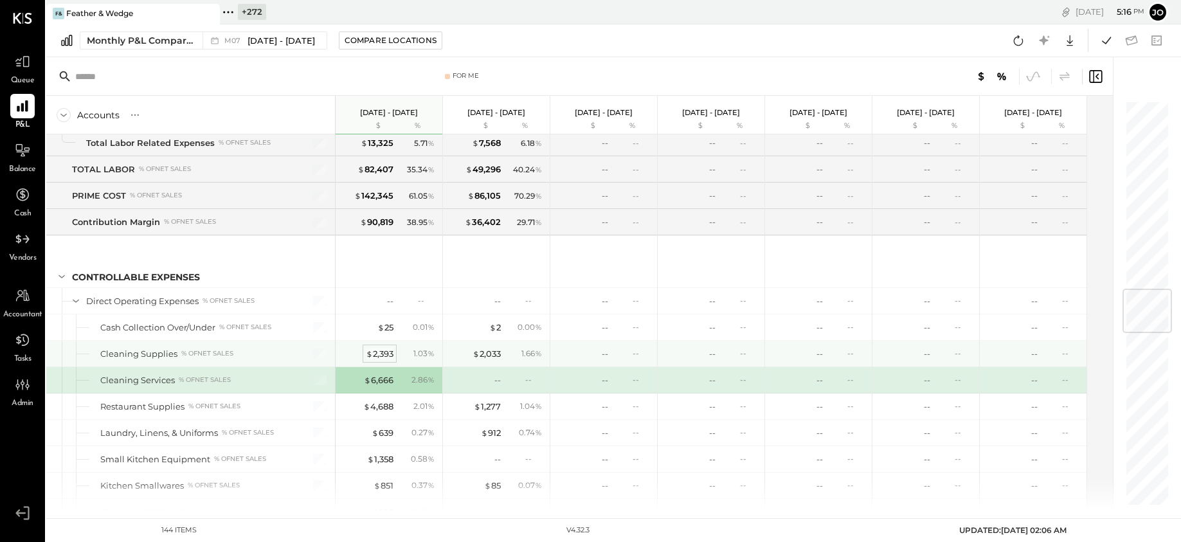
click at [381, 350] on div "$ 2,393" at bounding box center [380, 354] width 28 height 12
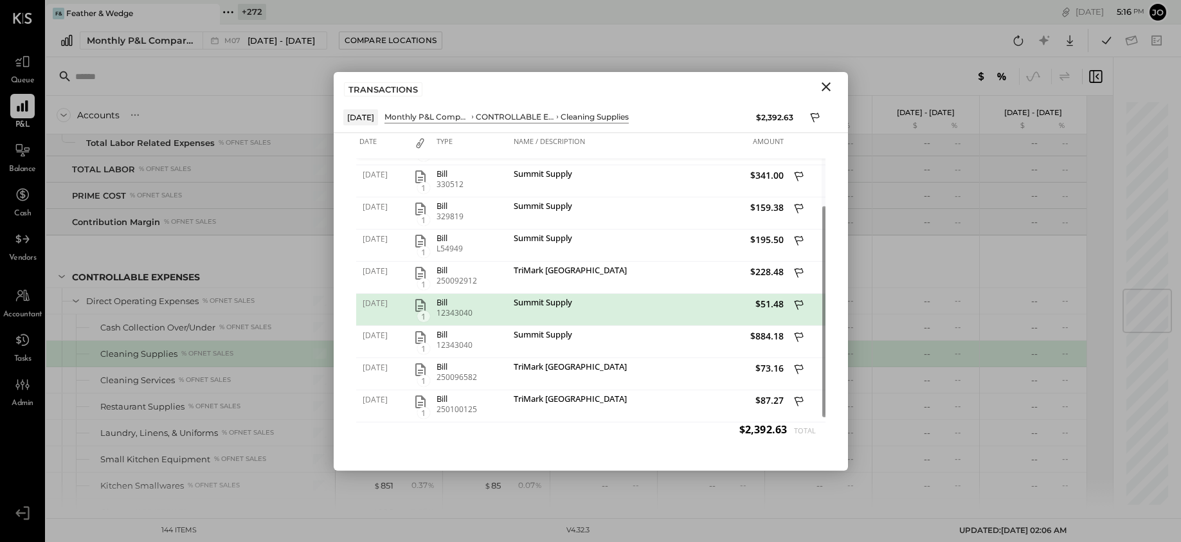
click at [823, 87] on icon "Close" at bounding box center [825, 86] width 9 height 9
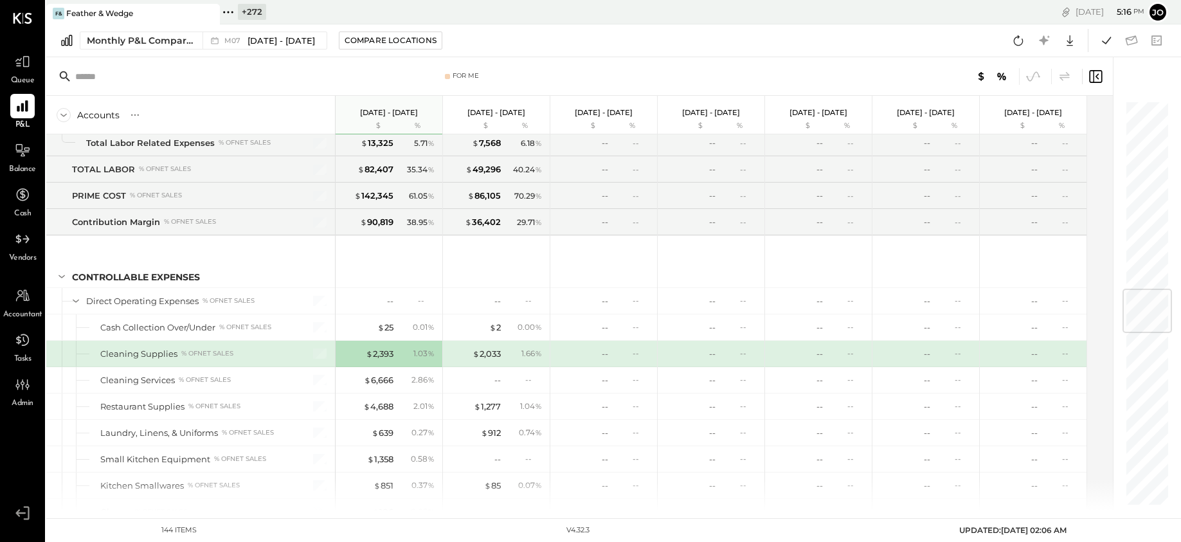
scroll to position [1686, 0]
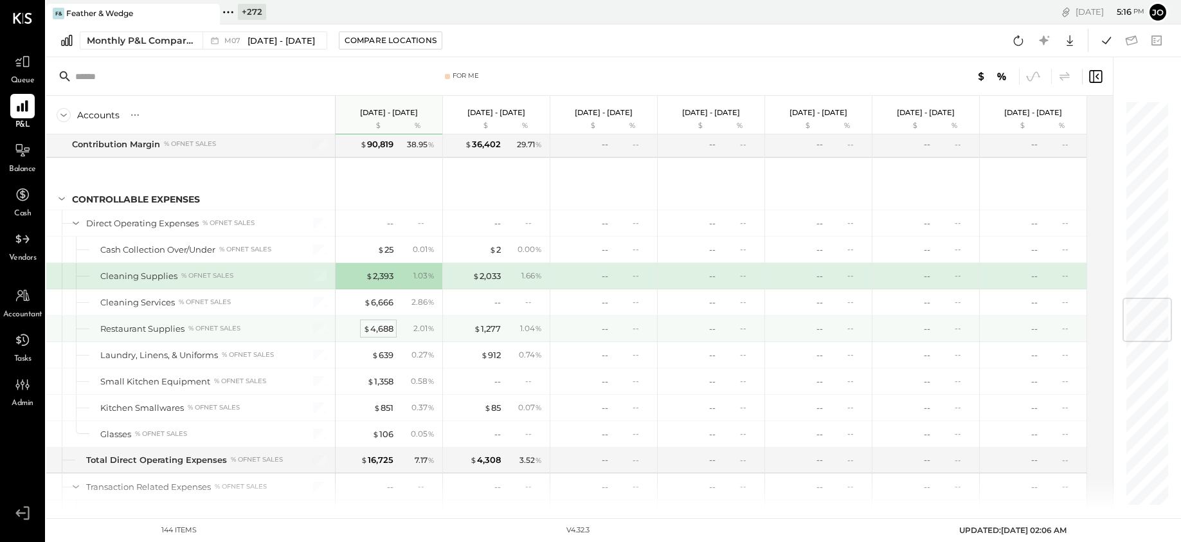
click at [386, 329] on div "$ 4,688" at bounding box center [378, 329] width 30 height 12
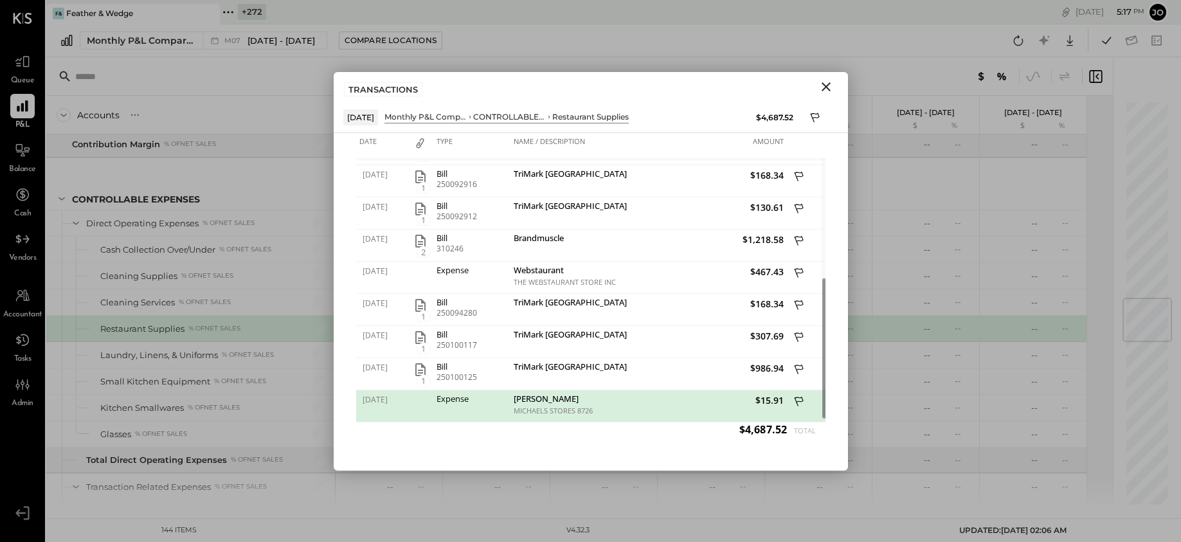
click at [824, 80] on icon "Close" at bounding box center [825, 86] width 15 height 15
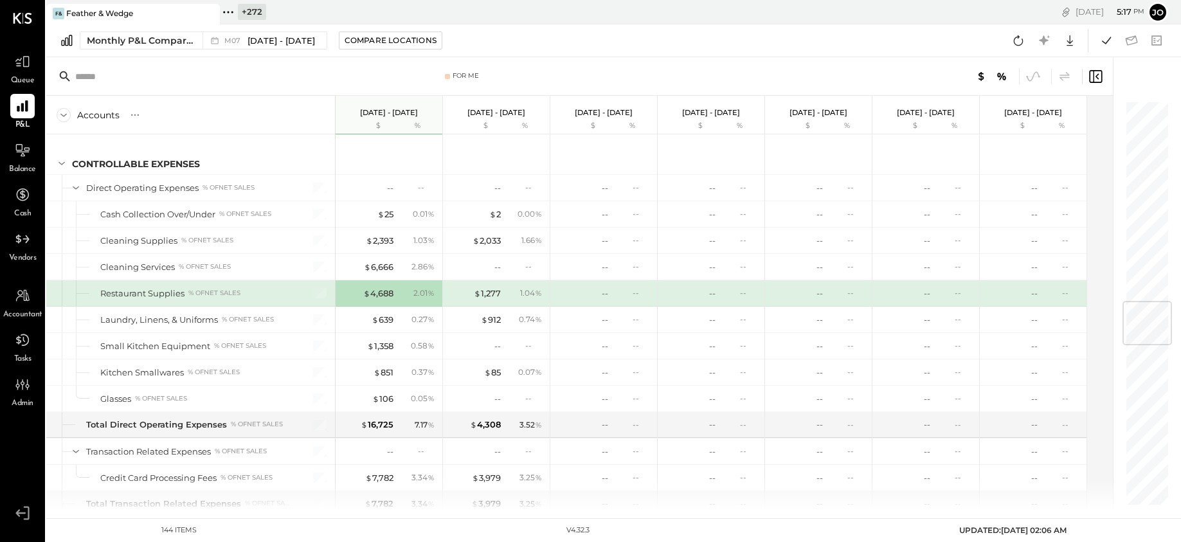
scroll to position [1723, 0]
click at [386, 321] on div "$ 639" at bounding box center [382, 318] width 22 height 12
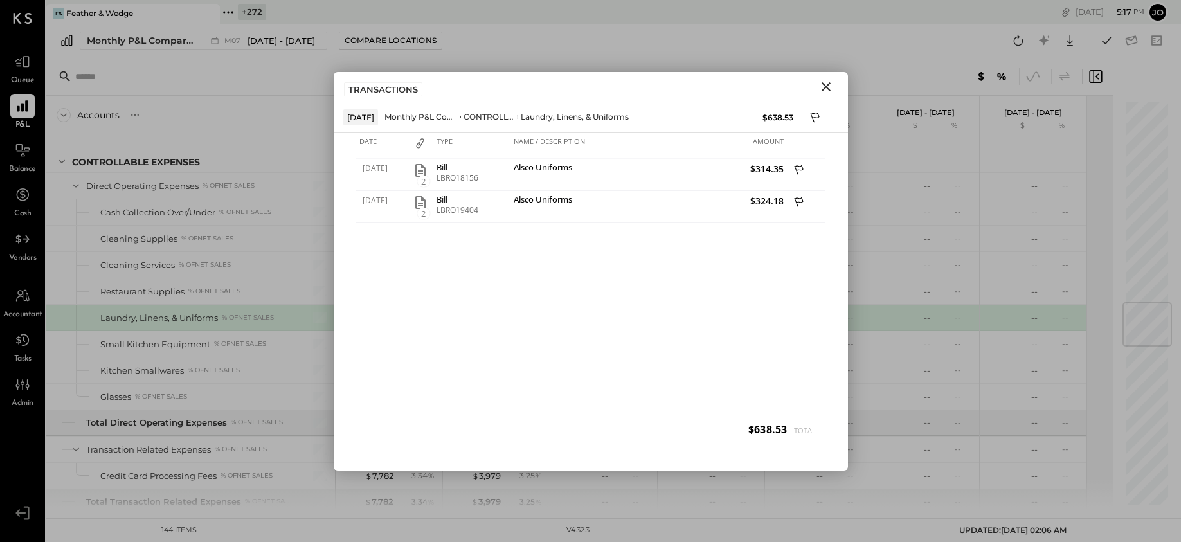
click at [826, 90] on icon "Close" at bounding box center [825, 86] width 15 height 15
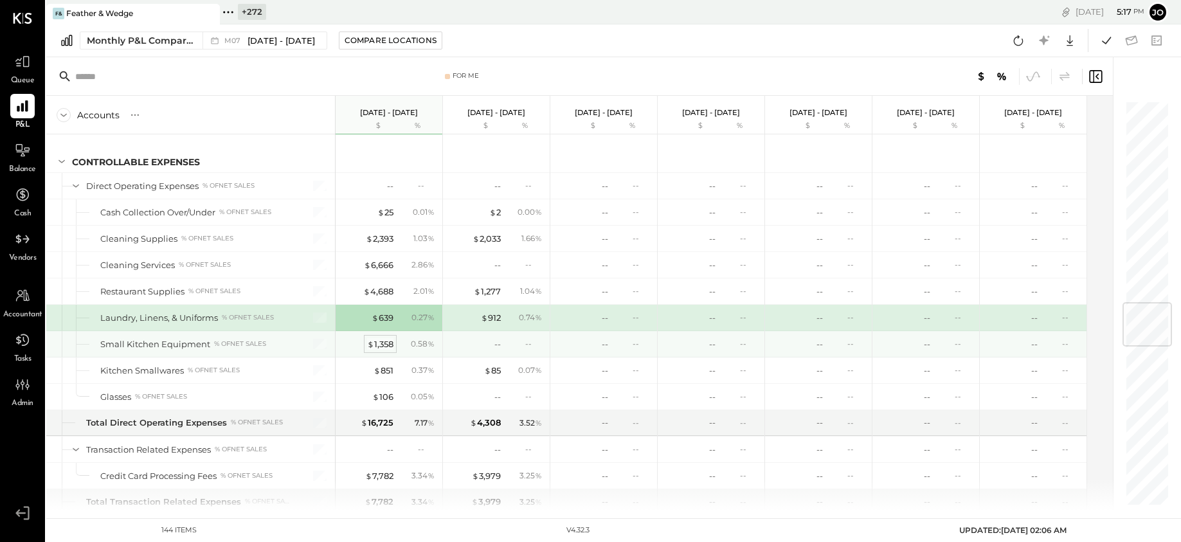
click at [389, 346] on div "$ 1,358" at bounding box center [380, 344] width 26 height 12
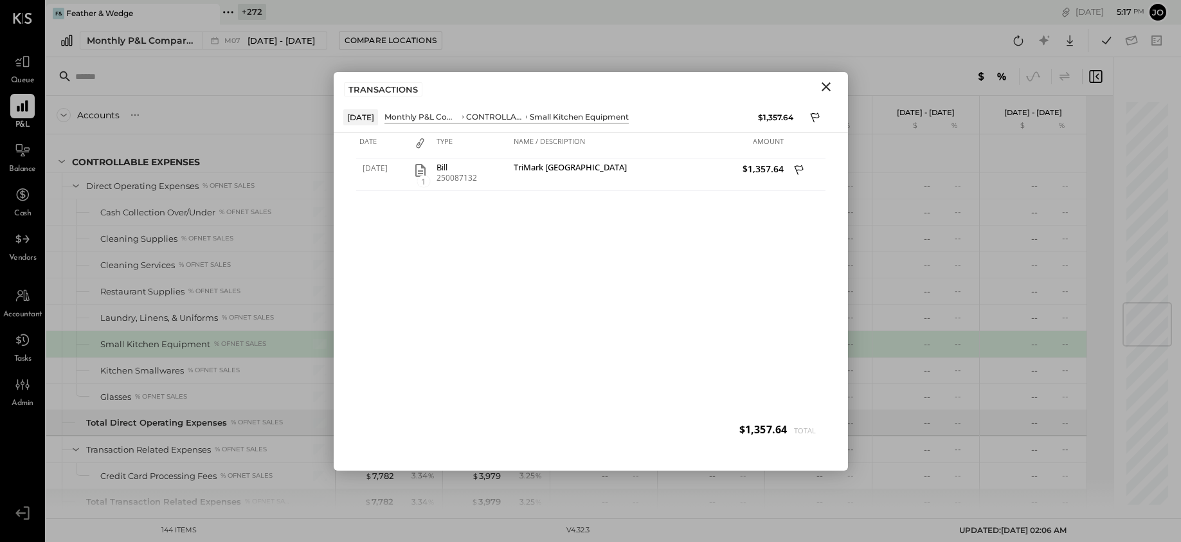
click at [828, 88] on icon "Close" at bounding box center [825, 86] width 9 height 9
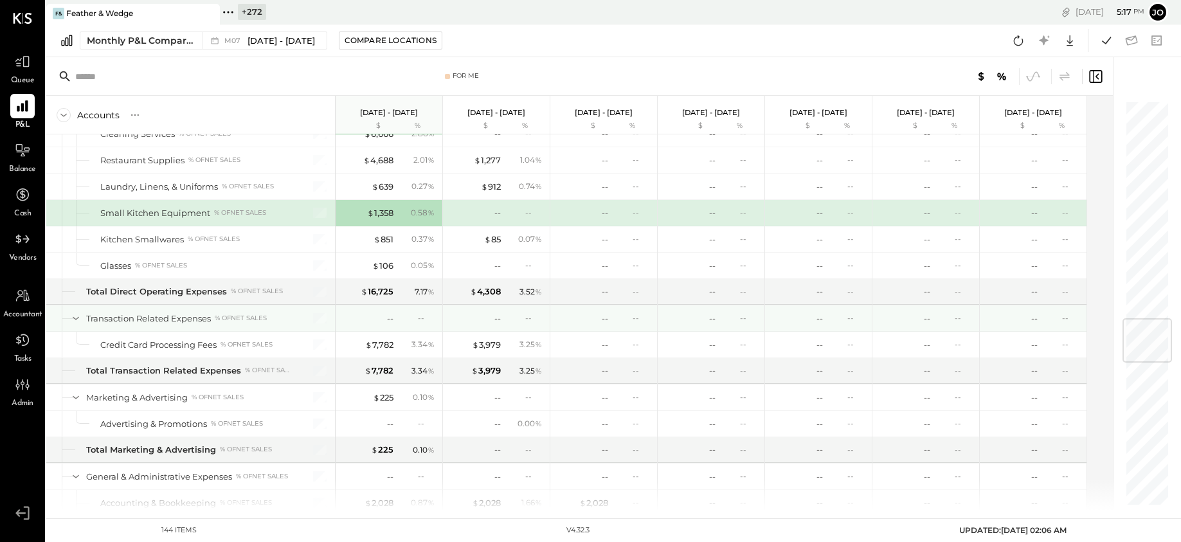
scroll to position [1861, 0]
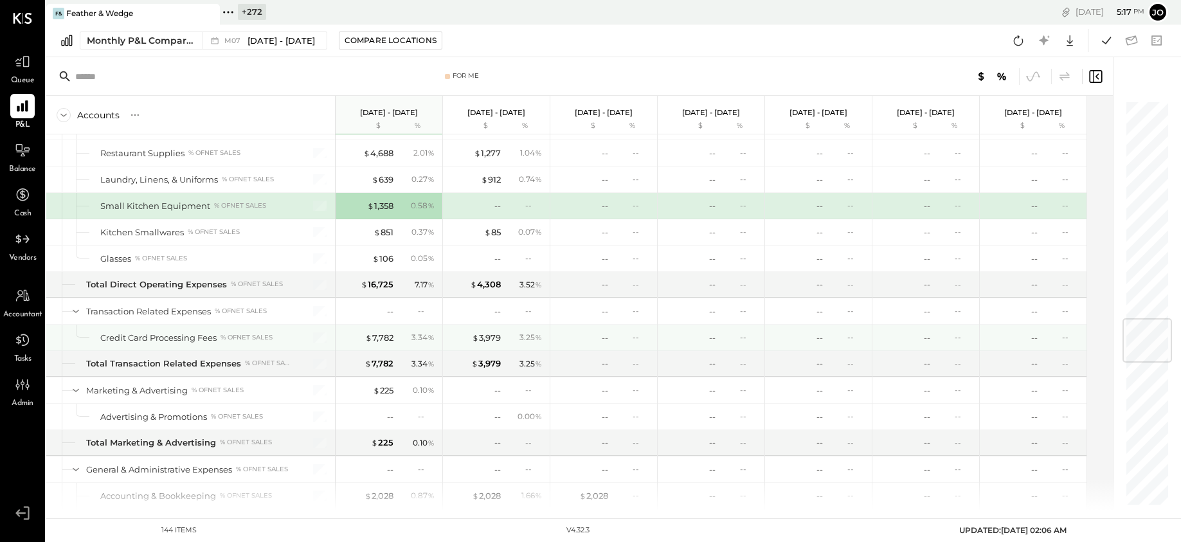
click at [373, 345] on div "$ 7,782 3.34 %" at bounding box center [390, 338] width 96 height 26
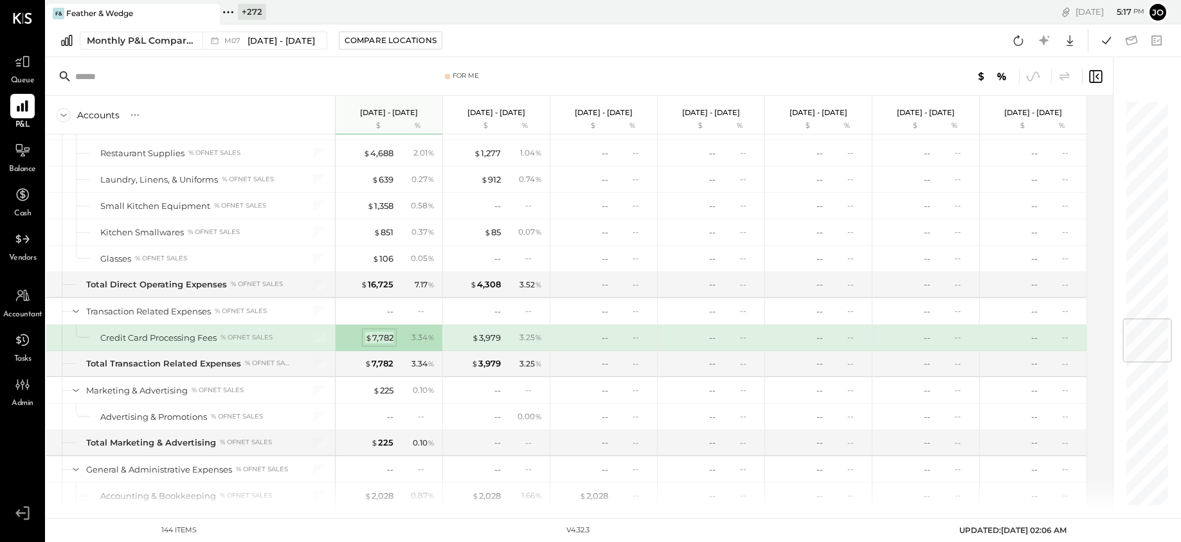
click at [379, 339] on div "$ 7,782" at bounding box center [379, 338] width 28 height 12
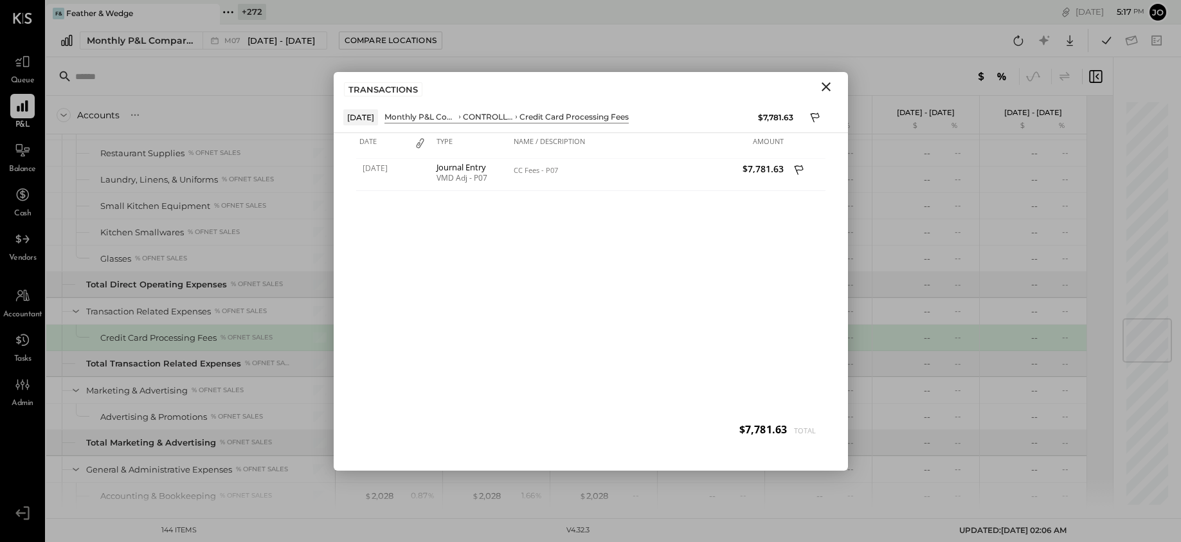
click at [814, 94] on button "Close" at bounding box center [825, 86] width 23 height 17
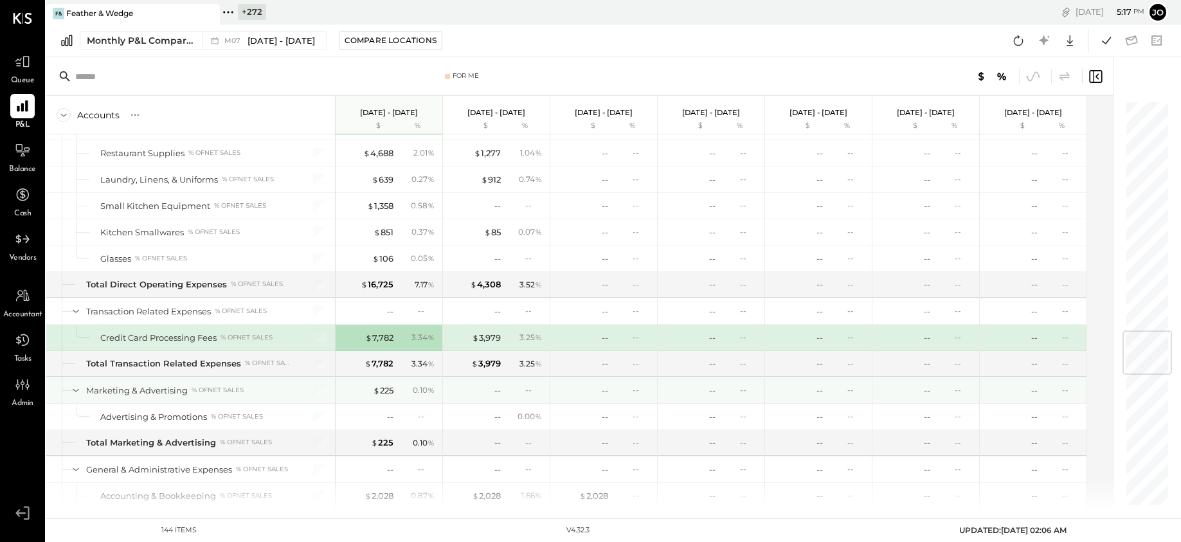
scroll to position [2011, 0]
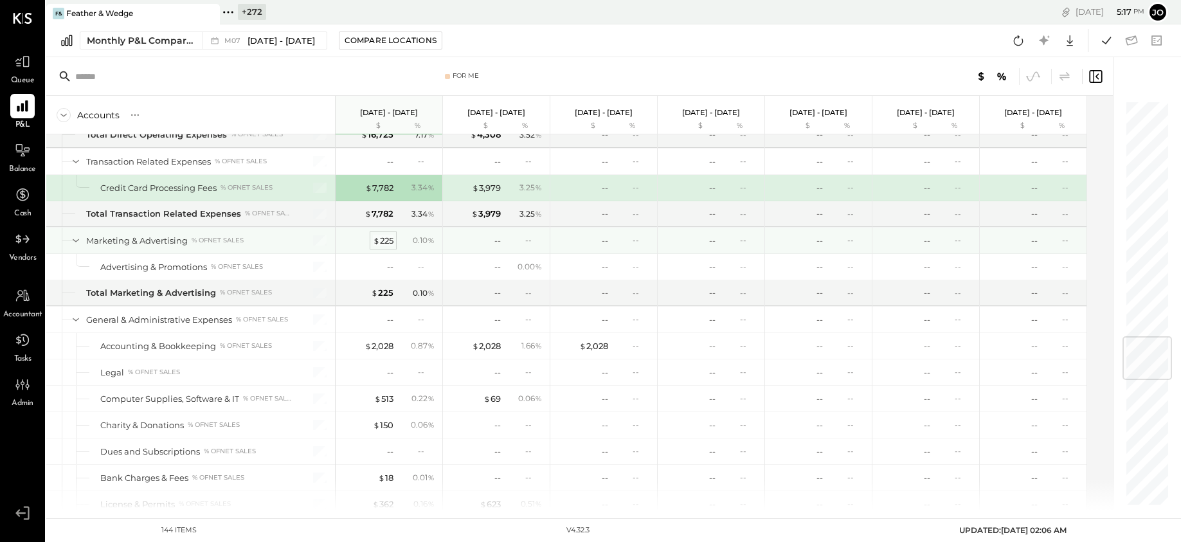
click at [391, 236] on div "$ 225" at bounding box center [383, 241] width 21 height 12
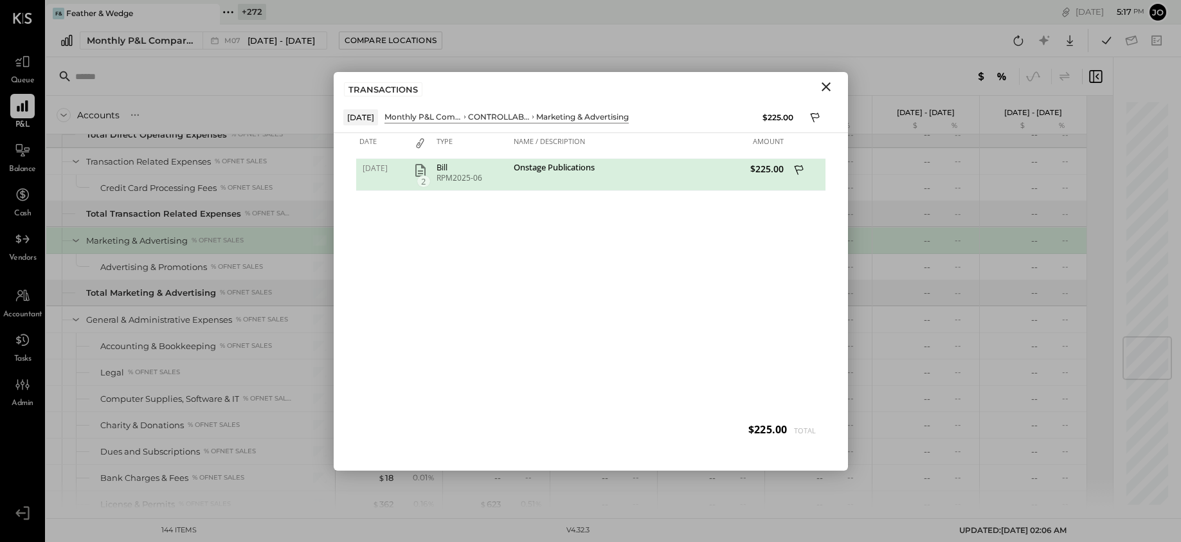
click at [830, 84] on icon "Close" at bounding box center [825, 86] width 15 height 15
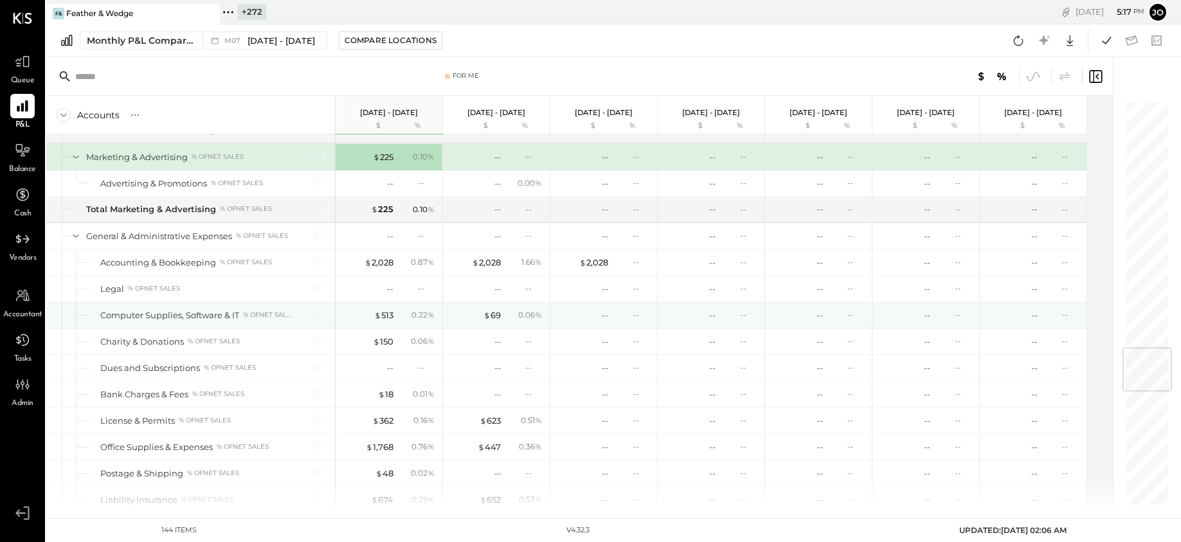
scroll to position [2105, 0]
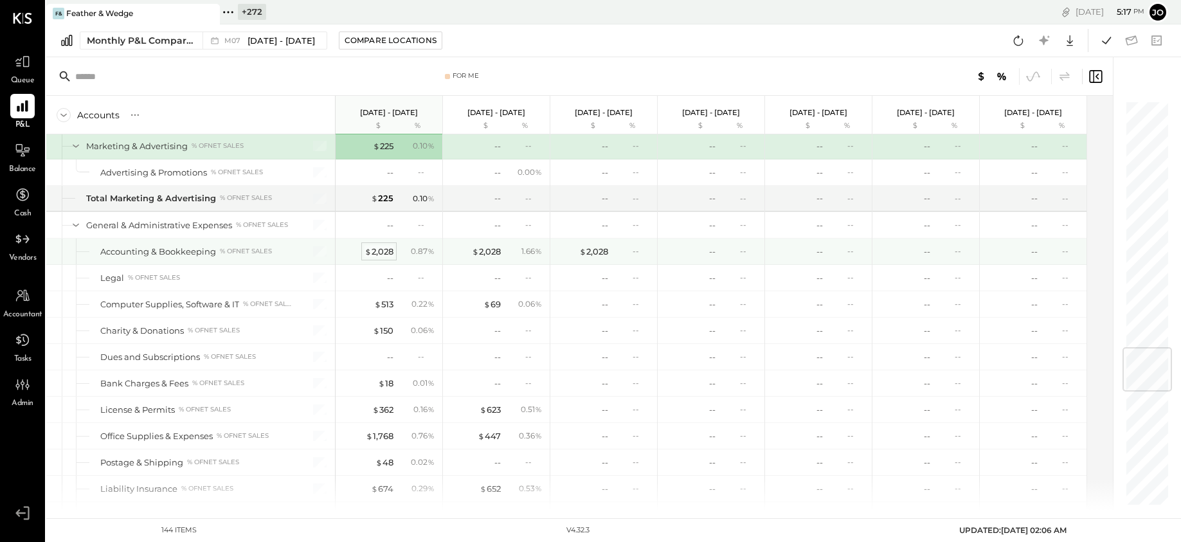
click at [381, 252] on div "$ 2,028" at bounding box center [378, 251] width 29 height 12
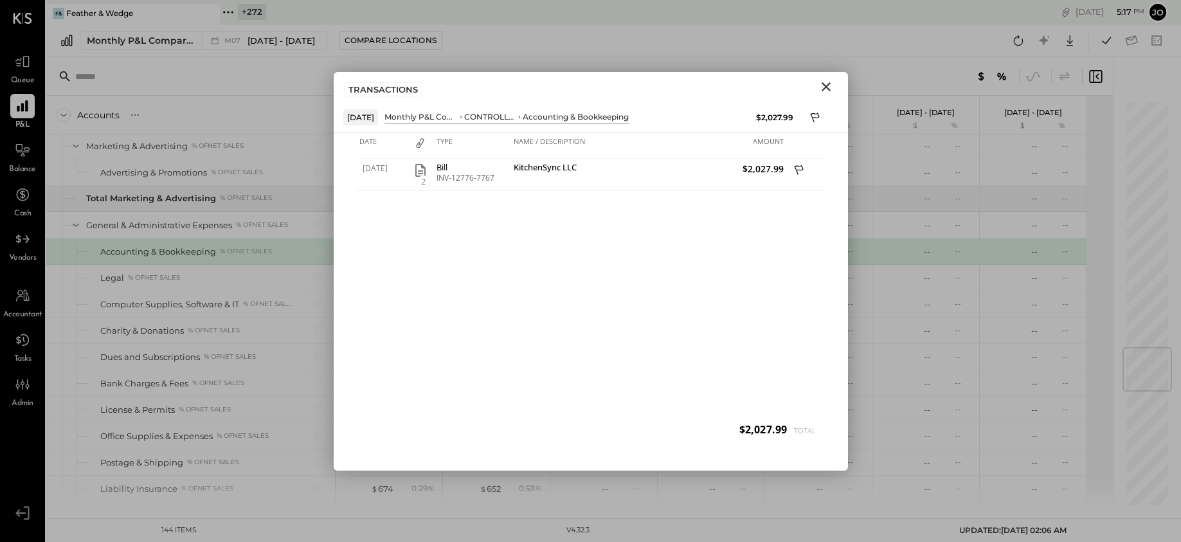
click at [826, 85] on icon "Close" at bounding box center [825, 86] width 9 height 9
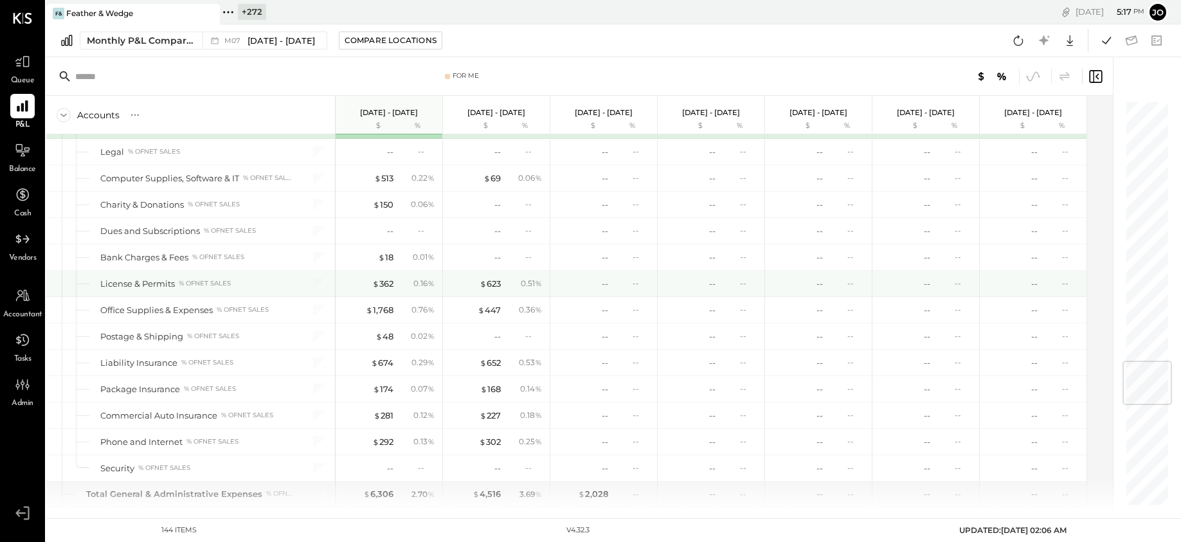
scroll to position [2234, 0]
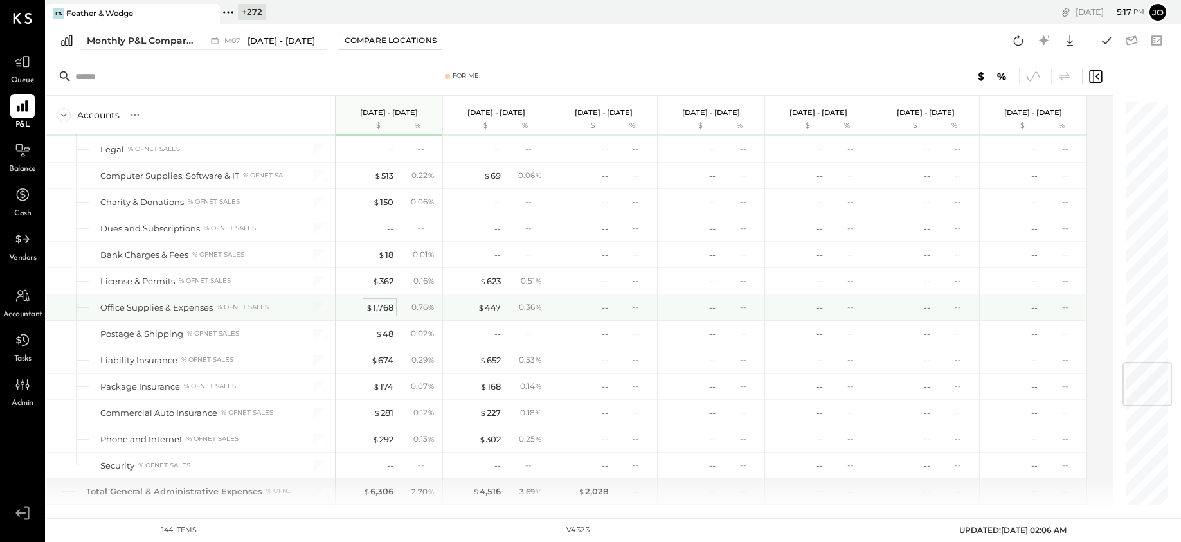
click at [388, 308] on div "$ 1,768" at bounding box center [380, 307] width 28 height 12
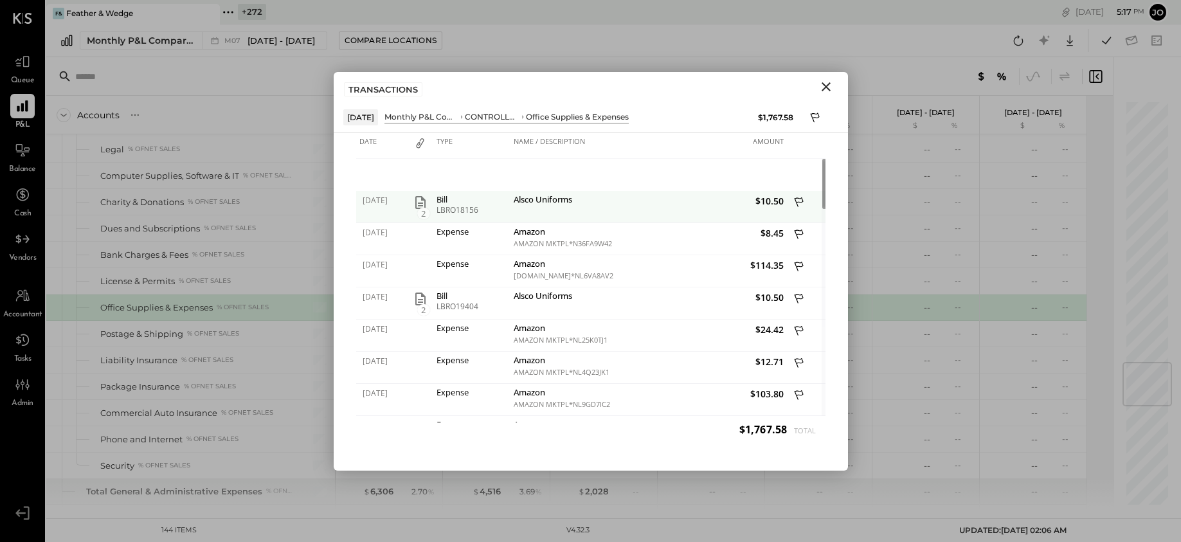
click at [424, 204] on icon "button" at bounding box center [420, 202] width 10 height 13
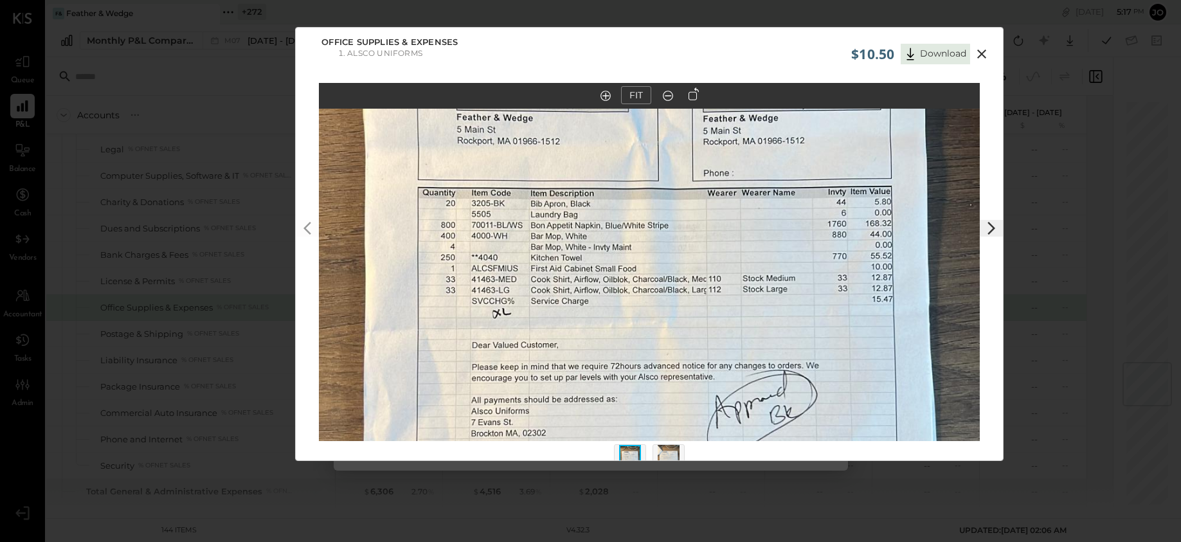
drag, startPoint x: 720, startPoint y: 222, endPoint x: 720, endPoint y: 308, distance: 86.1
click at [720, 308] on img at bounding box center [649, 329] width 661 height 1175
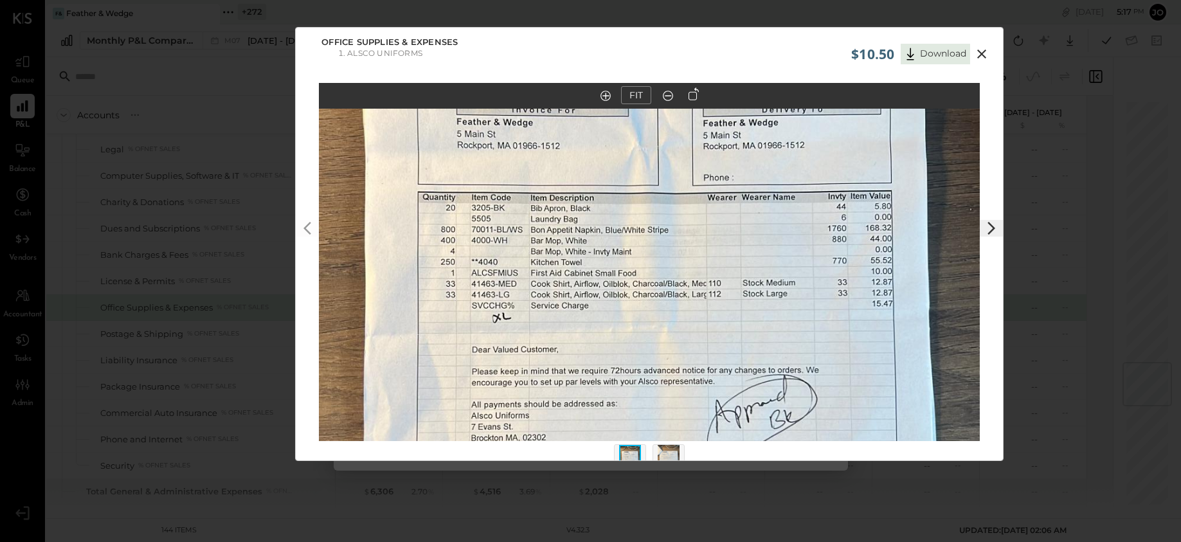
click at [985, 49] on icon at bounding box center [981, 53] width 15 height 15
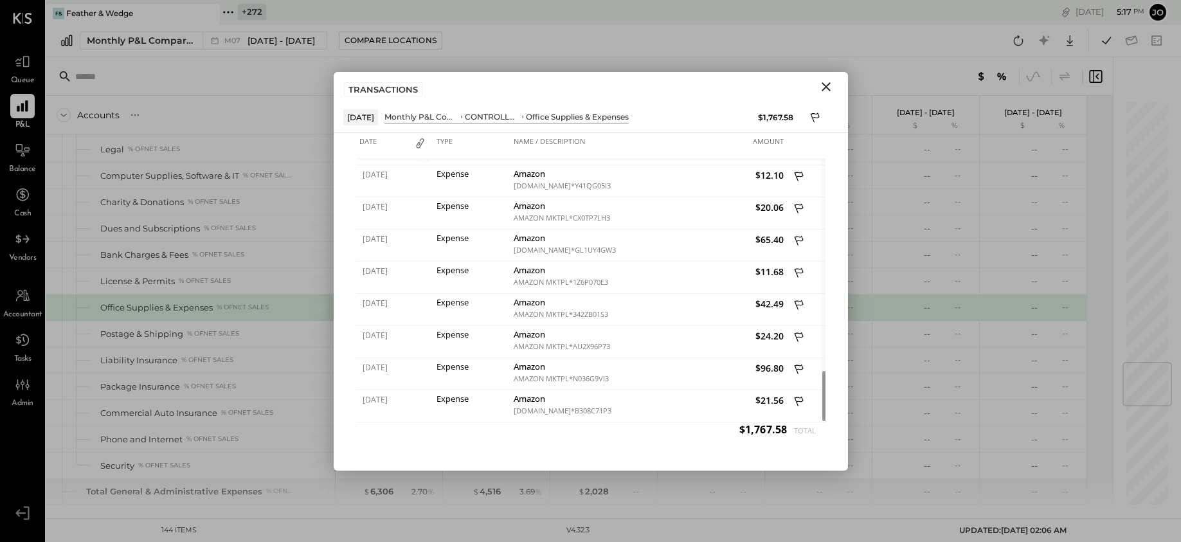
click at [831, 83] on icon "Close" at bounding box center [825, 86] width 15 height 15
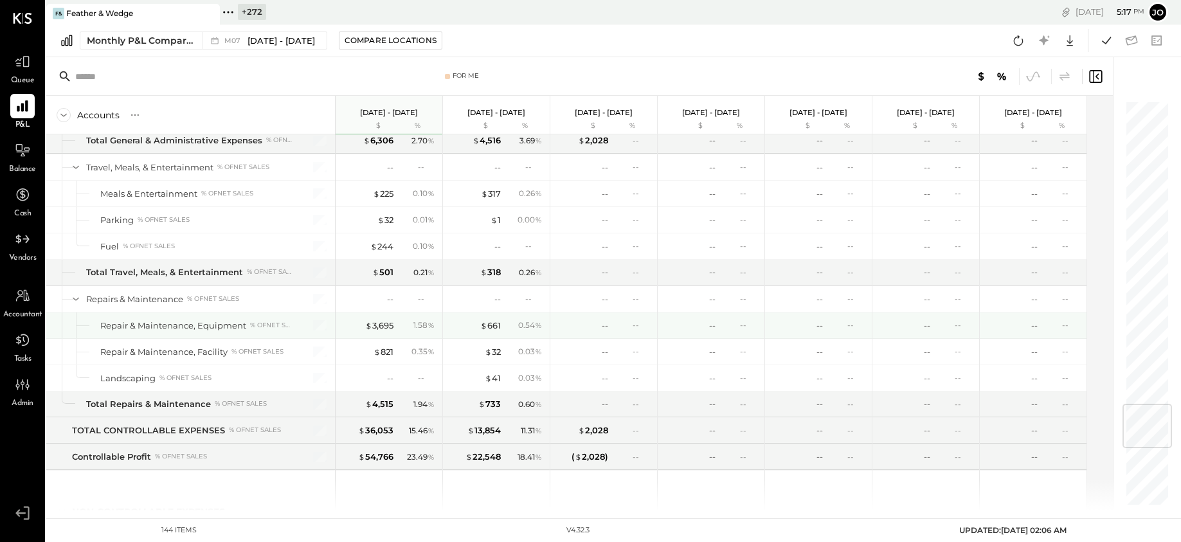
scroll to position [2589, 0]
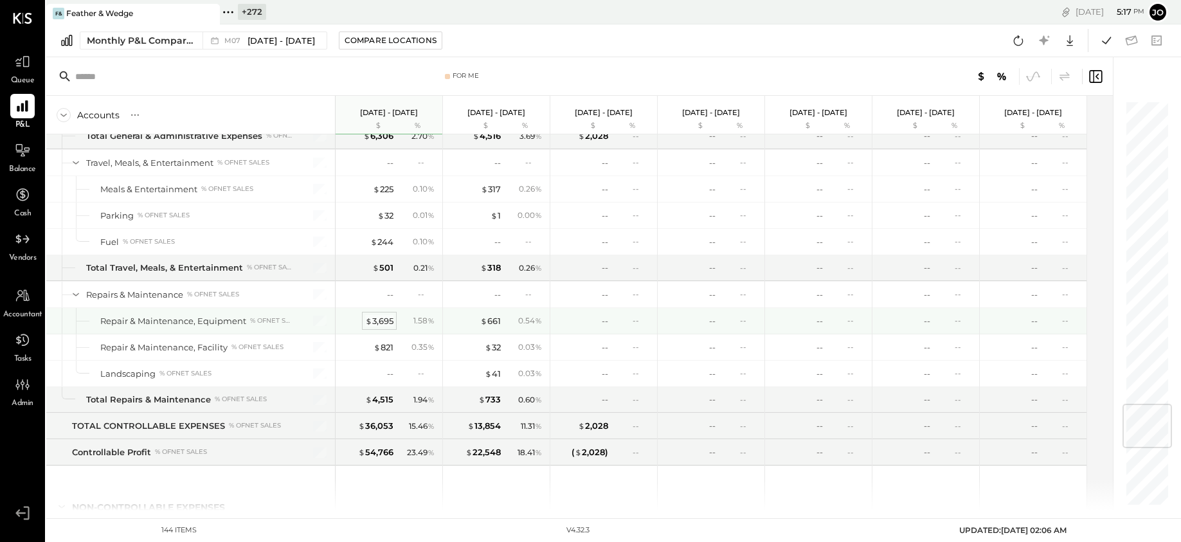
click at [376, 325] on div "$ 3,695" at bounding box center [379, 321] width 28 height 12
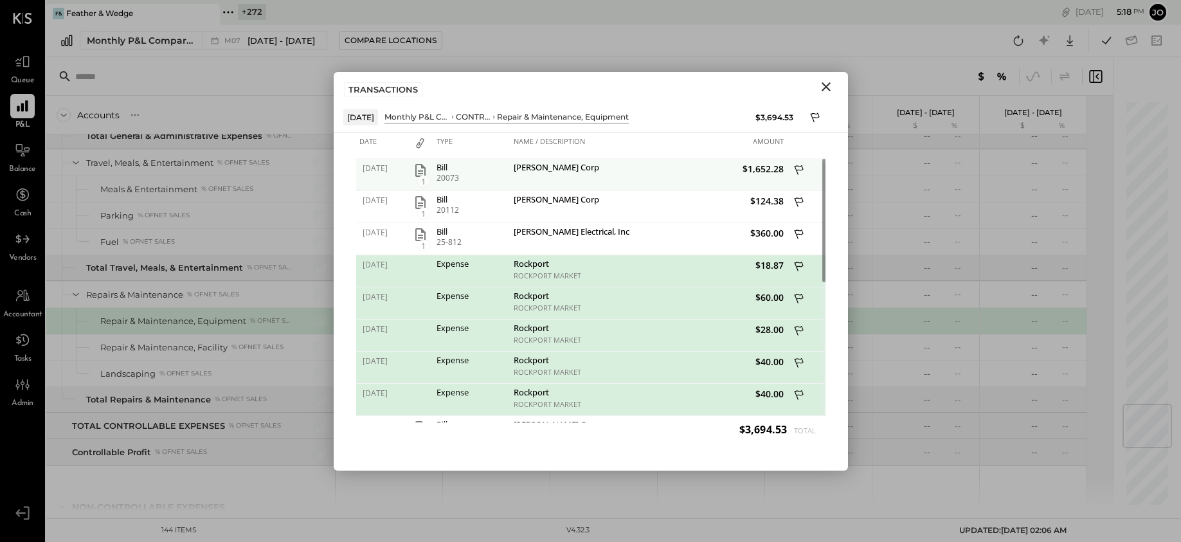
click at [418, 170] on icon "button" at bounding box center [420, 170] width 15 height 15
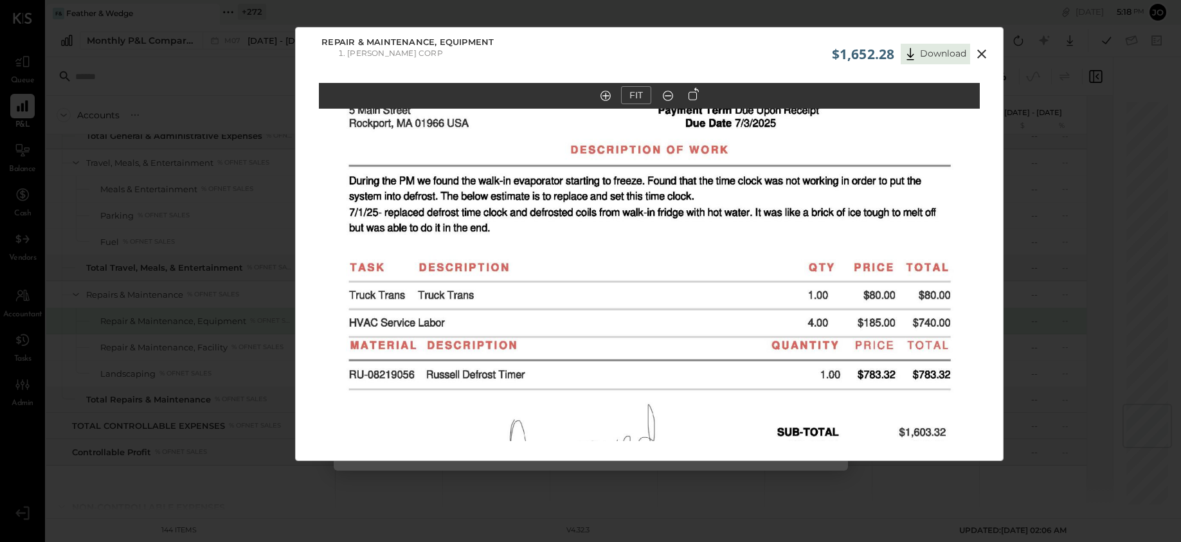
click at [981, 50] on icon at bounding box center [981, 53] width 15 height 15
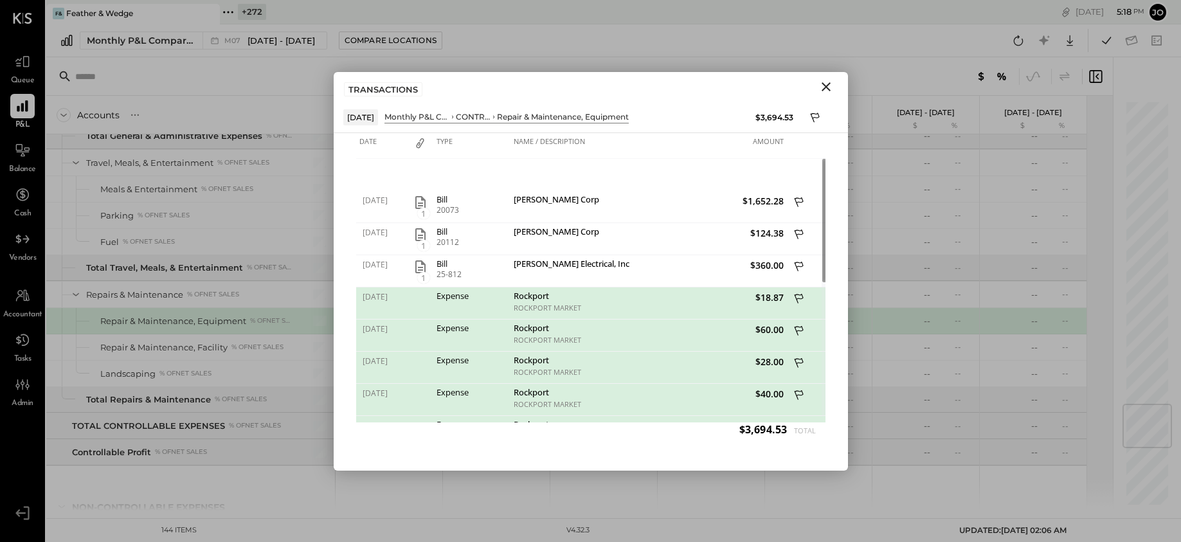
click at [830, 86] on icon "Close" at bounding box center [825, 86] width 15 height 15
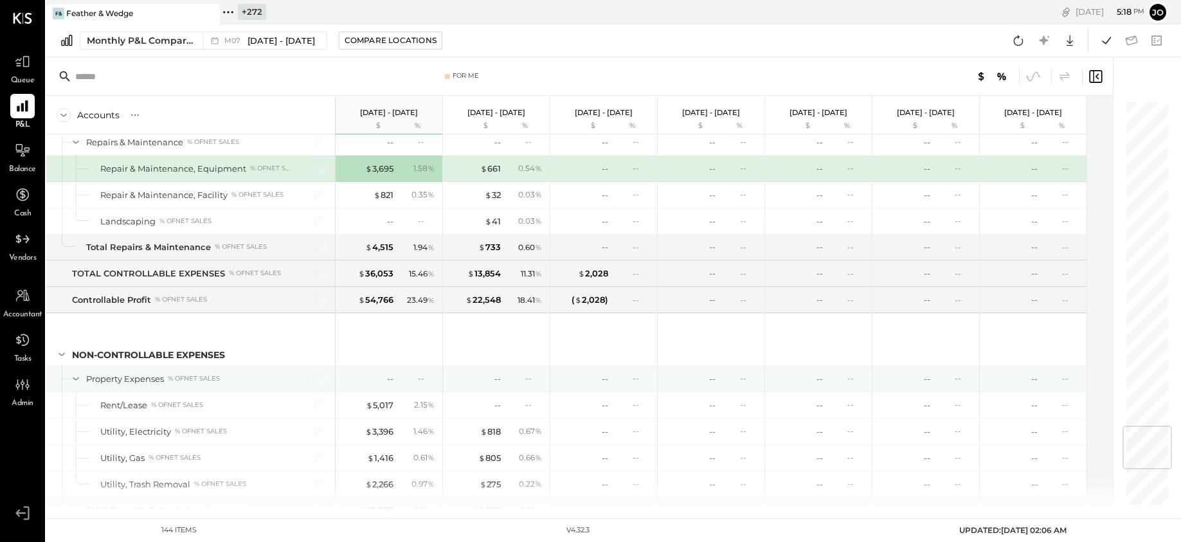
scroll to position [2863, 0]
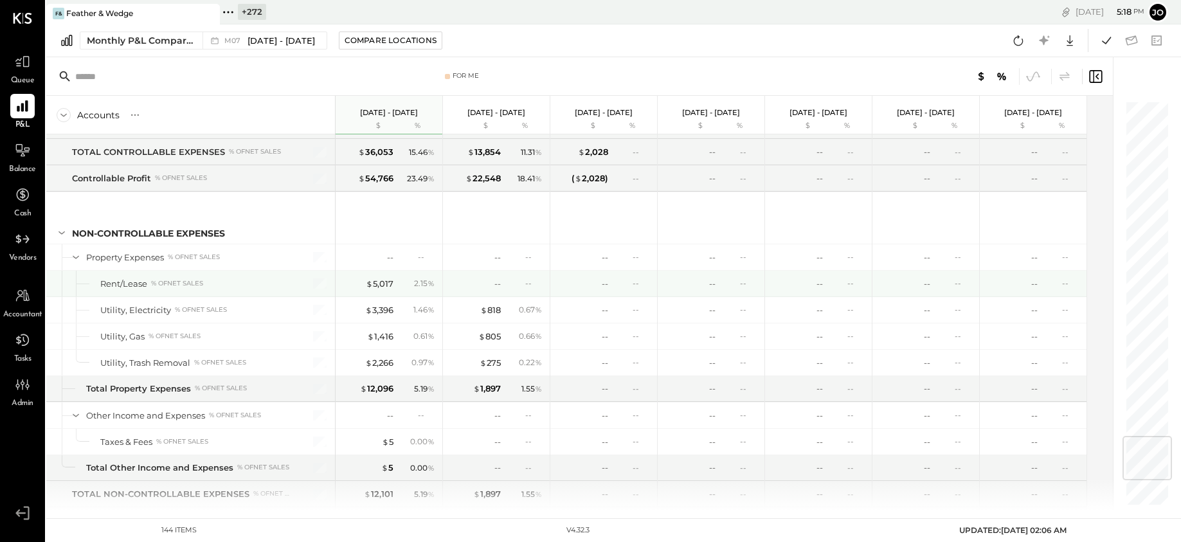
click at [383, 289] on div "$ 5,017 2.15 %" at bounding box center [390, 284] width 96 height 26
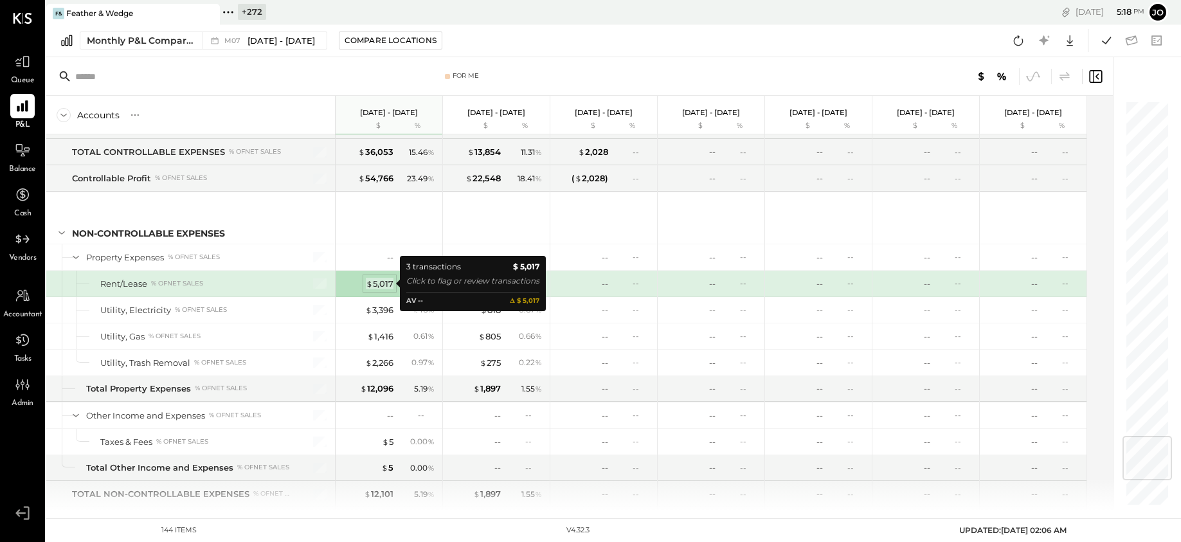
click at [383, 278] on div "$ 5,017" at bounding box center [380, 284] width 28 height 12
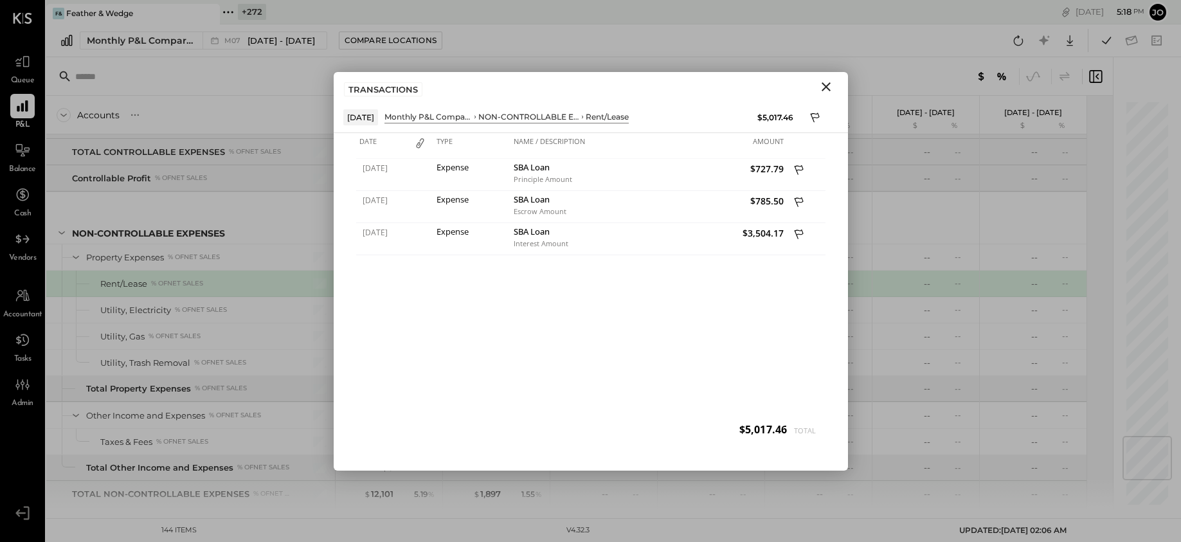
click at [832, 81] on icon "Close" at bounding box center [825, 86] width 15 height 15
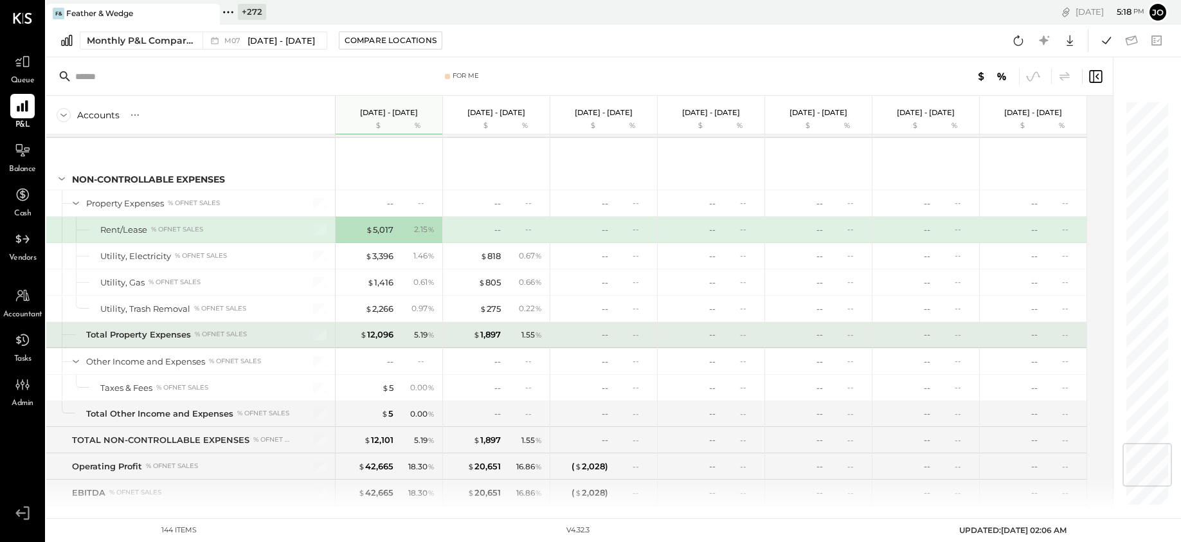
scroll to position [2920, 0]
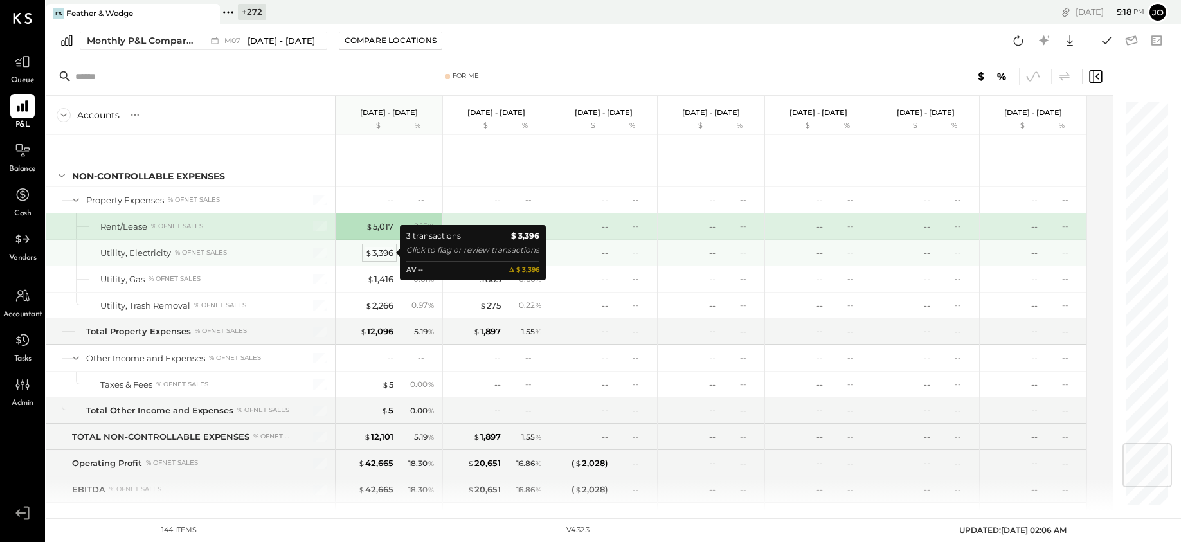
click at [387, 253] on div "$ 3,396" at bounding box center [379, 253] width 28 height 12
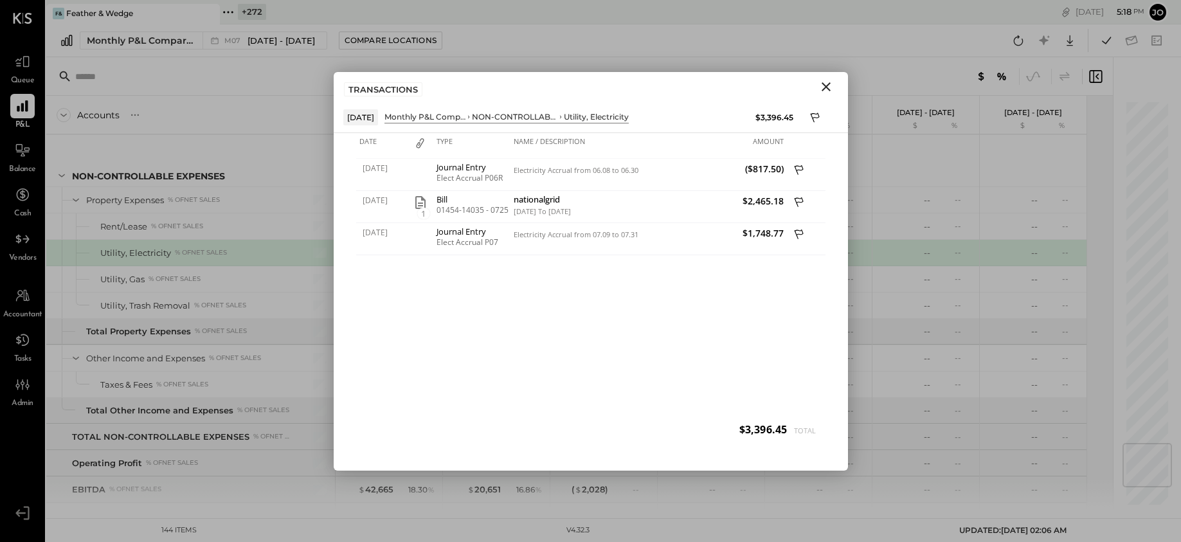
click at [821, 85] on icon "Close" at bounding box center [825, 86] width 15 height 15
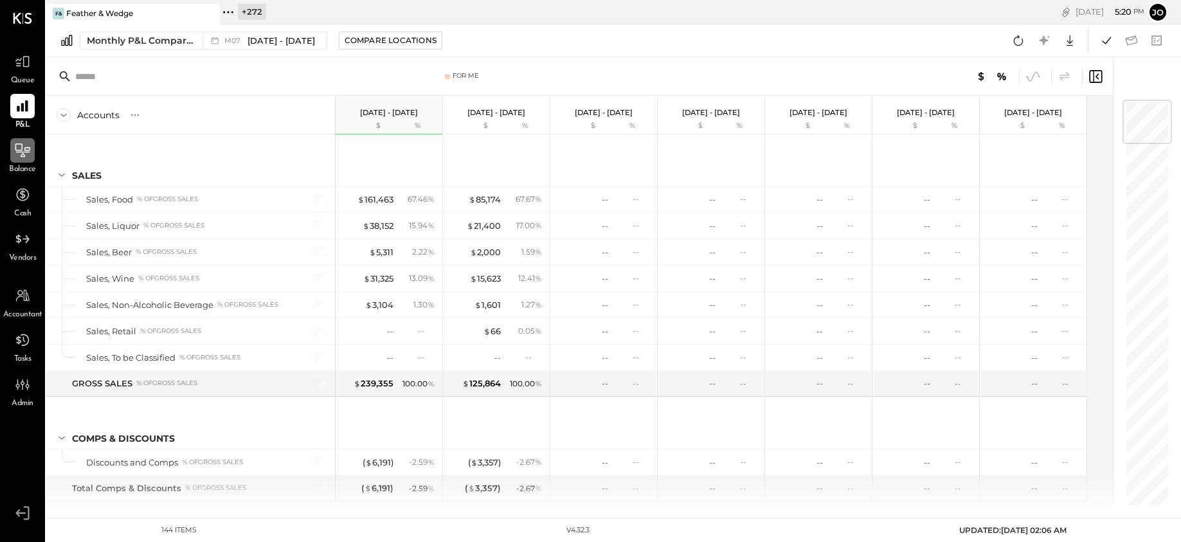
click at [15, 157] on icon at bounding box center [22, 150] width 17 height 17
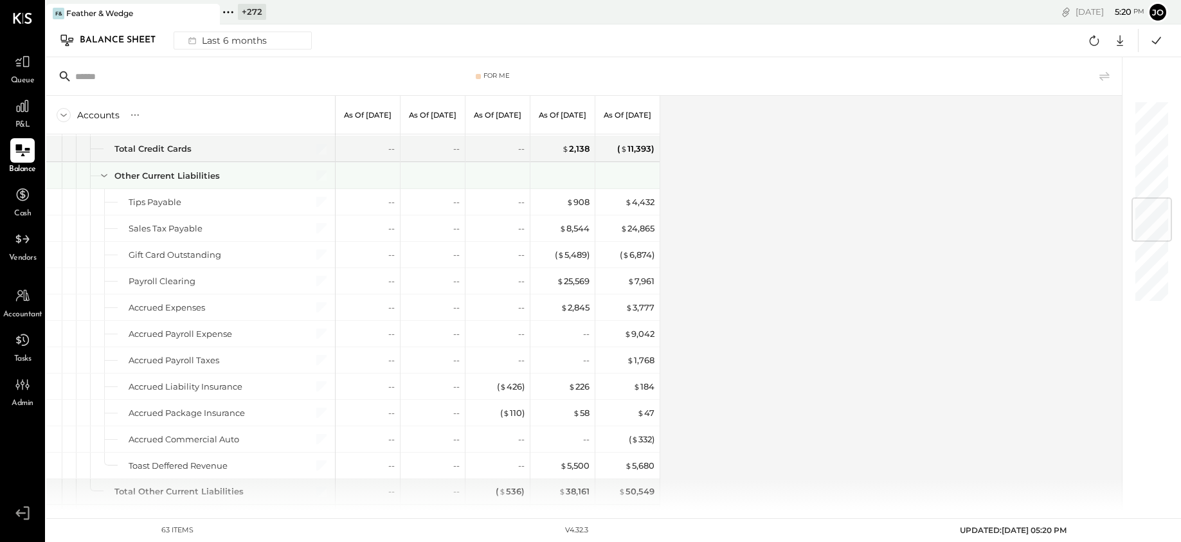
scroll to position [815, 0]
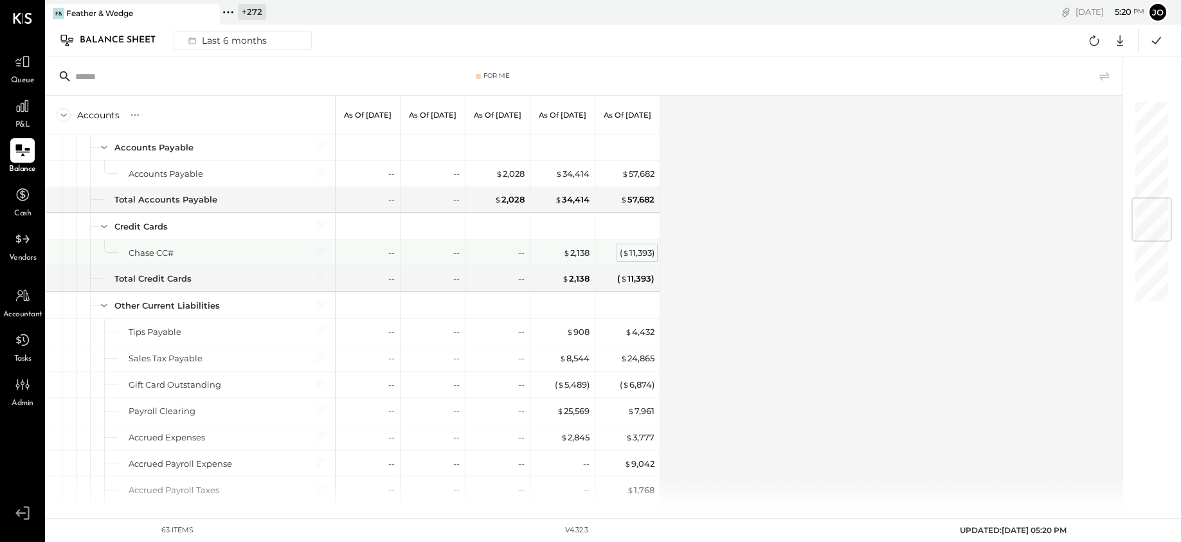
click at [633, 249] on div "( $ 11,393 )" at bounding box center [636, 253] width 35 height 12
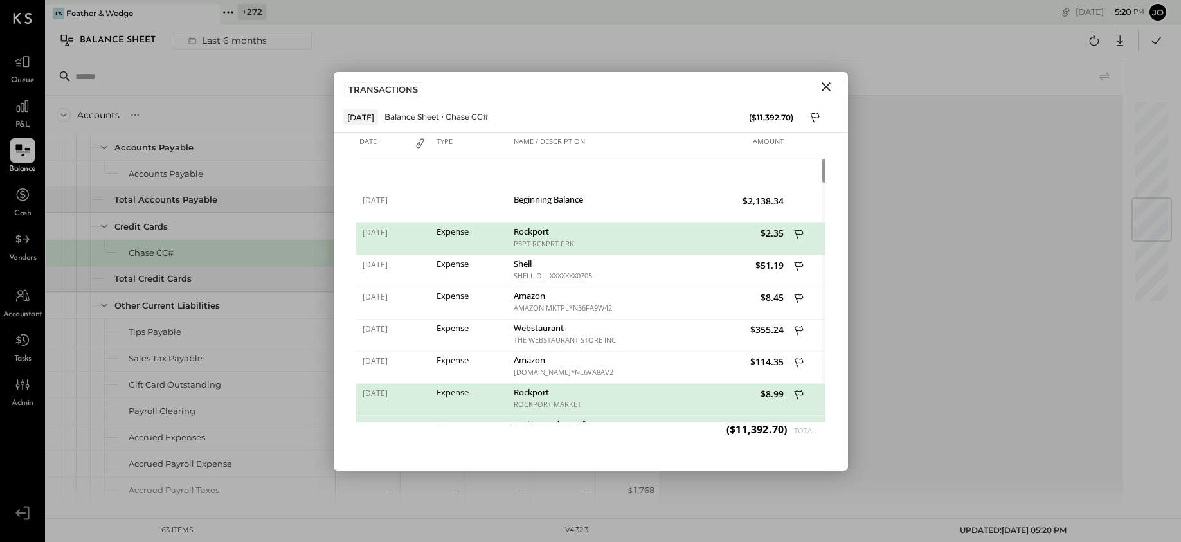
click at [807, 108] on div "[DATE] Balance Sheet LIABILITIES AND EQUITY Chase CC# ($11,392.70)" at bounding box center [590, 117] width 495 height 19
click at [810, 117] on icon at bounding box center [816, 118] width 12 height 15
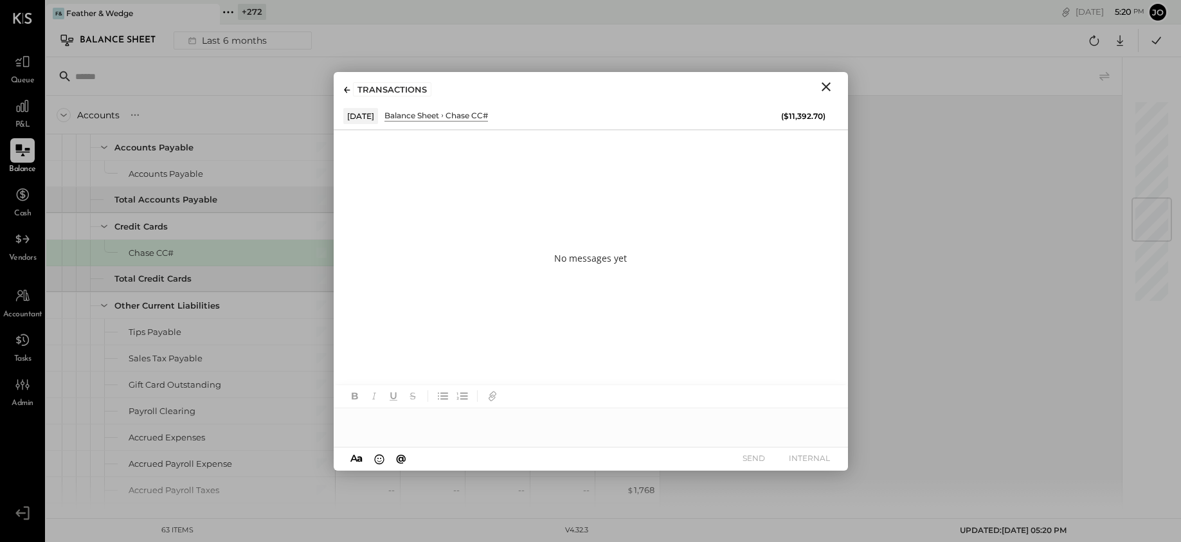
click at [606, 418] on div at bounding box center [591, 421] width 514 height 26
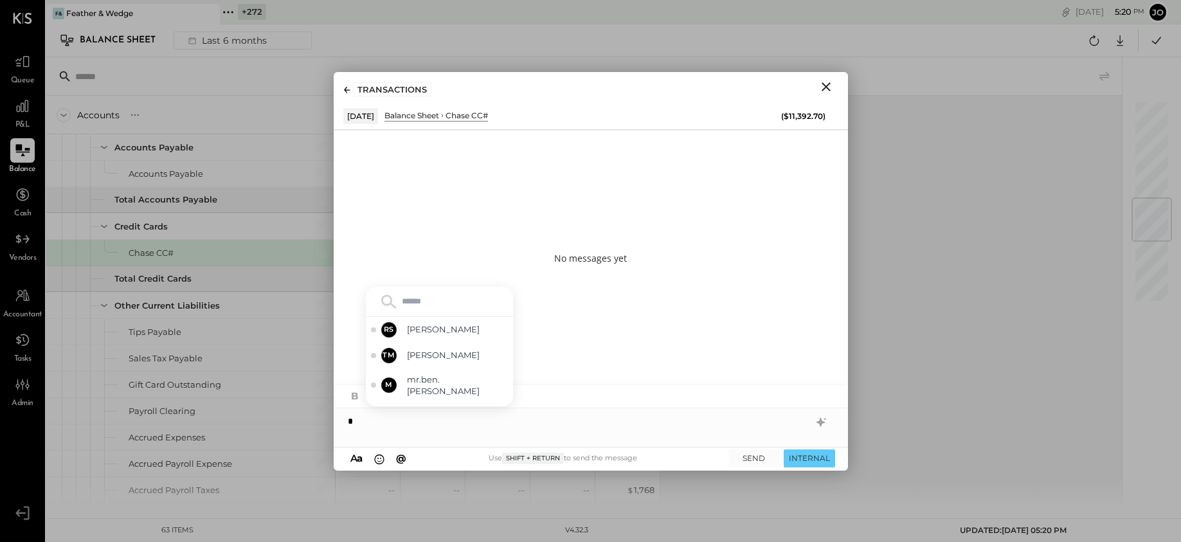
click at [564, 433] on div "*" at bounding box center [591, 416] width 514 height 62
click at [564, 460] on div "Use Shift + Return to send the message" at bounding box center [562, 458] width 305 height 12
click at [557, 431] on div "*" at bounding box center [591, 421] width 514 height 26
type input "*"
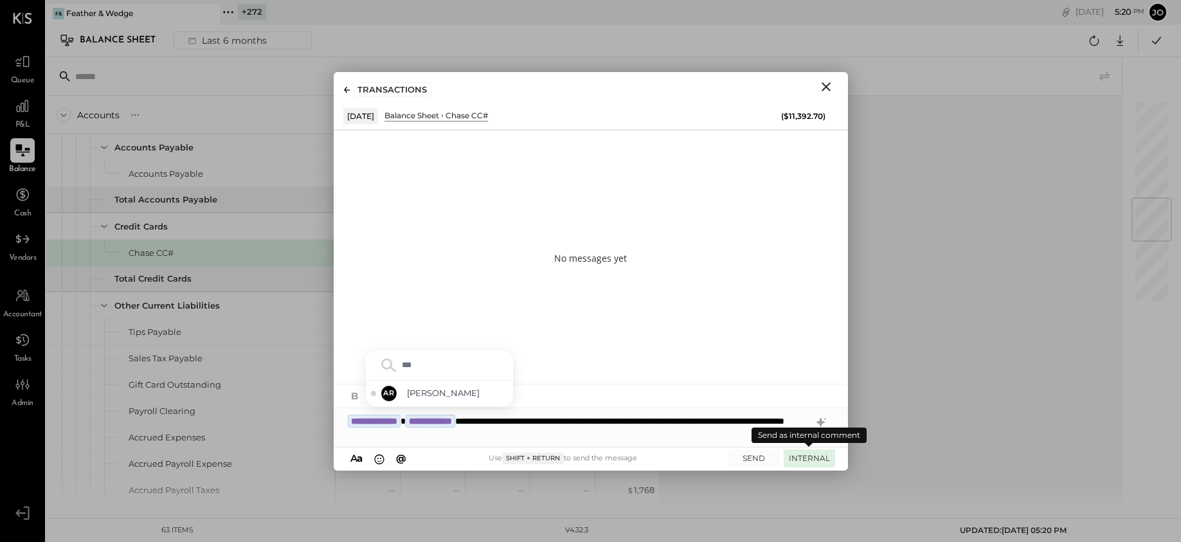
type input "****"
click at [821, 451] on button "INTERNAL" at bounding box center [808, 457] width 51 height 17
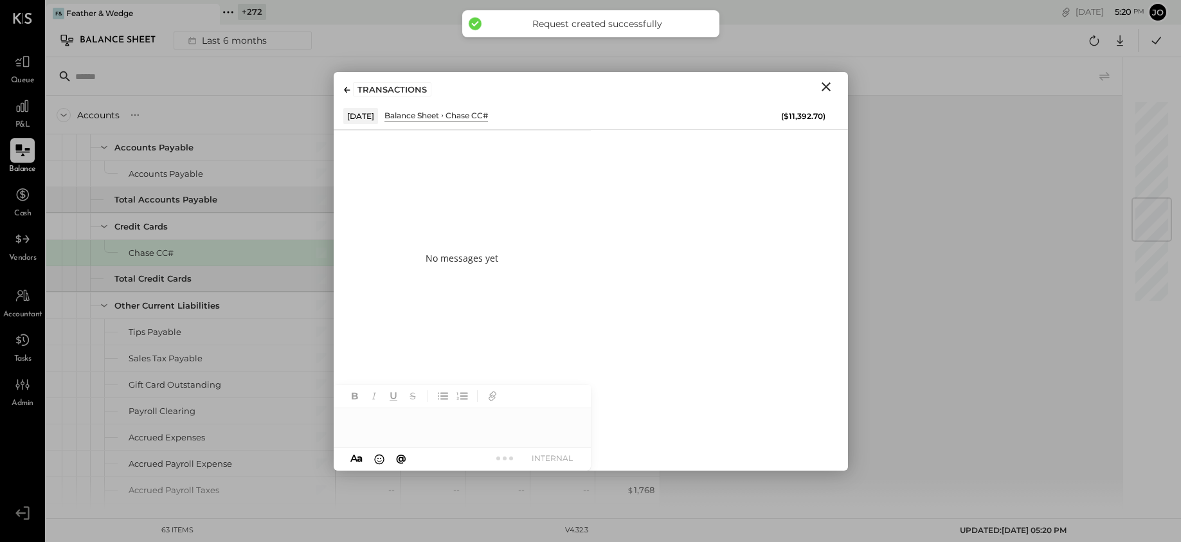
click at [829, 89] on icon "Close" at bounding box center [825, 86] width 15 height 15
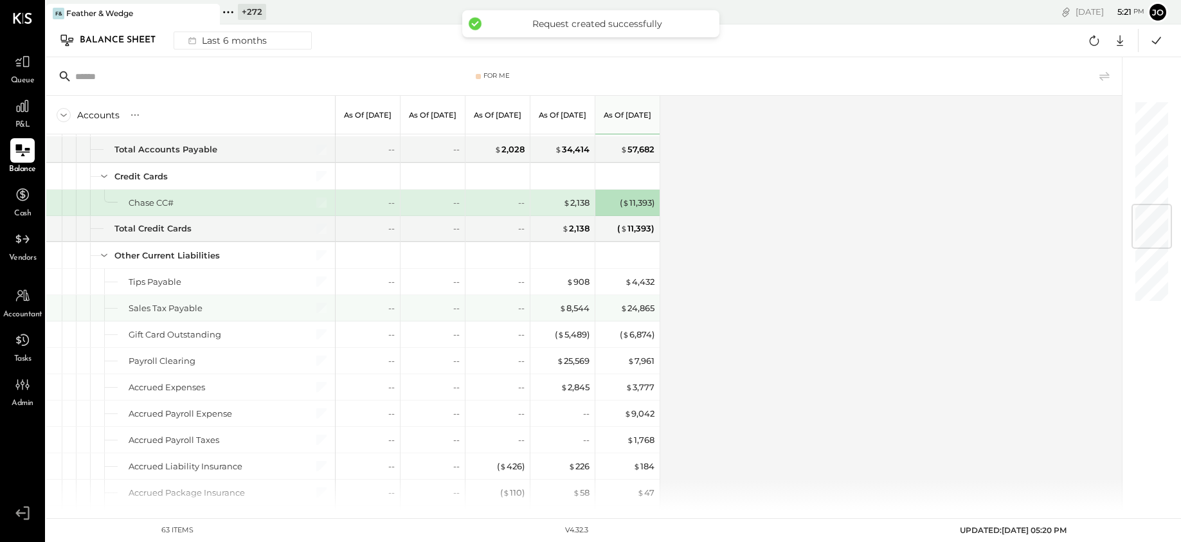
scroll to position [873, 0]
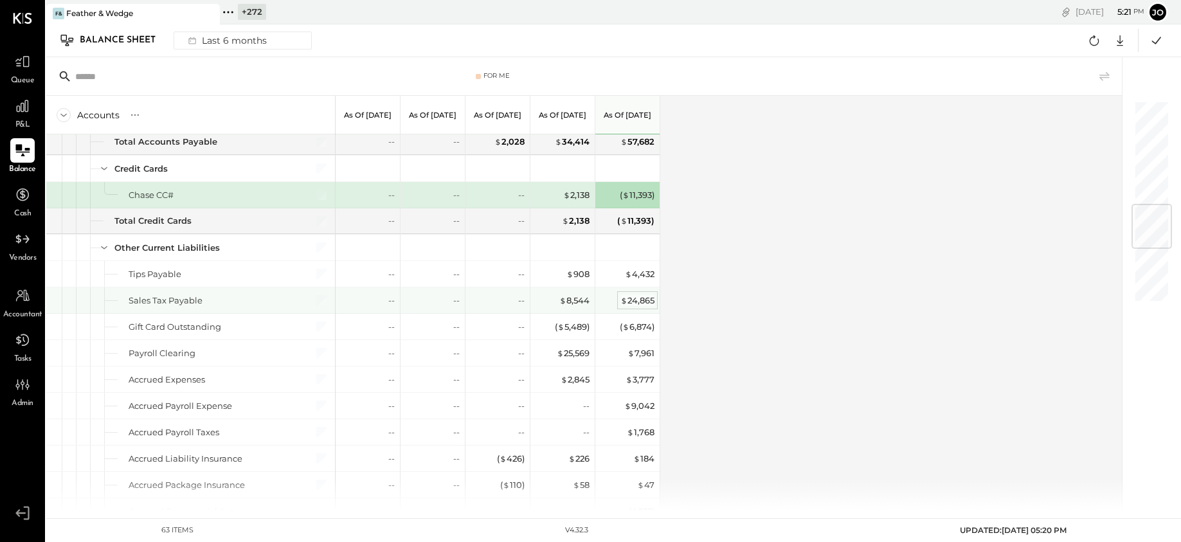
click at [641, 302] on div "$ 24,865" at bounding box center [637, 300] width 34 height 12
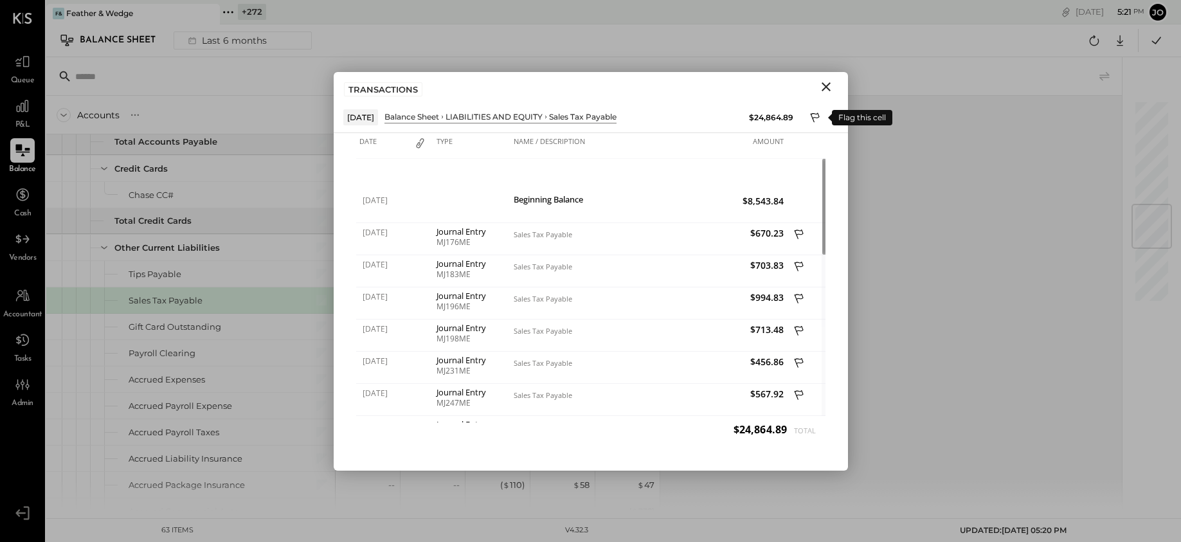
click at [815, 119] on icon at bounding box center [816, 118] width 12 height 15
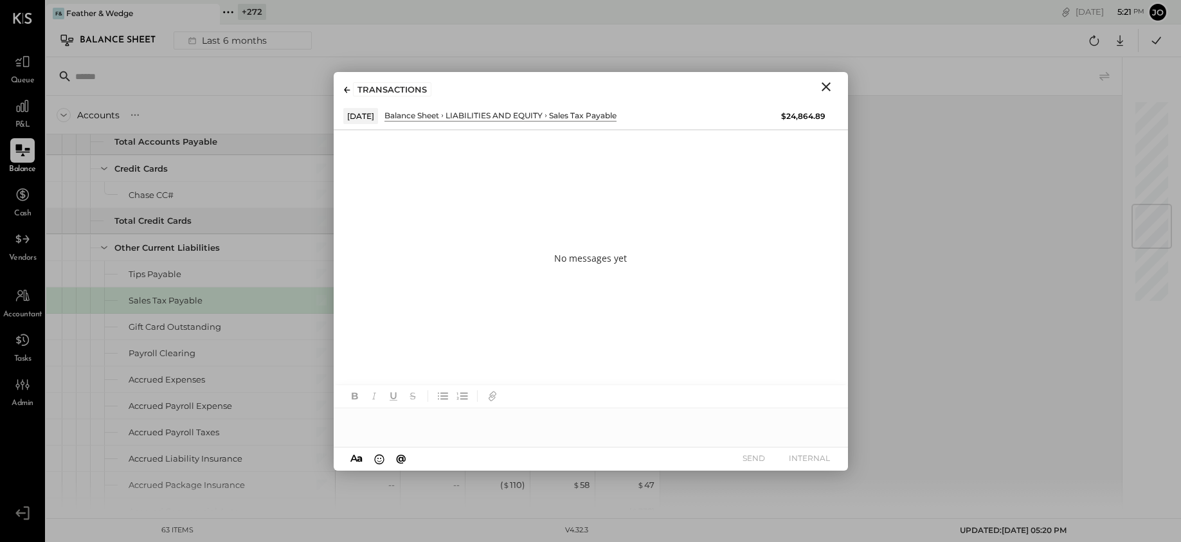
click at [619, 418] on div at bounding box center [591, 421] width 514 height 26
click at [461, 391] on span "[PERSON_NAME]" at bounding box center [457, 393] width 101 height 12
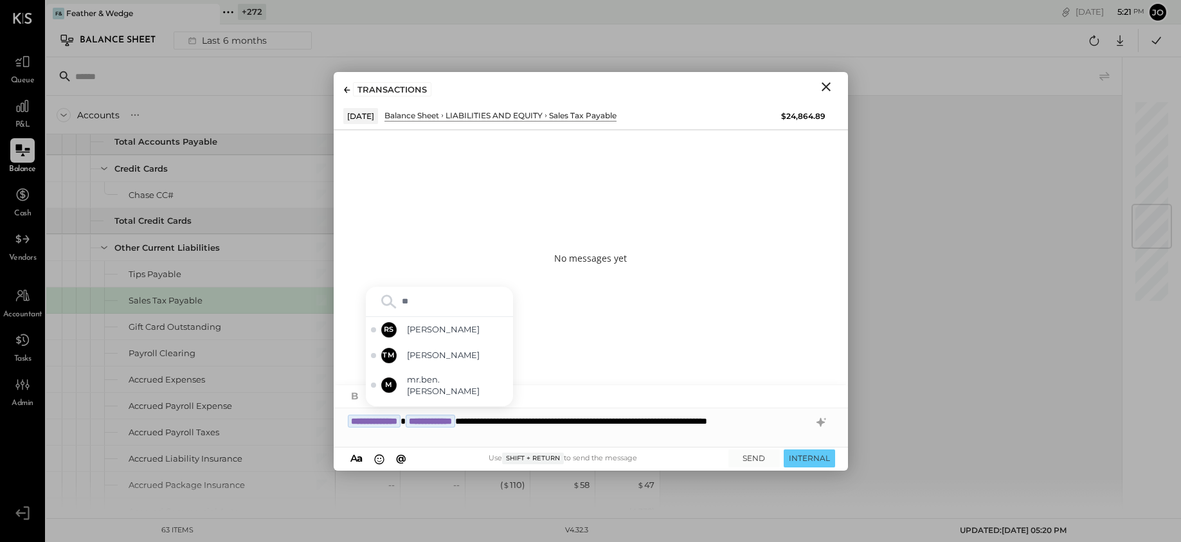
type input "***"
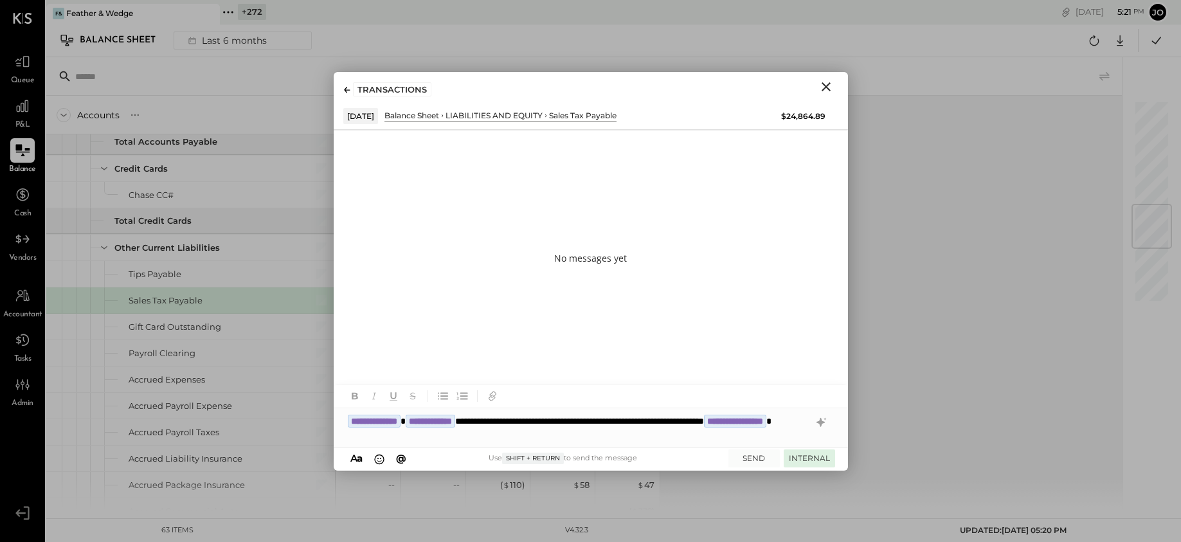
click at [817, 456] on button "INTERNAL" at bounding box center [808, 457] width 51 height 17
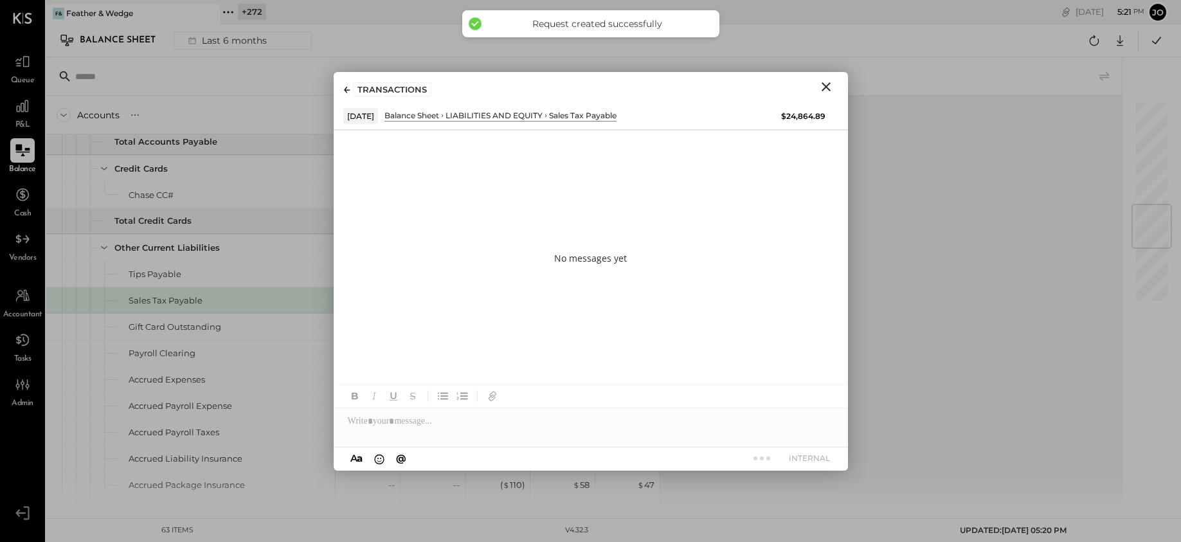
click at [829, 89] on icon "Close" at bounding box center [825, 86] width 9 height 9
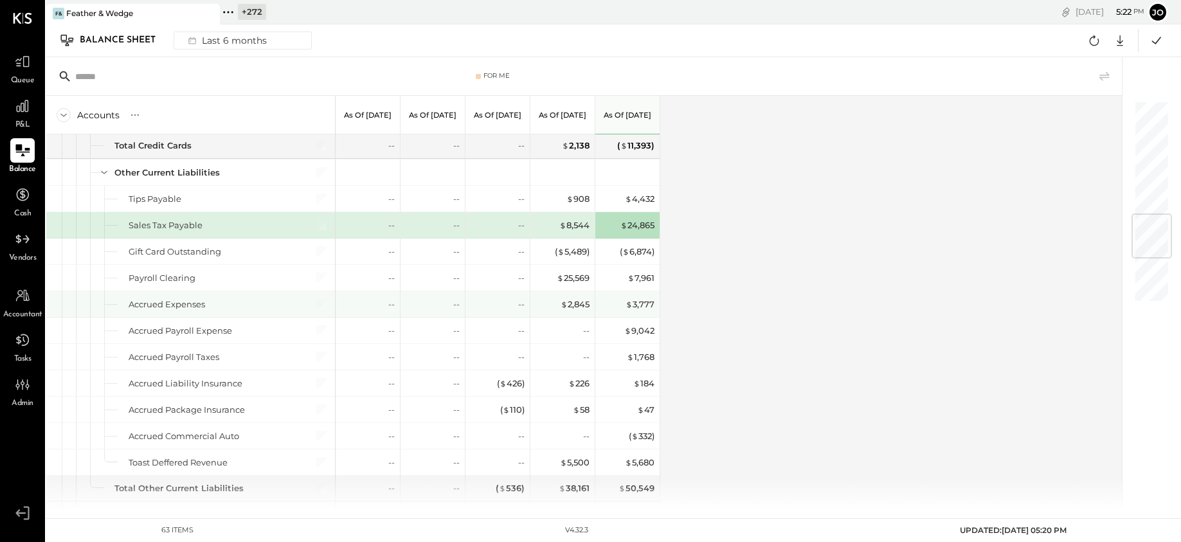
scroll to position [958, 0]
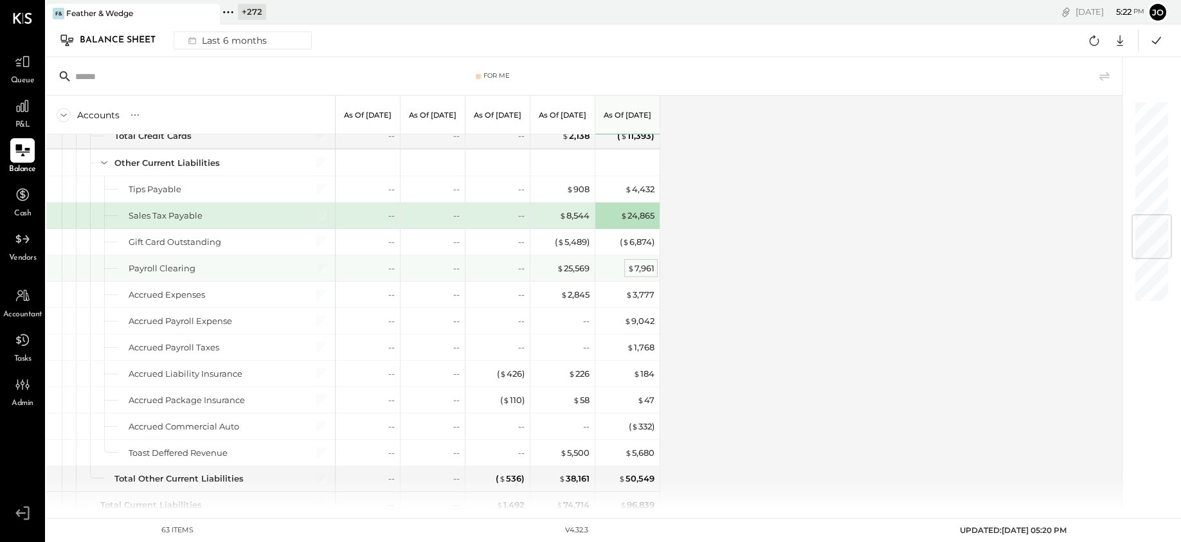
click at [635, 269] on div "$ 7,961" at bounding box center [640, 268] width 27 height 12
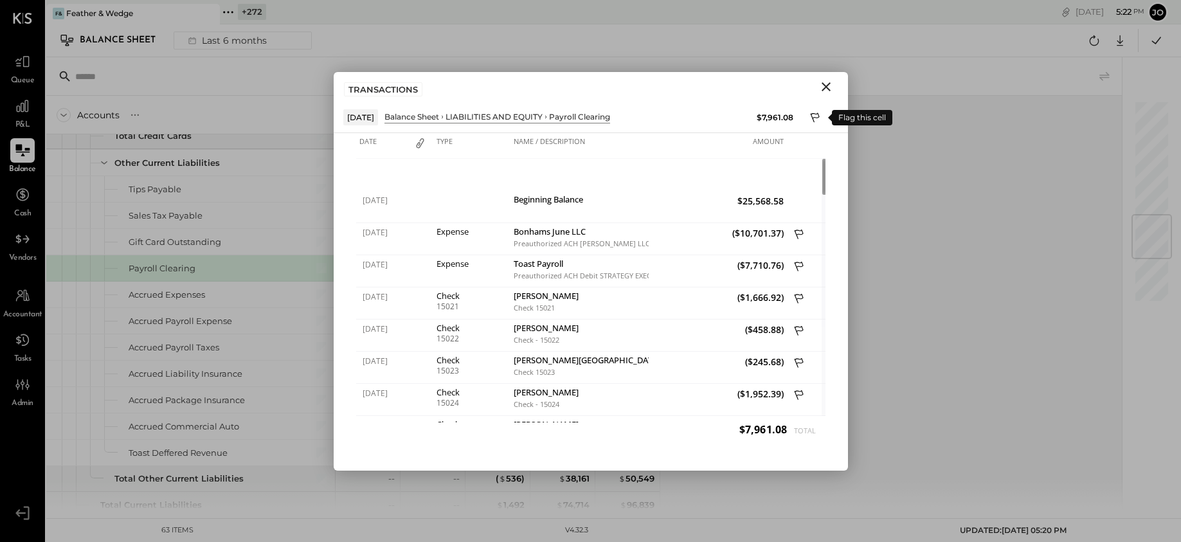
click at [812, 121] on icon at bounding box center [816, 118] width 12 height 15
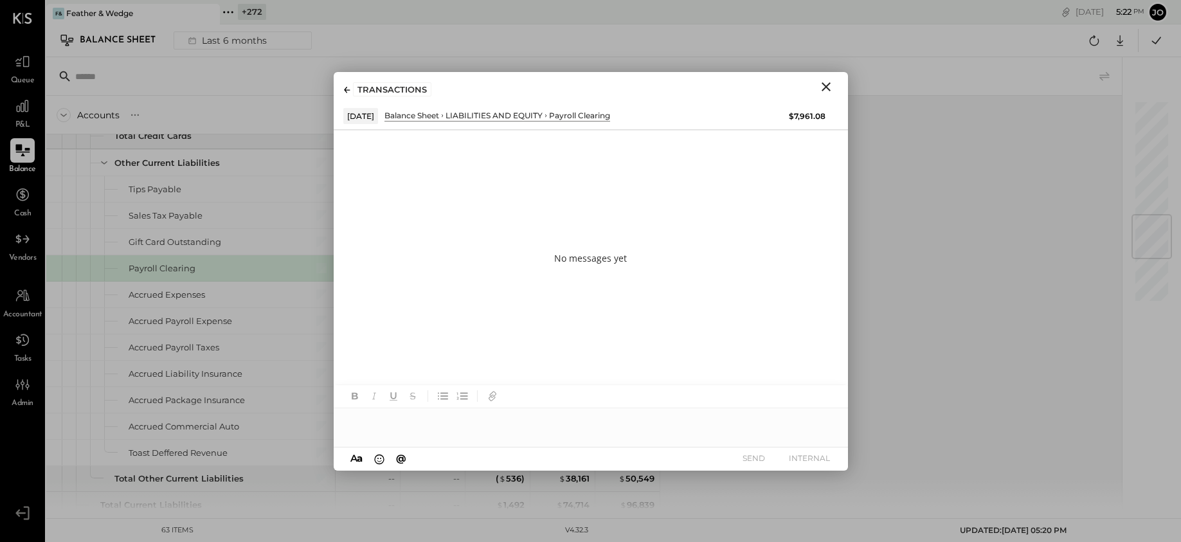
click at [561, 429] on div at bounding box center [591, 421] width 514 height 26
type input "*****"
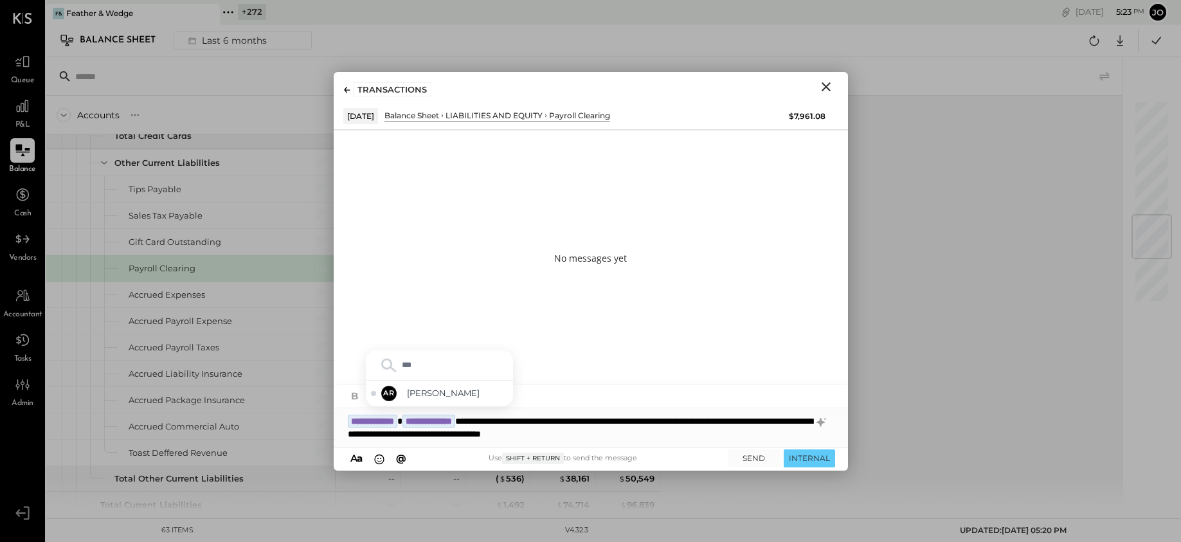
type input "****"
click at [827, 463] on button "INTERNAL" at bounding box center [808, 457] width 51 height 17
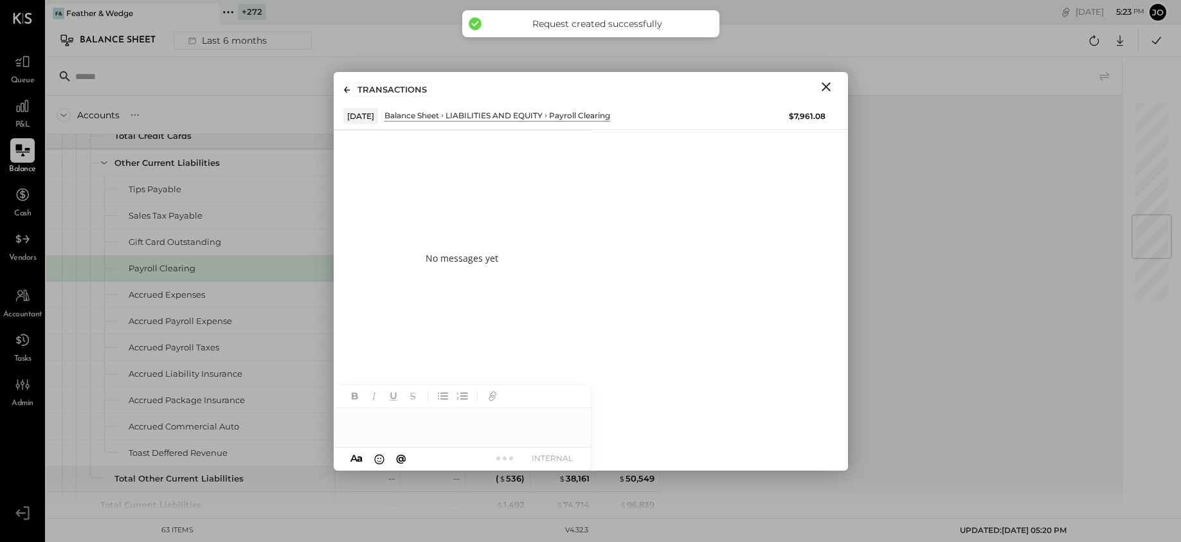
click at [826, 78] on button "Close" at bounding box center [825, 86] width 23 height 17
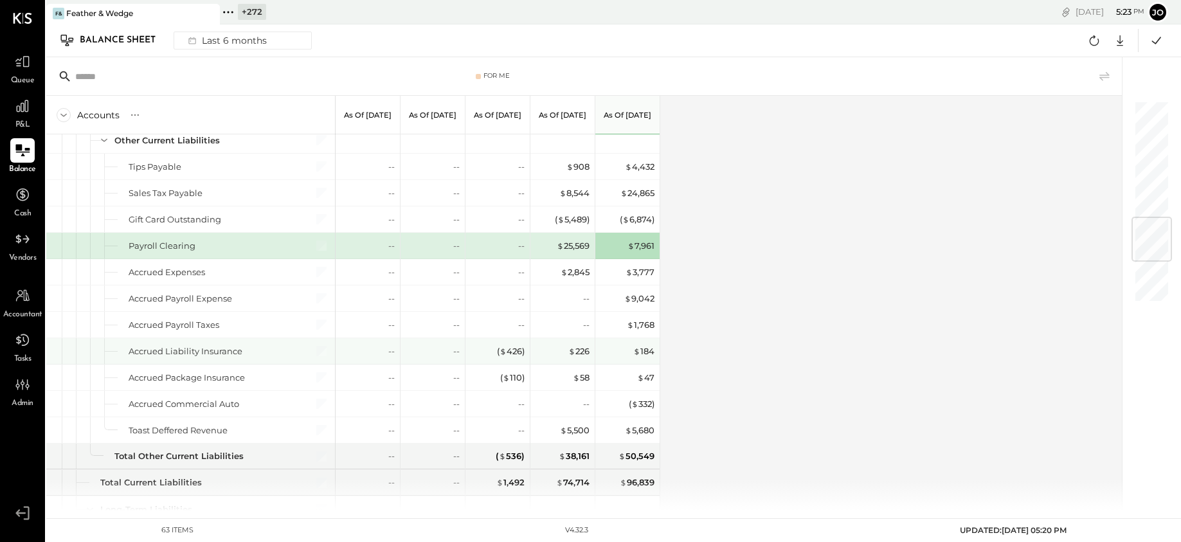
scroll to position [986, 0]
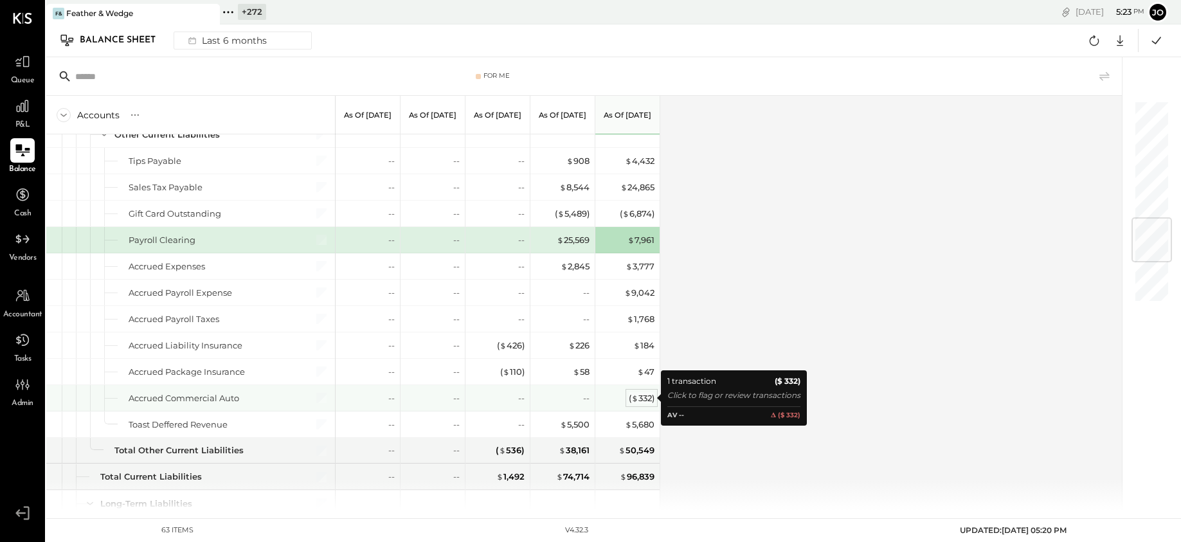
click at [650, 396] on div "( $ 332 )" at bounding box center [641, 398] width 26 height 12
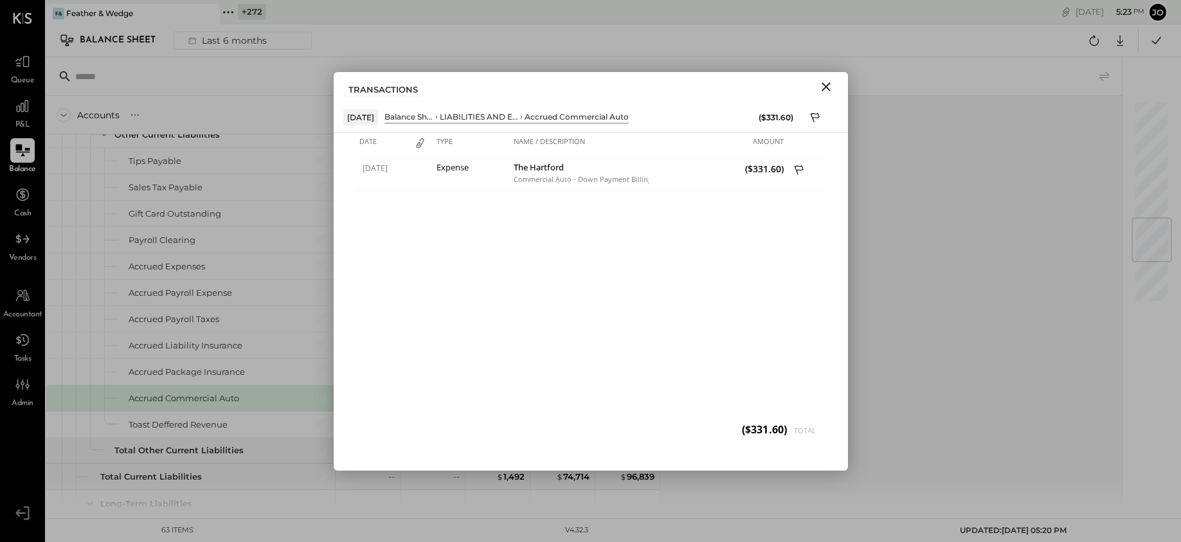
click at [829, 94] on div "TRANSACTIONS" at bounding box center [591, 87] width 514 height 30
click at [829, 89] on icon "Close" at bounding box center [825, 86] width 15 height 15
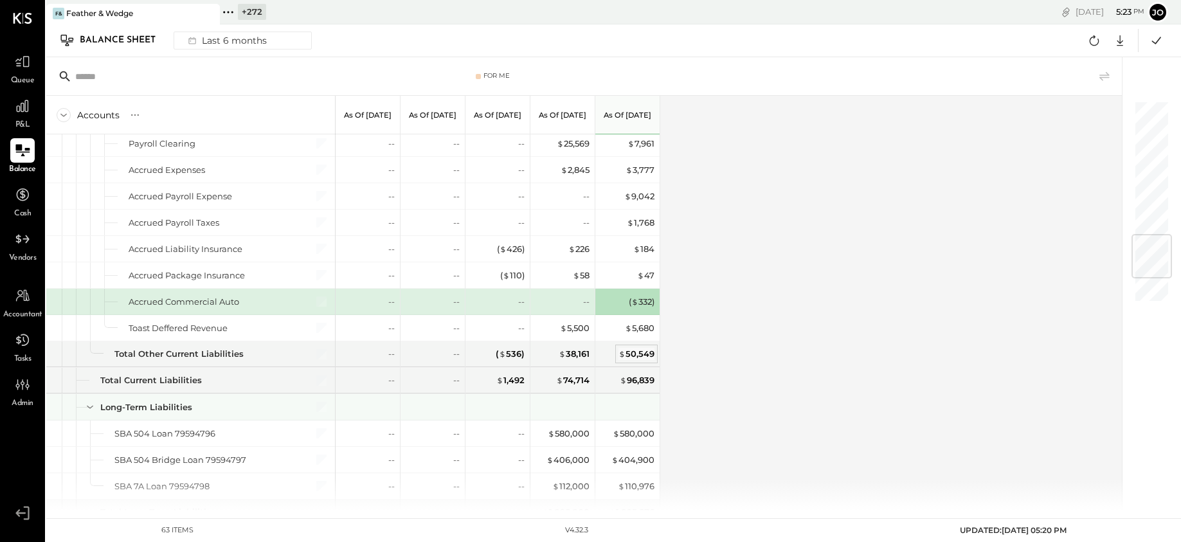
scroll to position [1254, 0]
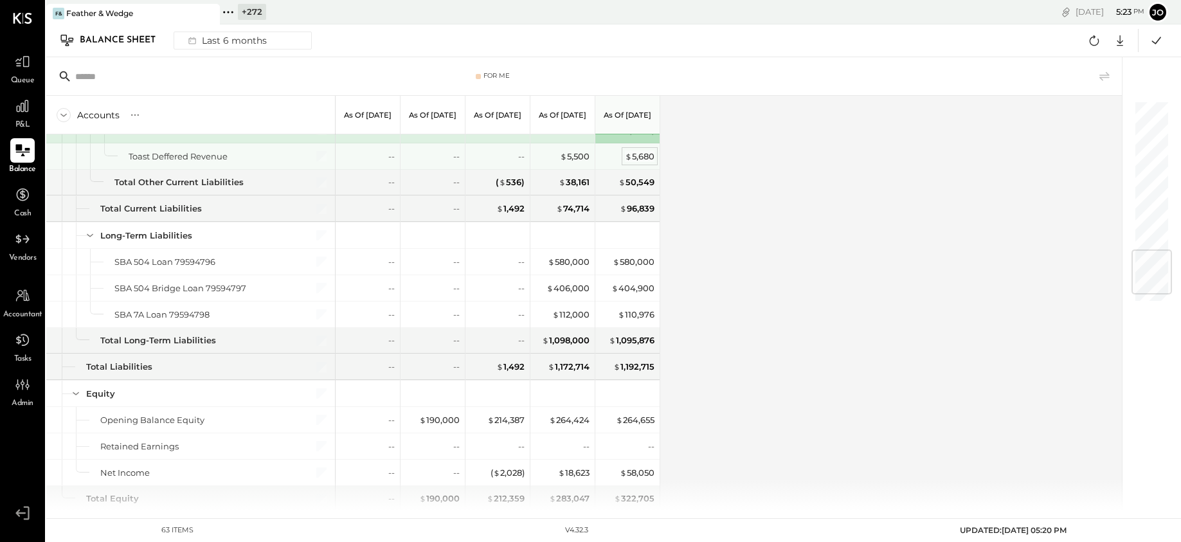
click at [631, 156] on div "$ 5,680" at bounding box center [640, 156] width 30 height 12
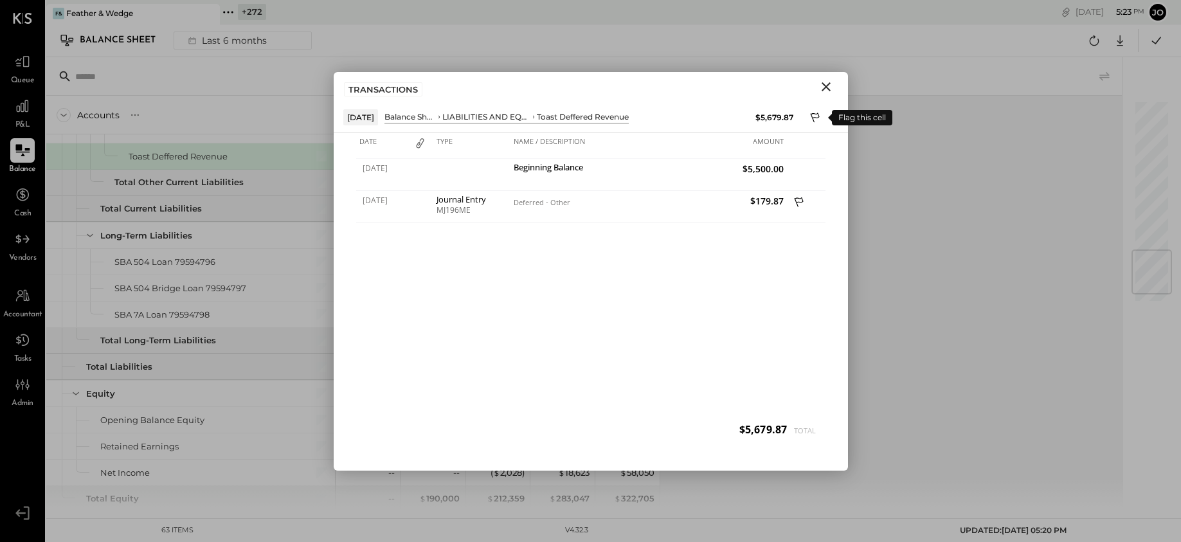
click at [813, 116] on icon at bounding box center [816, 118] width 12 height 15
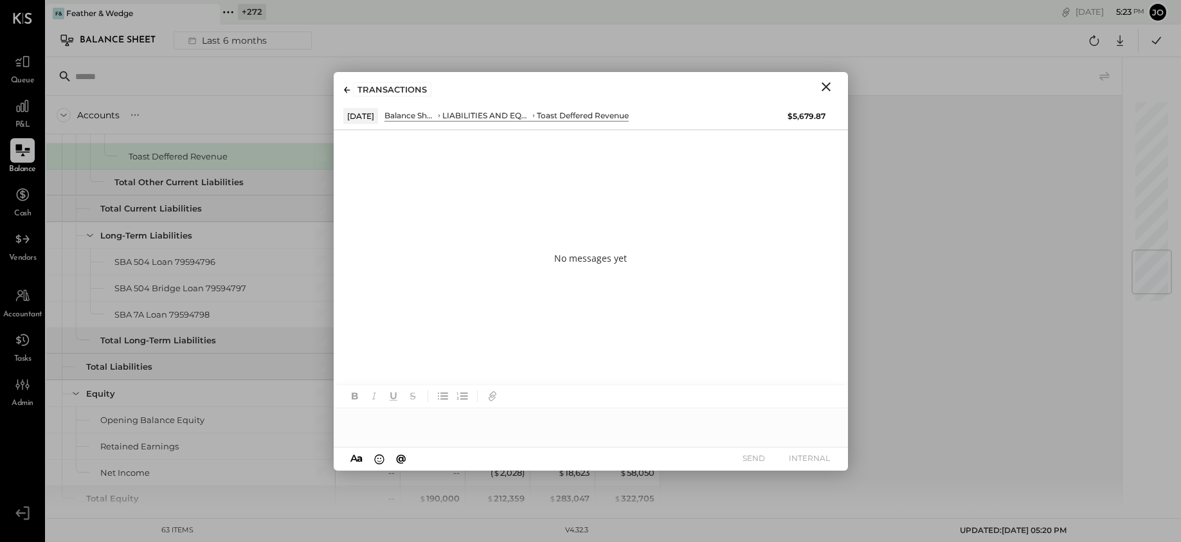
click at [646, 433] on div at bounding box center [591, 416] width 514 height 62
click at [643, 422] on div at bounding box center [591, 421] width 514 height 26
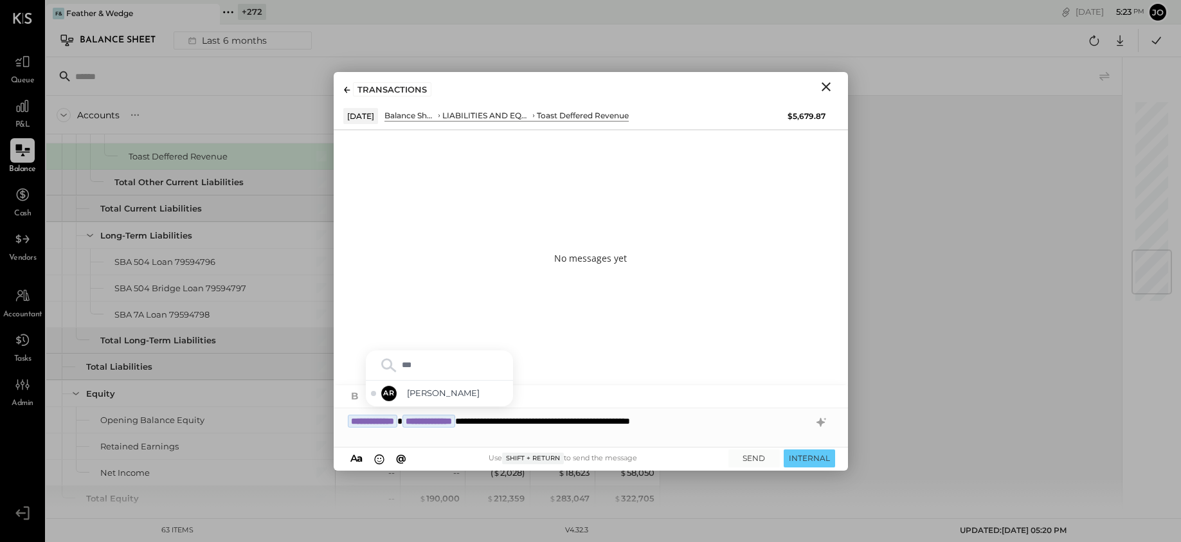
type input "****"
click at [830, 459] on button "INTERNAL" at bounding box center [808, 457] width 51 height 17
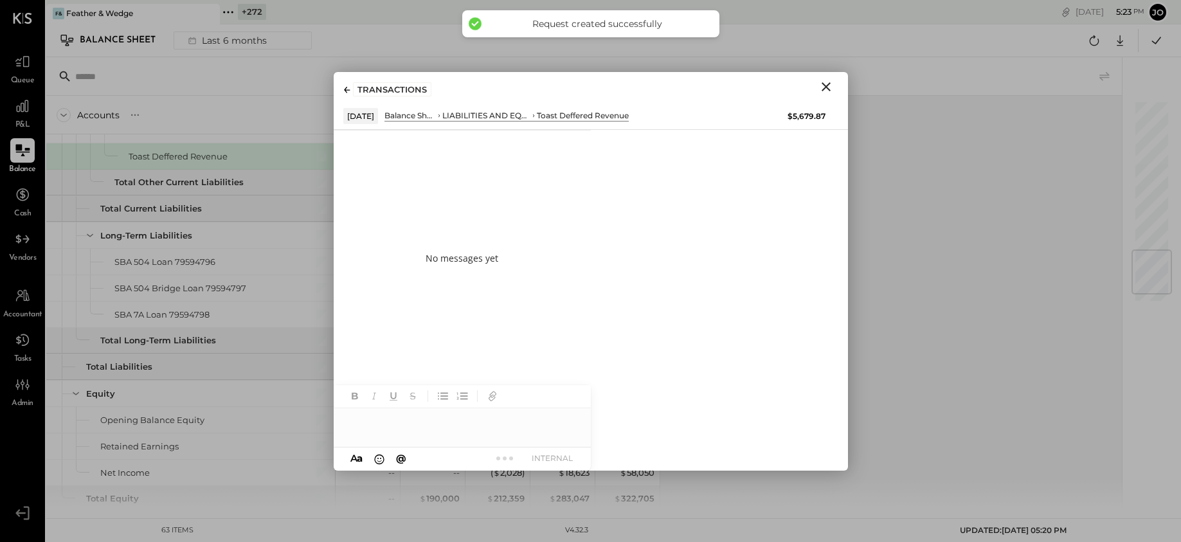
click at [828, 88] on icon "Close" at bounding box center [825, 86] width 15 height 15
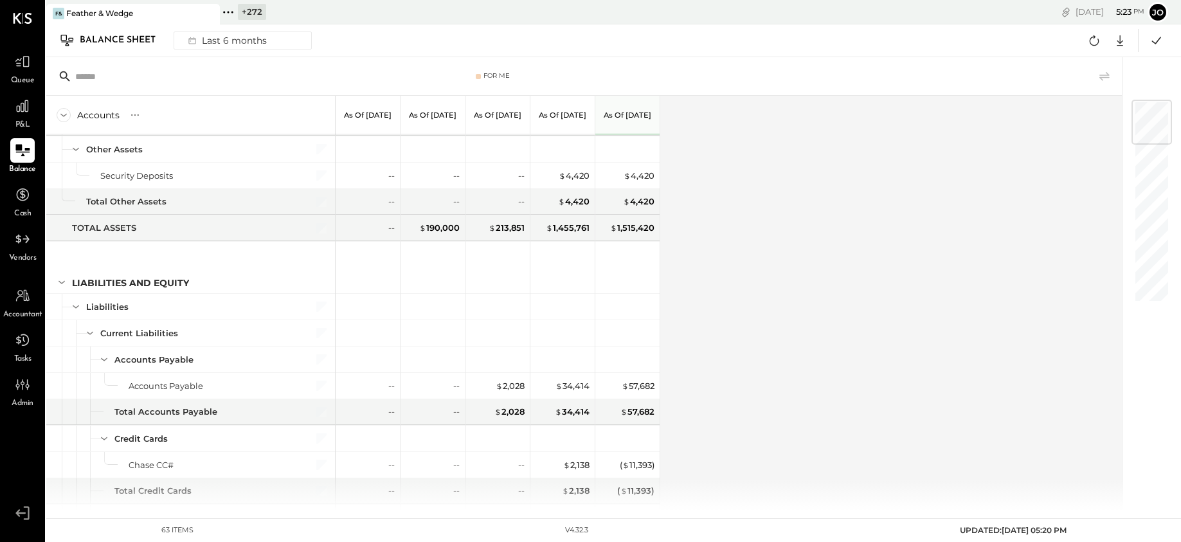
scroll to position [0, 0]
